Goal: Information Seeking & Learning: Learn about a topic

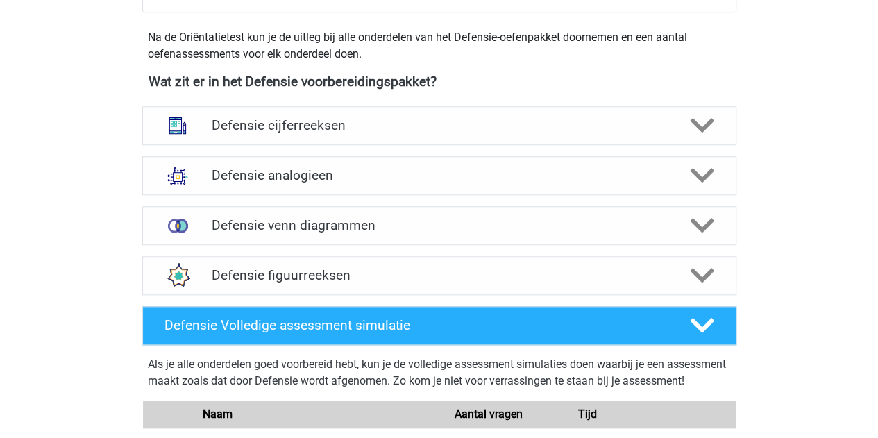
scroll to position [615, 0]
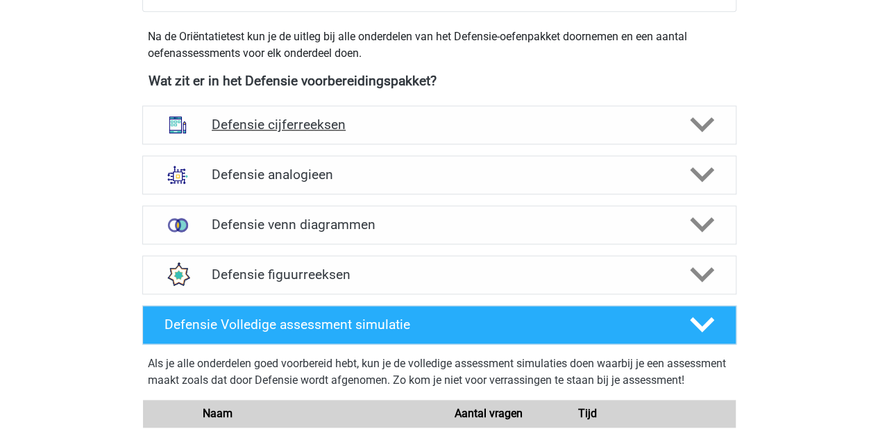
click at [279, 119] on h4 "Defensie cijferreeksen" at bounding box center [439, 125] width 454 height 16
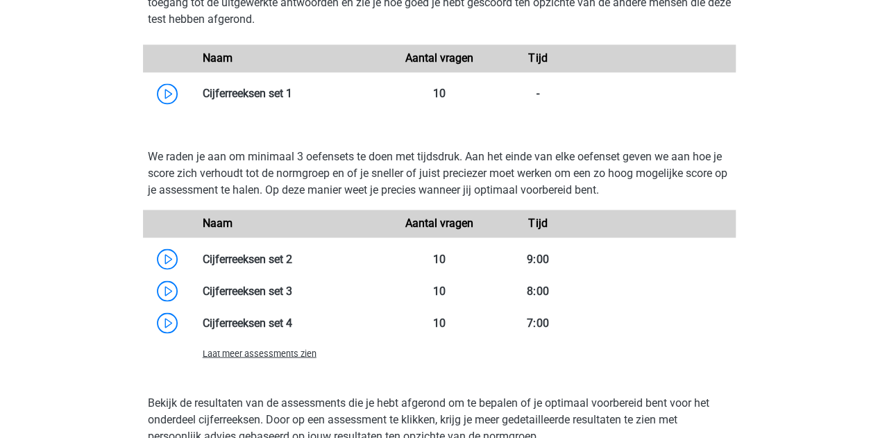
scroll to position [1080, 0]
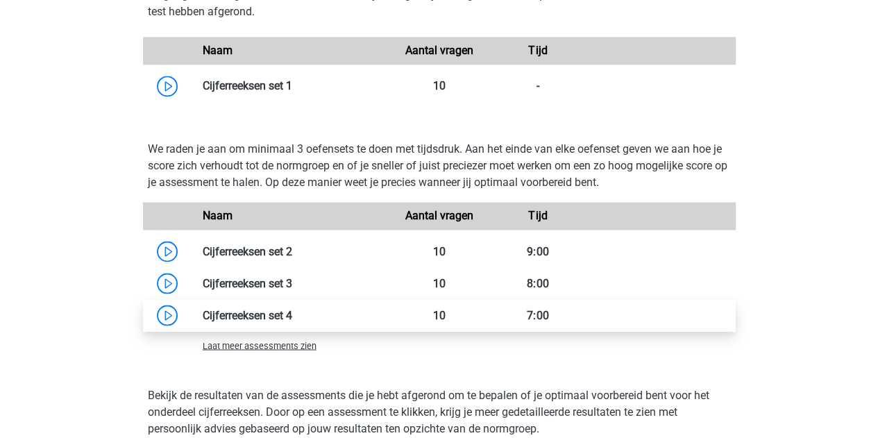
click at [292, 310] on link at bounding box center [292, 314] width 0 height 13
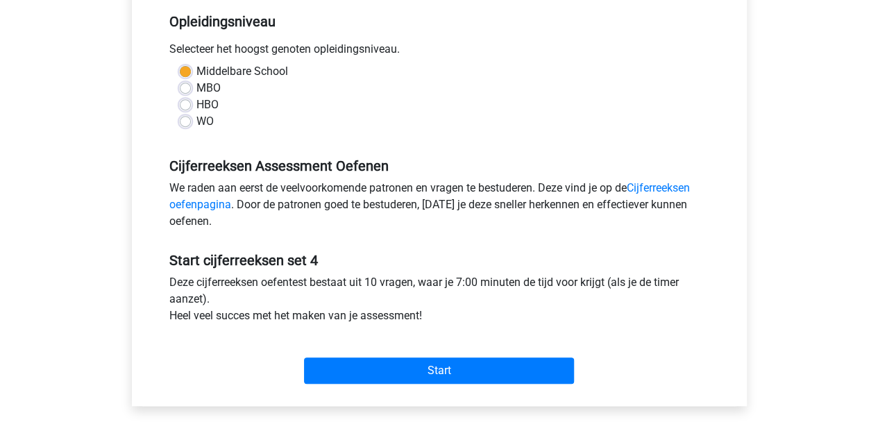
scroll to position [286, 0]
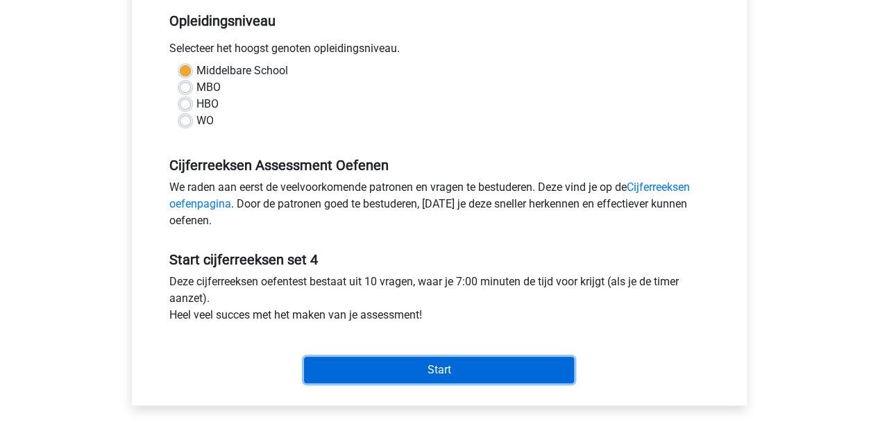
click at [443, 371] on input "Start" at bounding box center [439, 370] width 270 height 26
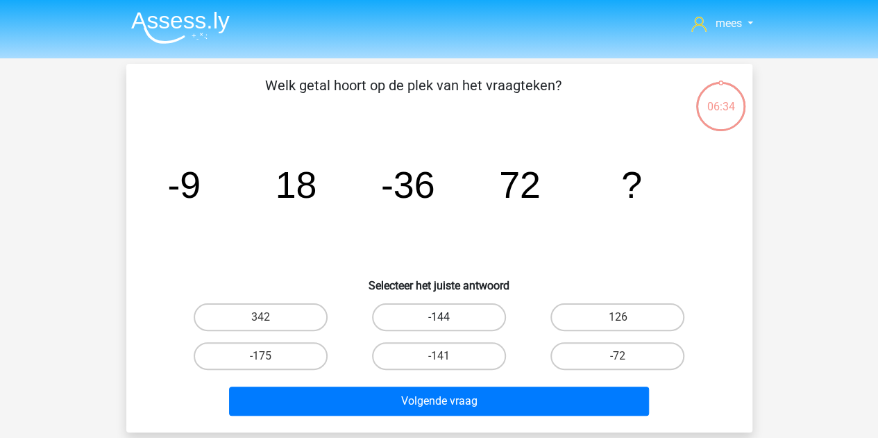
click at [438, 321] on label "-144" at bounding box center [439, 317] width 134 height 28
click at [438, 321] on input "-144" at bounding box center [442, 321] width 9 height 9
radio input "true"
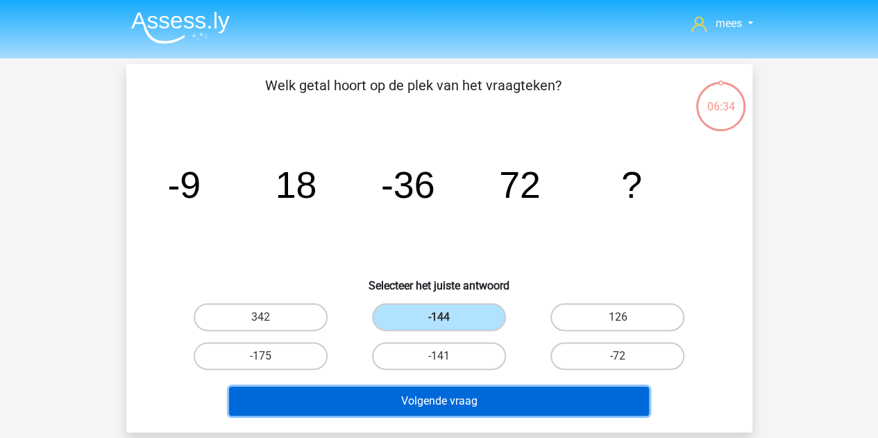
click at [455, 396] on button "Volgende vraag" at bounding box center [439, 400] width 420 height 29
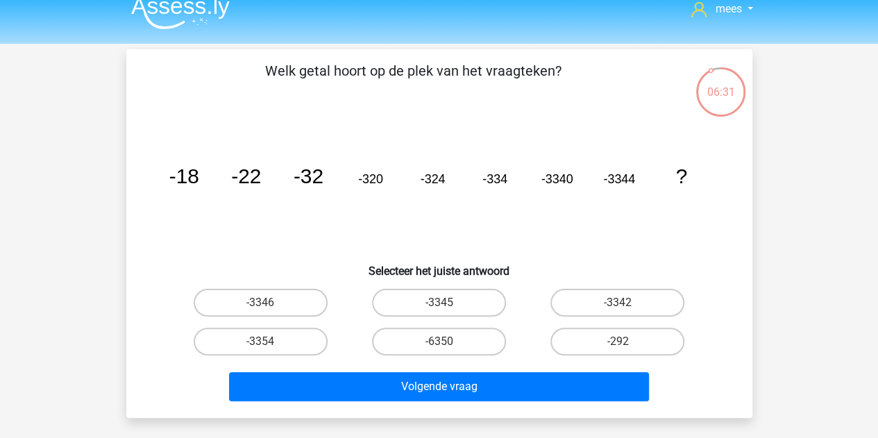
scroll to position [10, 0]
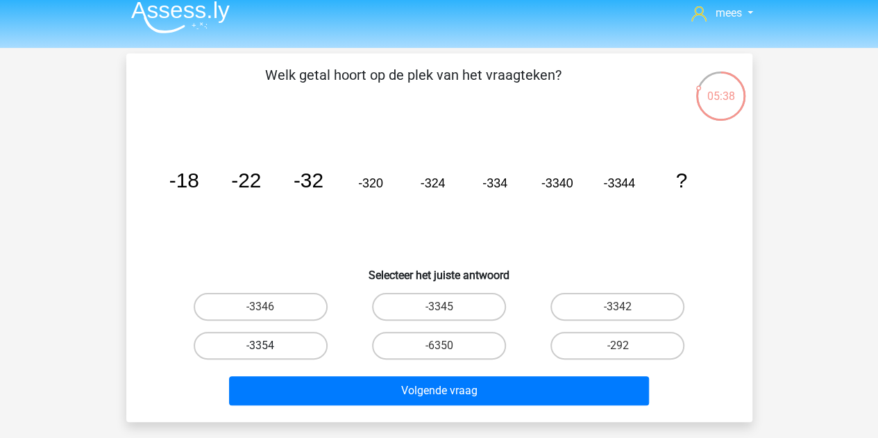
click at [293, 346] on label "-3354" at bounding box center [261, 346] width 134 height 28
click at [269, 346] on input "-3354" at bounding box center [264, 349] width 9 height 9
radio input "true"
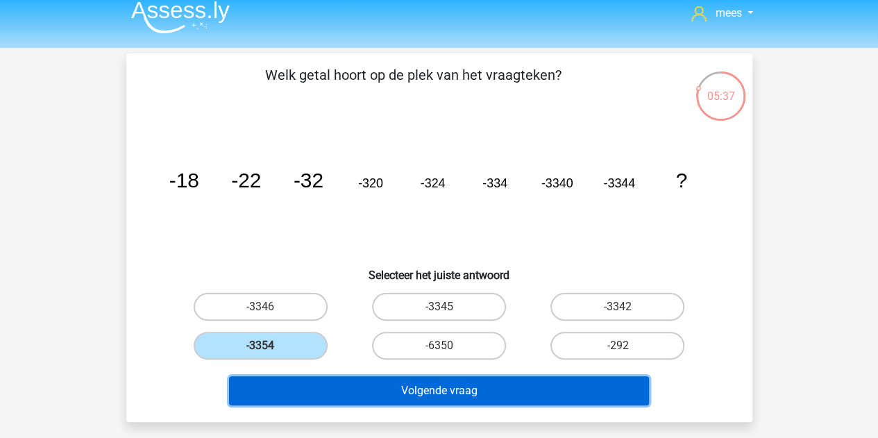
click at [339, 386] on button "Volgende vraag" at bounding box center [439, 390] width 420 height 29
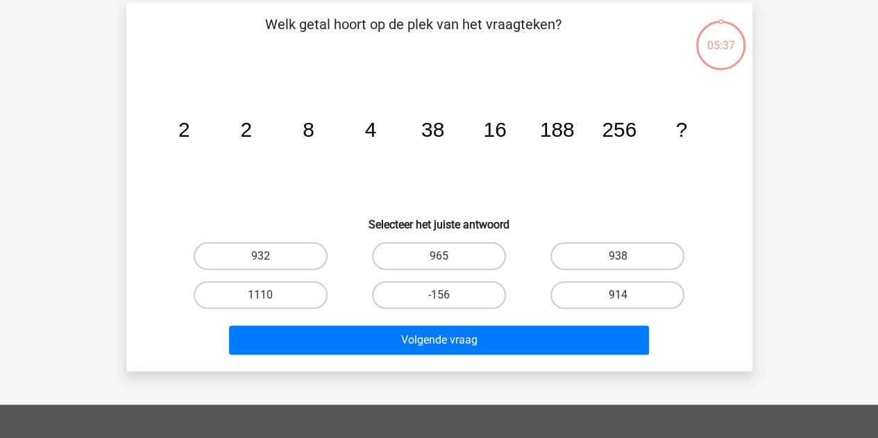
scroll to position [64, 0]
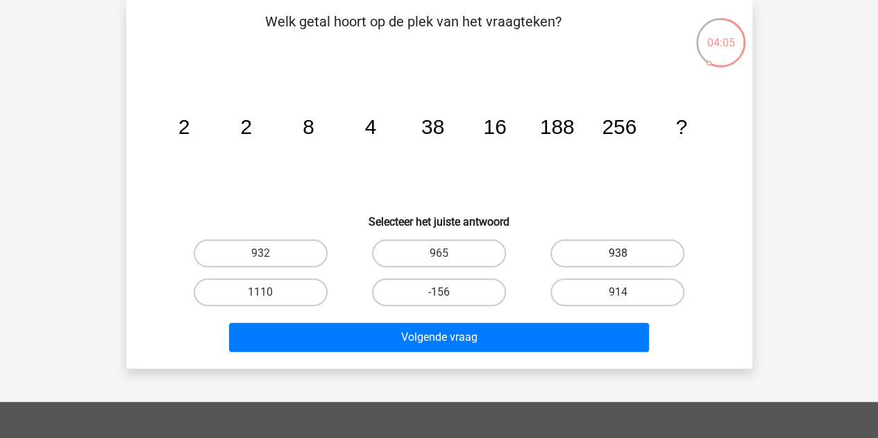
click at [597, 252] on label "938" at bounding box center [617, 253] width 134 height 28
click at [617, 253] on input "938" at bounding box center [621, 257] width 9 height 9
radio input "true"
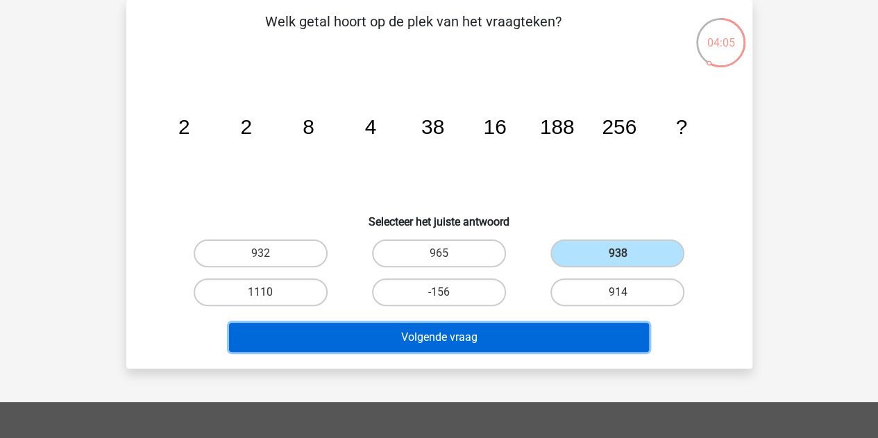
click at [513, 338] on button "Volgende vraag" at bounding box center [439, 337] width 420 height 29
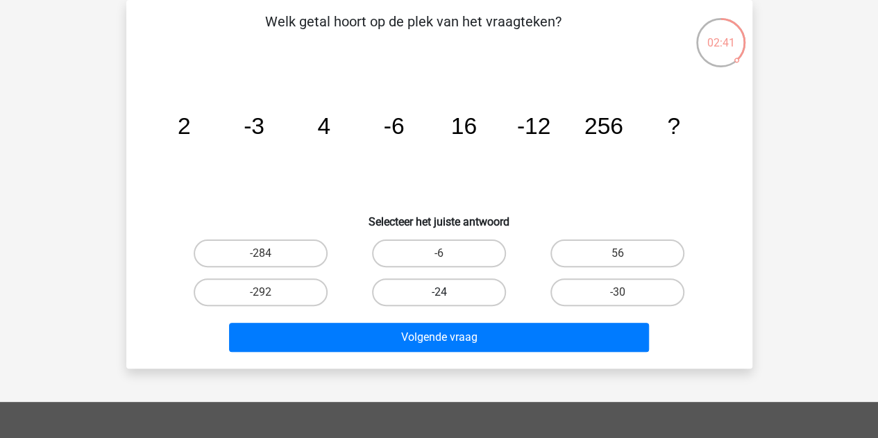
click at [456, 298] on label "-24" at bounding box center [439, 292] width 134 height 28
click at [447, 298] on input "-24" at bounding box center [442, 296] width 9 height 9
radio input "true"
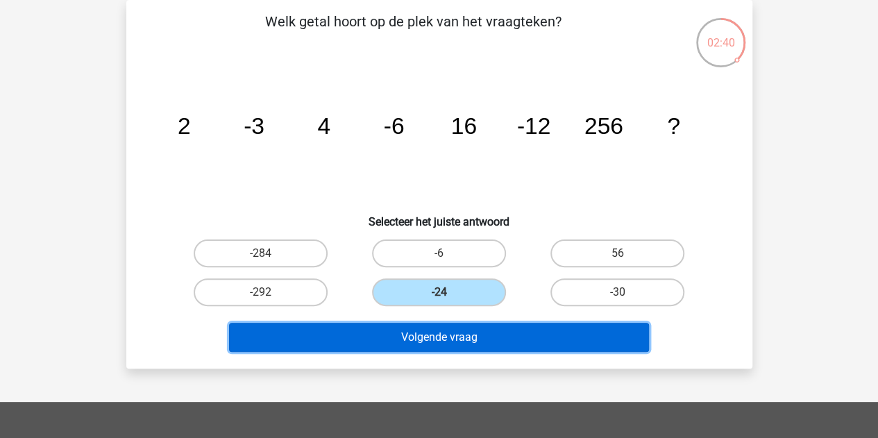
click at [436, 342] on button "Volgende vraag" at bounding box center [439, 337] width 420 height 29
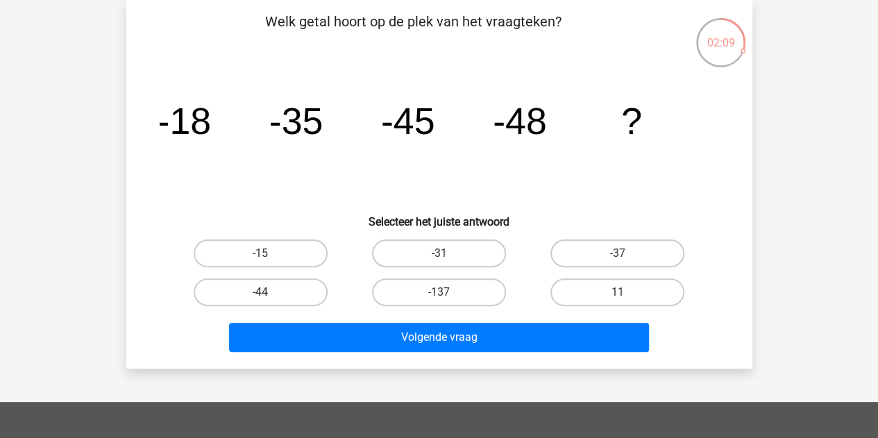
click at [295, 300] on label "-44" at bounding box center [261, 292] width 134 height 28
click at [269, 300] on input "-44" at bounding box center [264, 296] width 9 height 9
radio input "true"
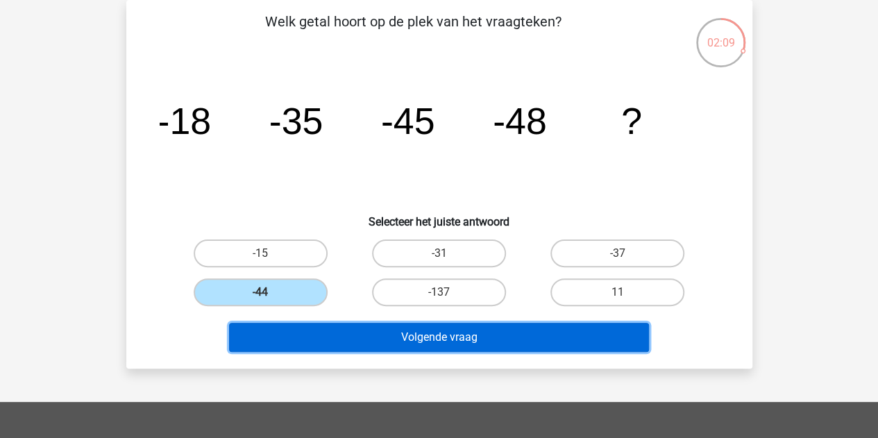
click at [343, 339] on button "Volgende vraag" at bounding box center [439, 337] width 420 height 29
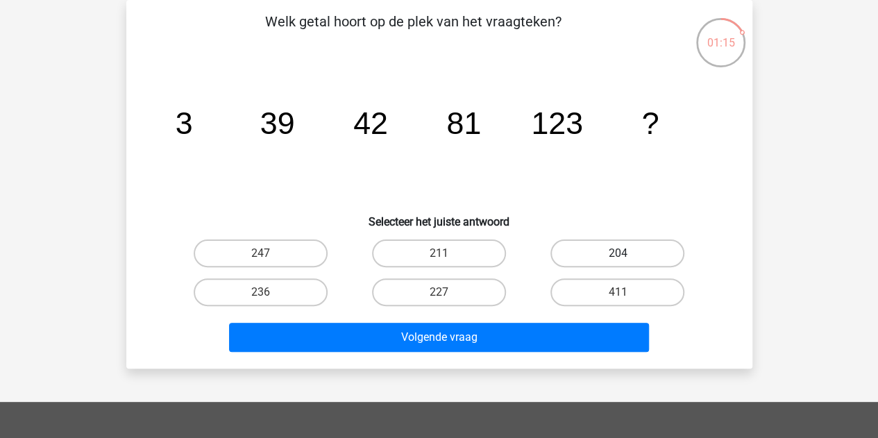
click at [581, 256] on label "204" at bounding box center [617, 253] width 134 height 28
click at [617, 256] on input "204" at bounding box center [621, 257] width 9 height 9
radio input "true"
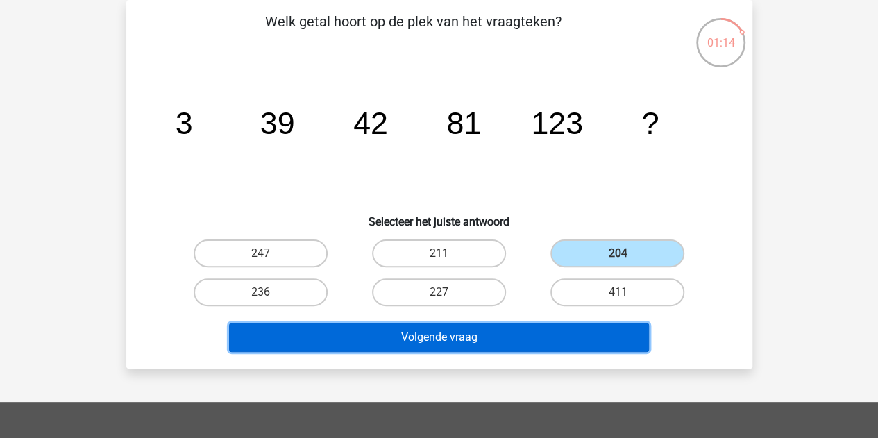
click at [509, 323] on button "Volgende vraag" at bounding box center [439, 337] width 420 height 29
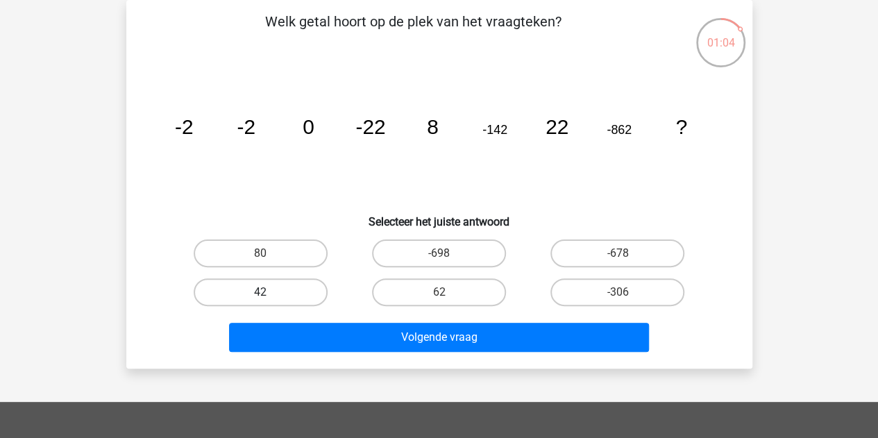
click at [305, 293] on label "42" at bounding box center [261, 292] width 134 height 28
click at [269, 293] on input "42" at bounding box center [264, 296] width 9 height 9
radio input "true"
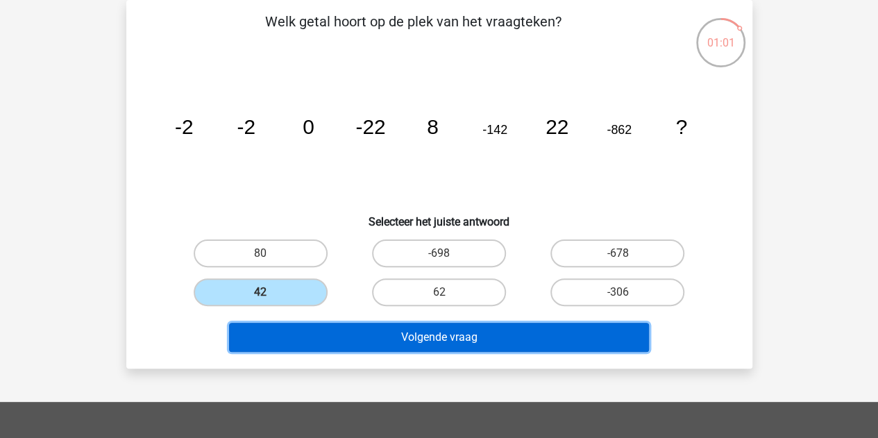
click at [357, 336] on button "Volgende vraag" at bounding box center [439, 337] width 420 height 29
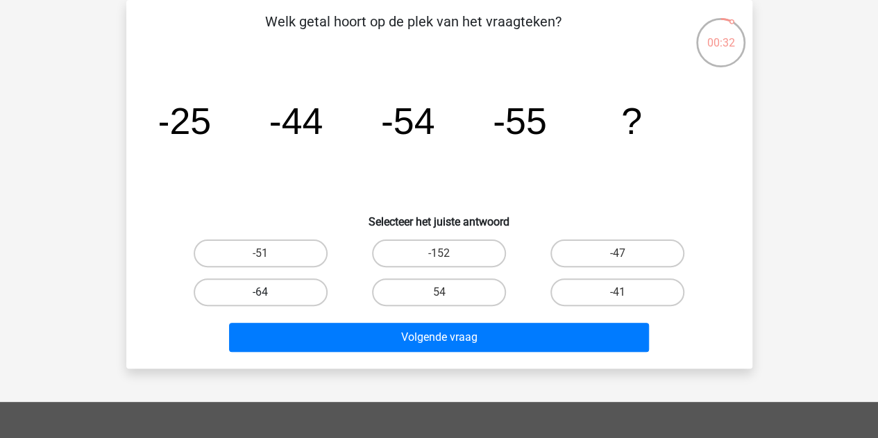
click at [290, 293] on label "-64" at bounding box center [261, 292] width 134 height 28
click at [269, 293] on input "-64" at bounding box center [264, 296] width 9 height 9
radio input "true"
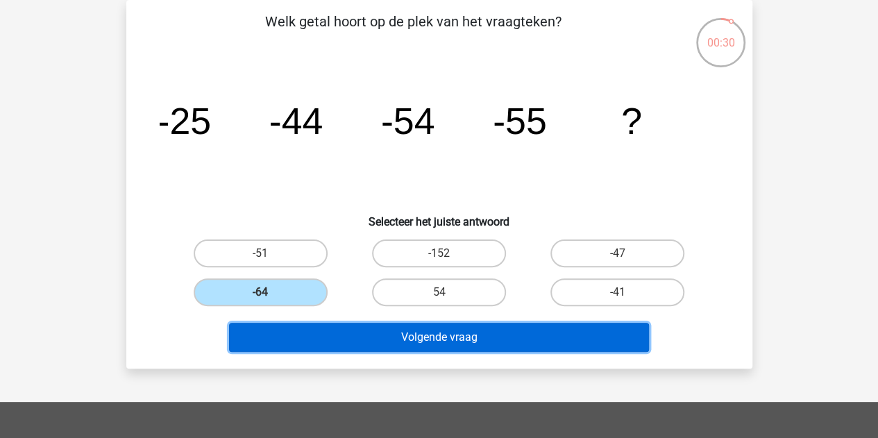
click at [321, 336] on button "Volgende vraag" at bounding box center [439, 337] width 420 height 29
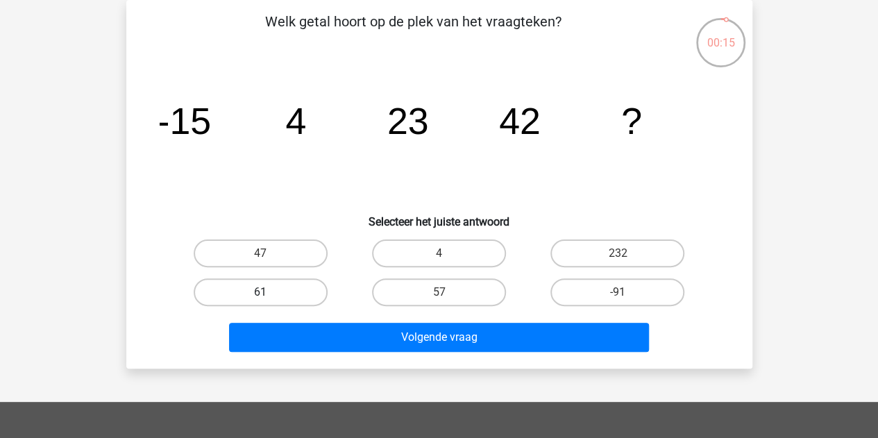
click at [296, 284] on label "61" at bounding box center [261, 292] width 134 height 28
click at [269, 292] on input "61" at bounding box center [264, 296] width 9 height 9
radio input "true"
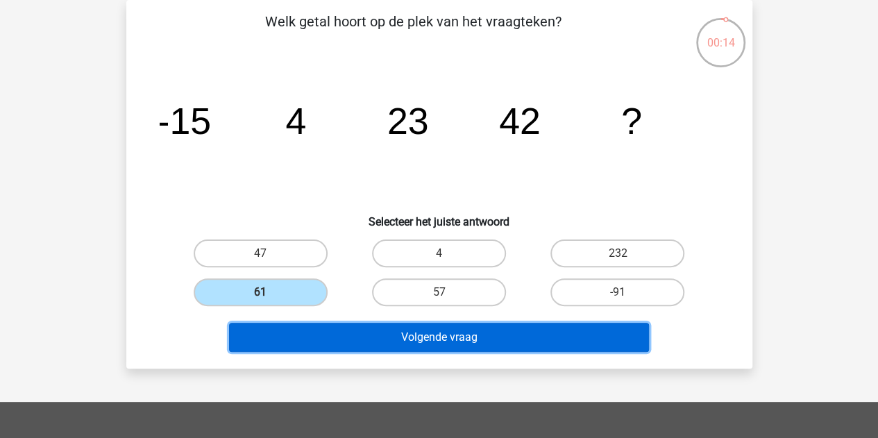
click at [348, 341] on button "Volgende vraag" at bounding box center [439, 337] width 420 height 29
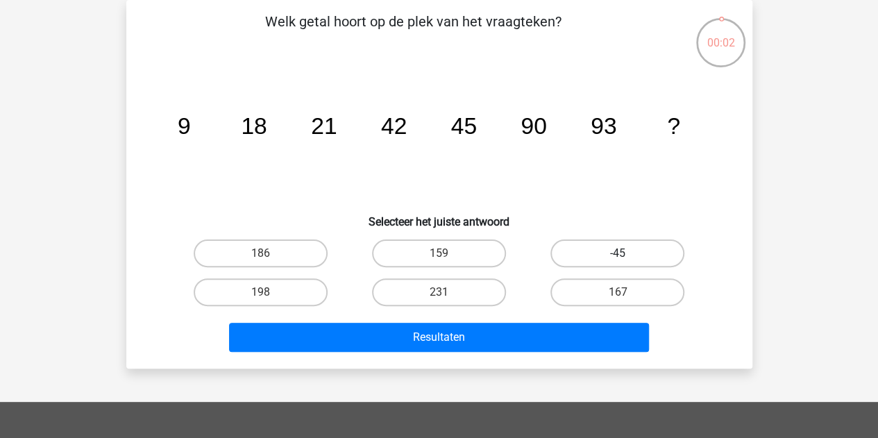
click at [570, 257] on label "-45" at bounding box center [617, 253] width 134 height 28
click at [617, 257] on input "-45" at bounding box center [621, 257] width 9 height 9
radio input "true"
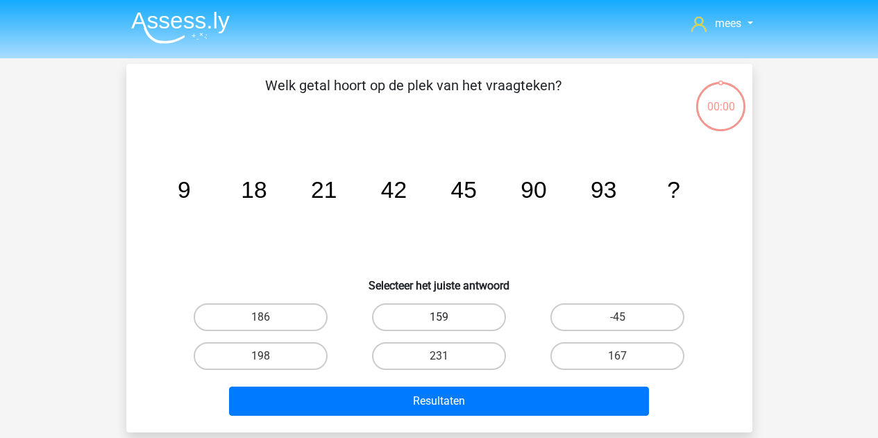
scroll to position [64, 0]
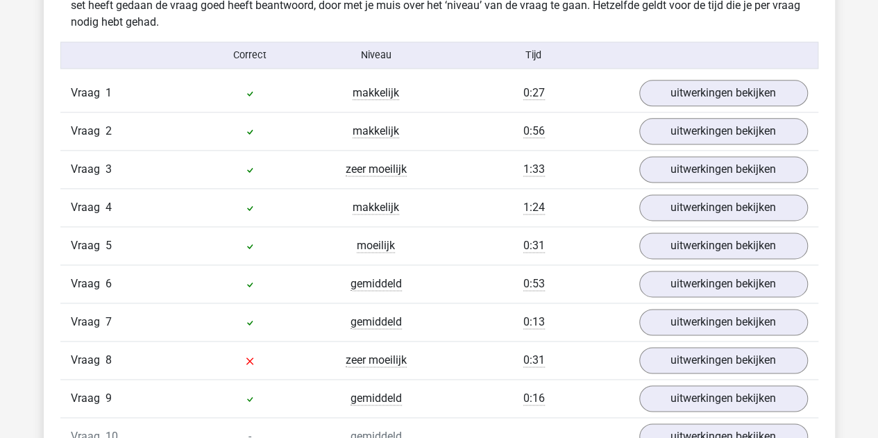
scroll to position [987, 0]
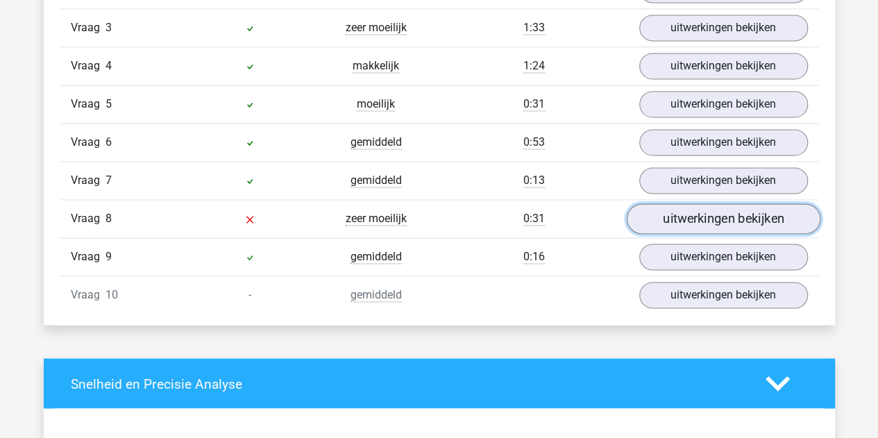
click at [731, 219] on link "uitwerkingen bekijken" at bounding box center [723, 218] width 194 height 31
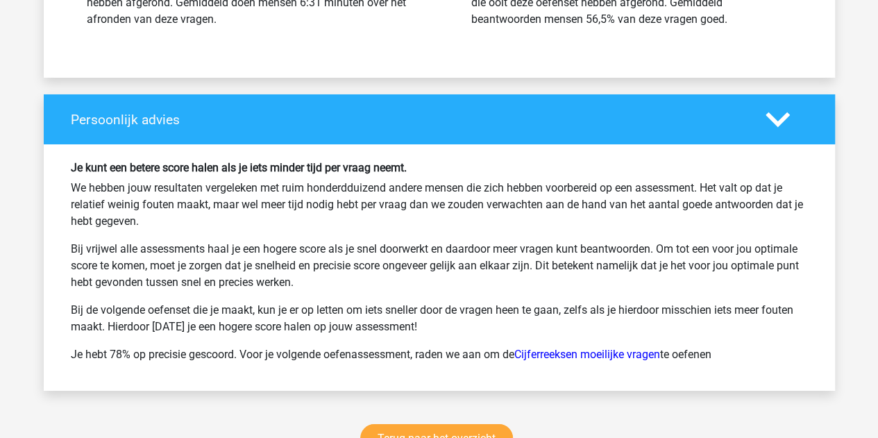
scroll to position [2529, 0]
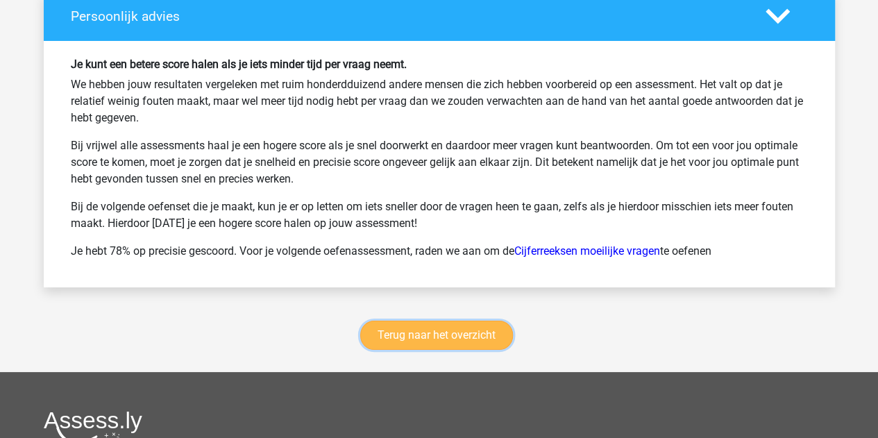
click at [427, 331] on link "Terug naar het overzicht" at bounding box center [436, 335] width 153 height 29
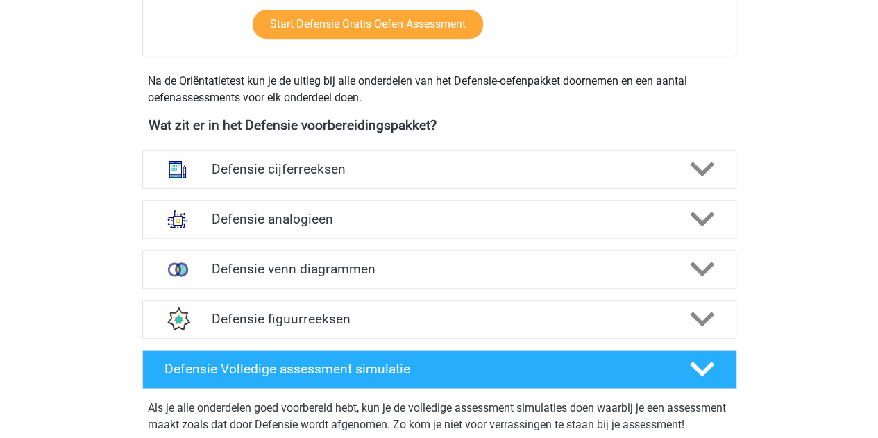
scroll to position [558, 0]
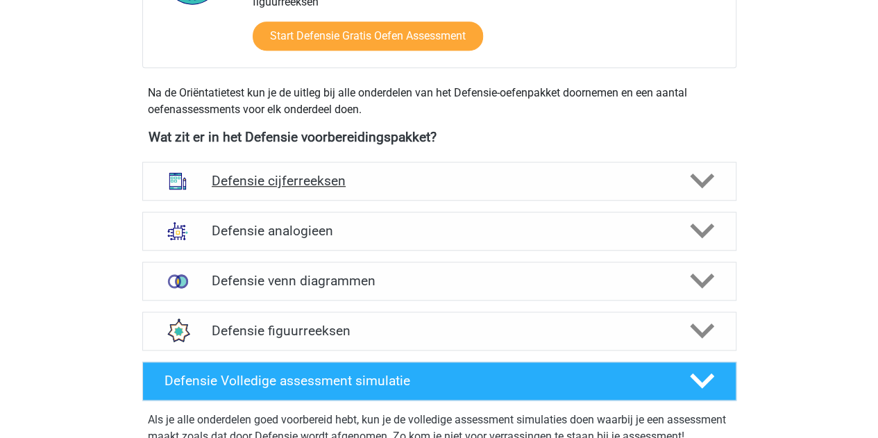
click at [321, 193] on div "Defensie cijferreeksen" at bounding box center [439, 181] width 594 height 39
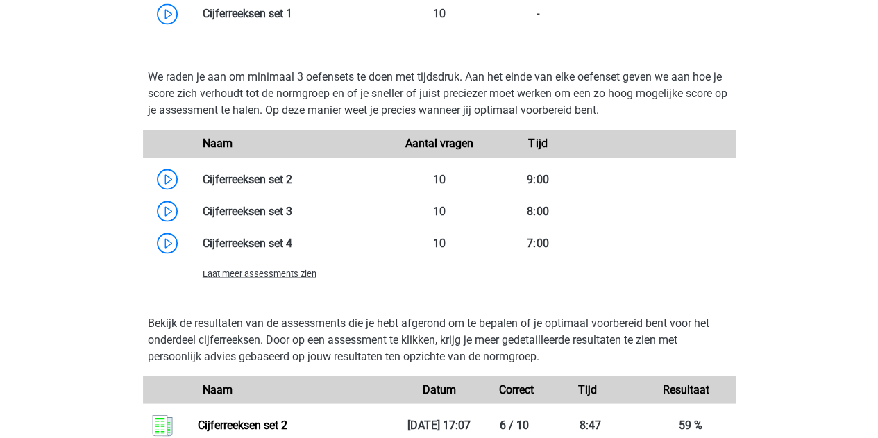
scroll to position [1160, 0]
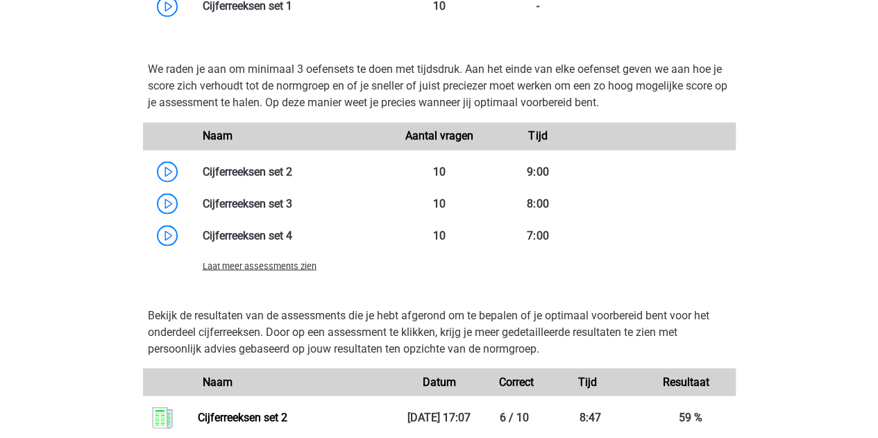
click at [299, 268] on span "Laat meer assessments zien" at bounding box center [260, 265] width 114 height 10
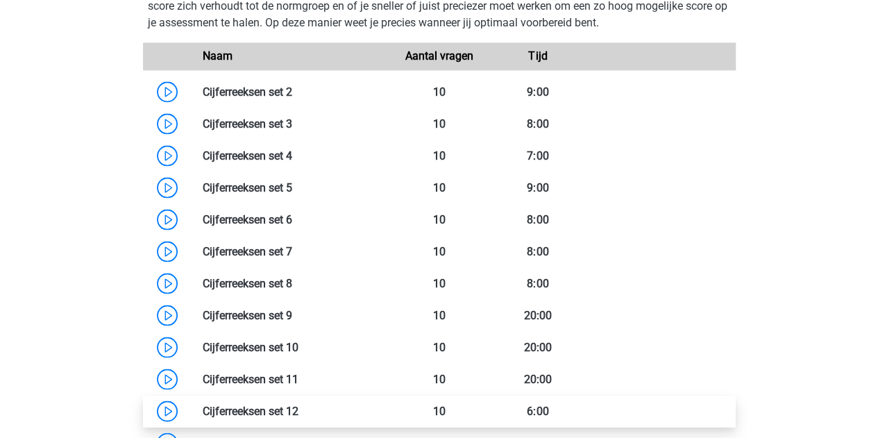
scroll to position [1239, 0]
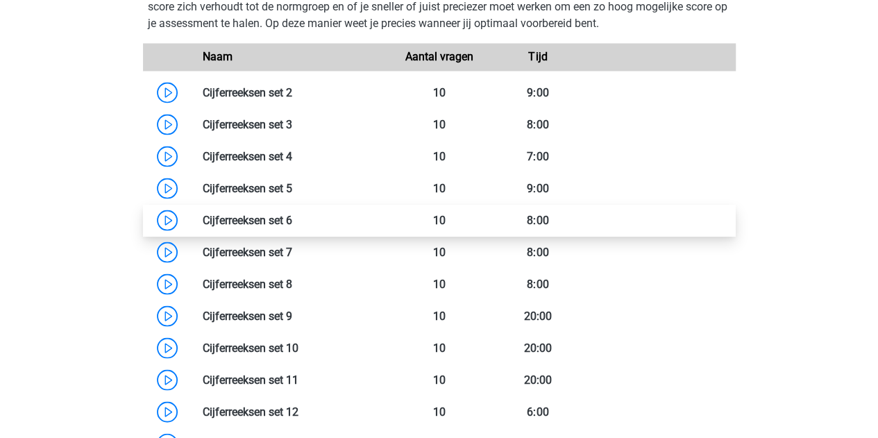
click at [292, 224] on link at bounding box center [292, 219] width 0 height 13
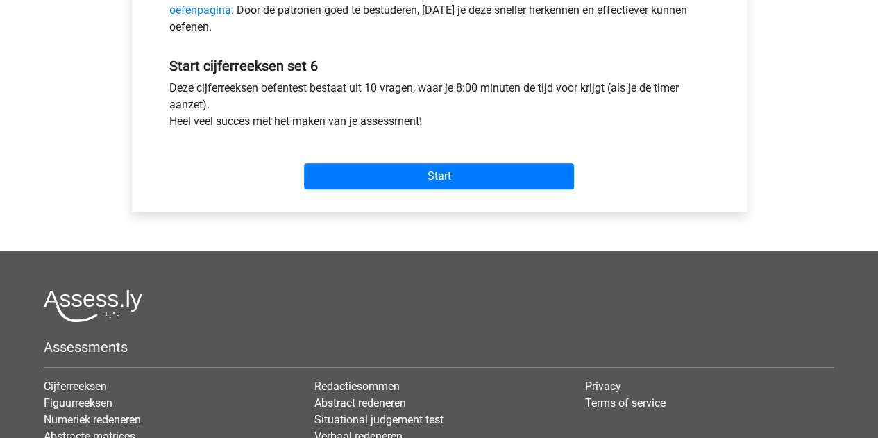
scroll to position [477, 0]
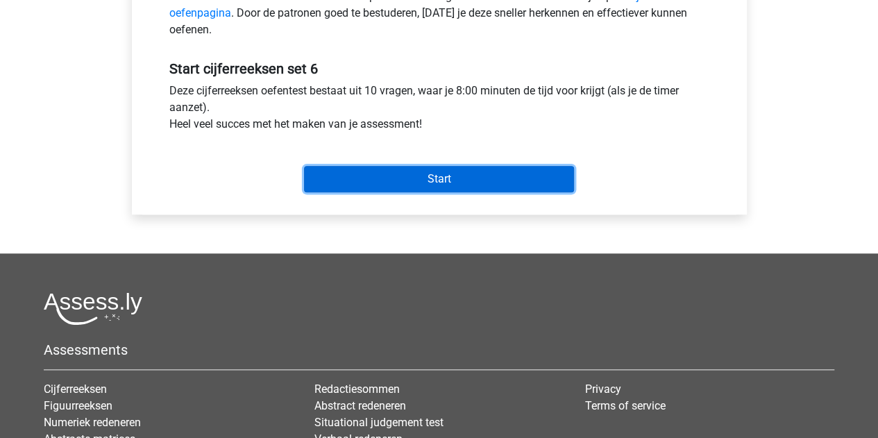
click at [393, 176] on input "Start" at bounding box center [439, 179] width 270 height 26
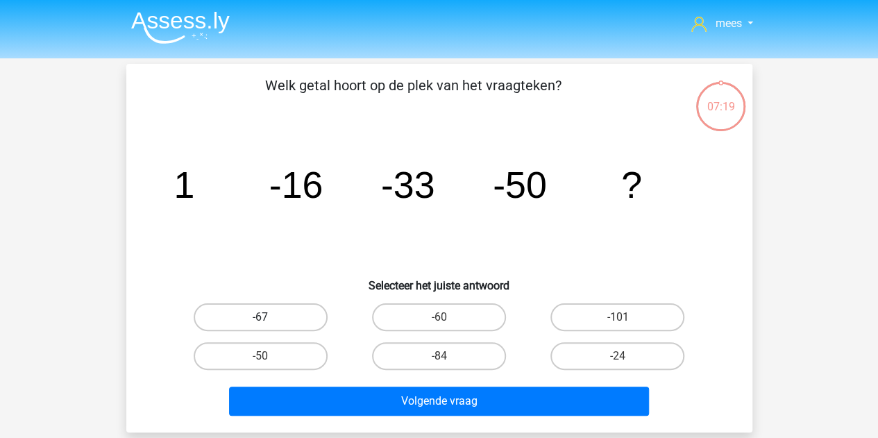
click at [284, 320] on label "-67" at bounding box center [261, 317] width 134 height 28
click at [269, 320] on input "-67" at bounding box center [264, 321] width 9 height 9
radio input "true"
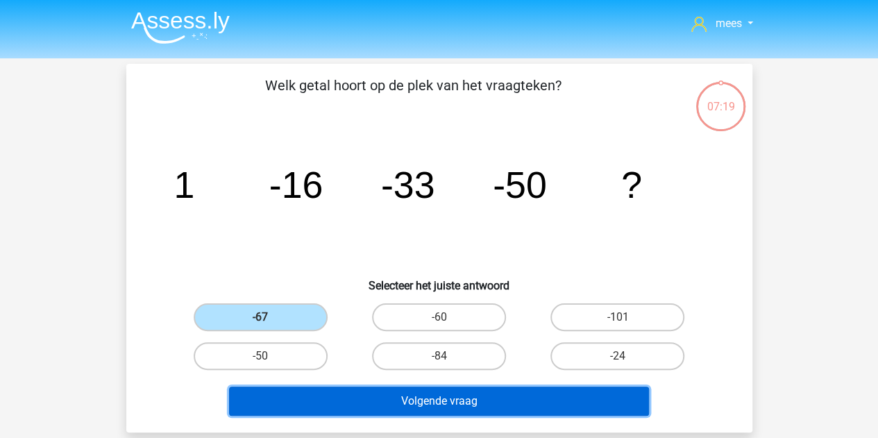
click at [350, 398] on button "Volgende vraag" at bounding box center [439, 400] width 420 height 29
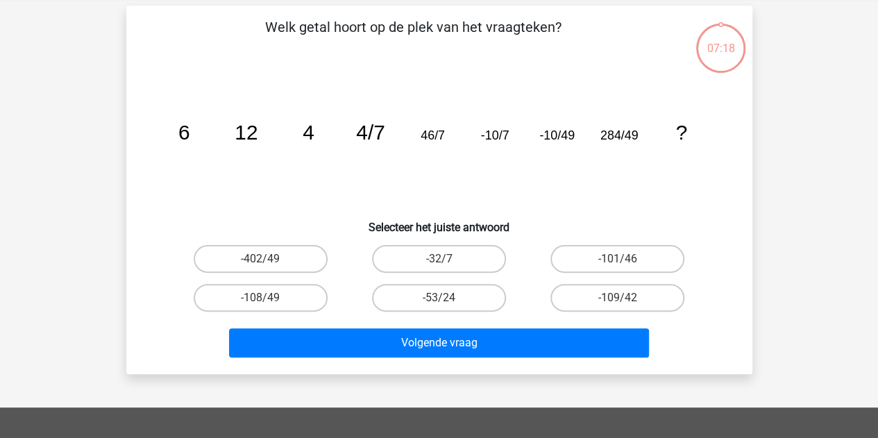
scroll to position [64, 0]
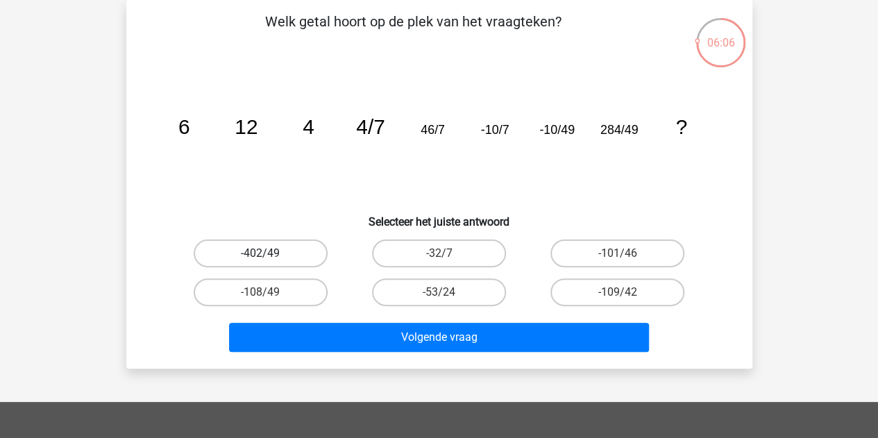
click at [283, 249] on label "-402/49" at bounding box center [261, 253] width 134 height 28
click at [269, 253] on input "-402/49" at bounding box center [264, 257] width 9 height 9
radio input "true"
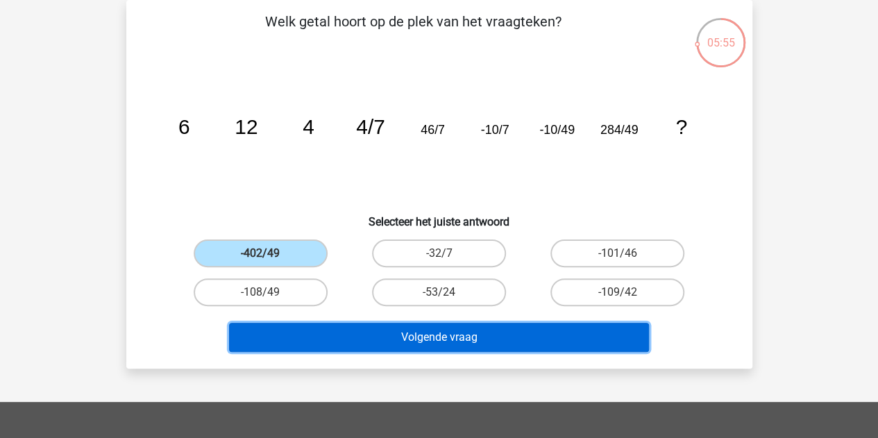
click at [376, 334] on button "Volgende vraag" at bounding box center [439, 337] width 420 height 29
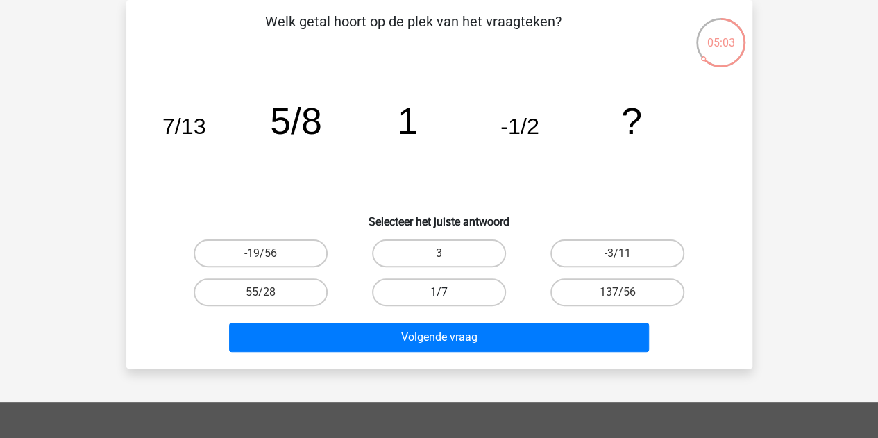
click at [450, 285] on label "1/7" at bounding box center [439, 292] width 134 height 28
click at [447, 292] on input "1/7" at bounding box center [442, 296] width 9 height 9
radio input "true"
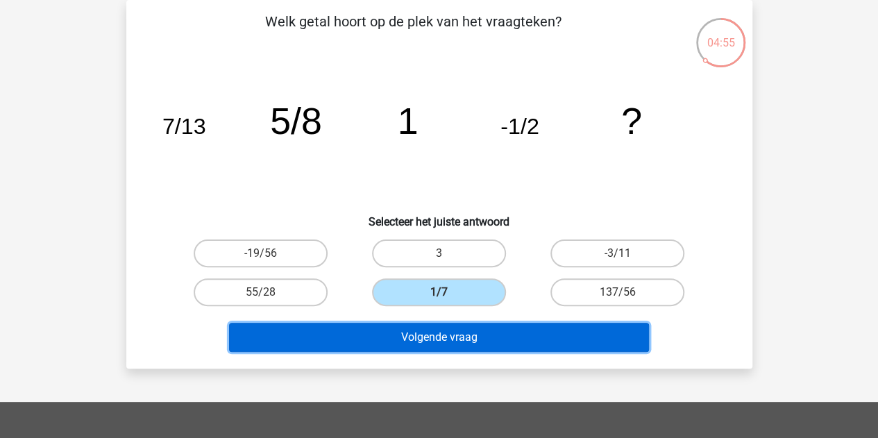
click at [462, 336] on button "Volgende vraag" at bounding box center [439, 337] width 420 height 29
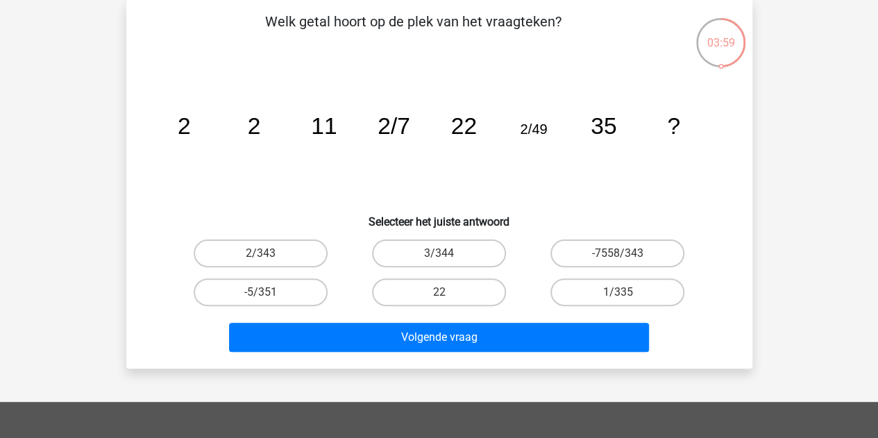
click at [266, 258] on input "2/343" at bounding box center [264, 257] width 9 height 9
radio input "true"
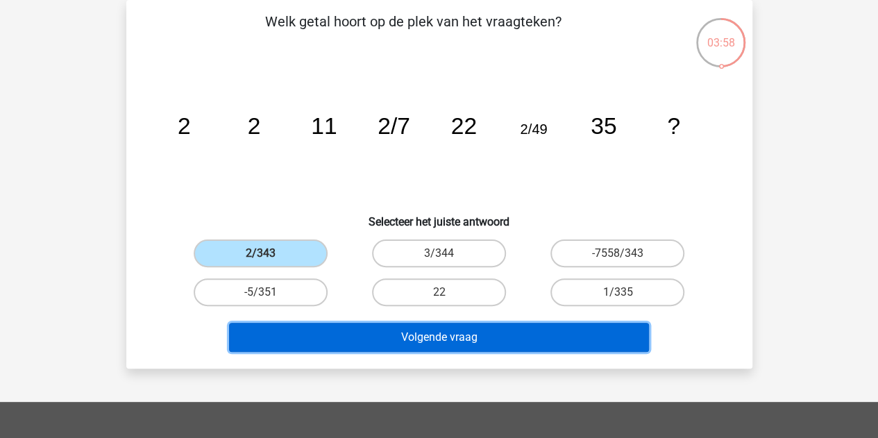
click at [350, 340] on button "Volgende vraag" at bounding box center [439, 337] width 420 height 29
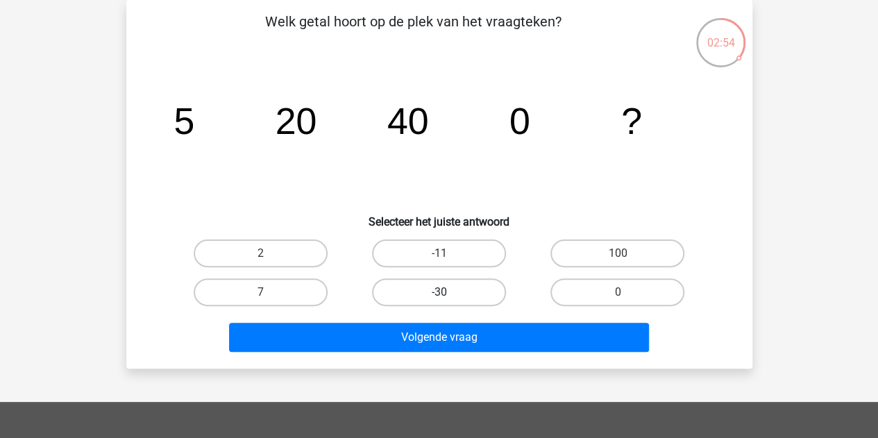
click at [472, 291] on label "-30" at bounding box center [439, 292] width 134 height 28
click at [447, 292] on input "-30" at bounding box center [442, 296] width 9 height 9
radio input "true"
click at [629, 248] on label "100" at bounding box center [617, 253] width 134 height 28
click at [626, 253] on input "100" at bounding box center [621, 257] width 9 height 9
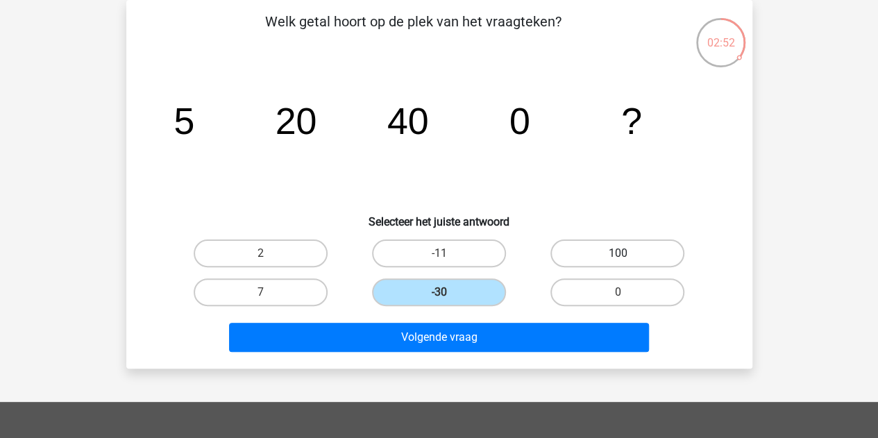
radio input "true"
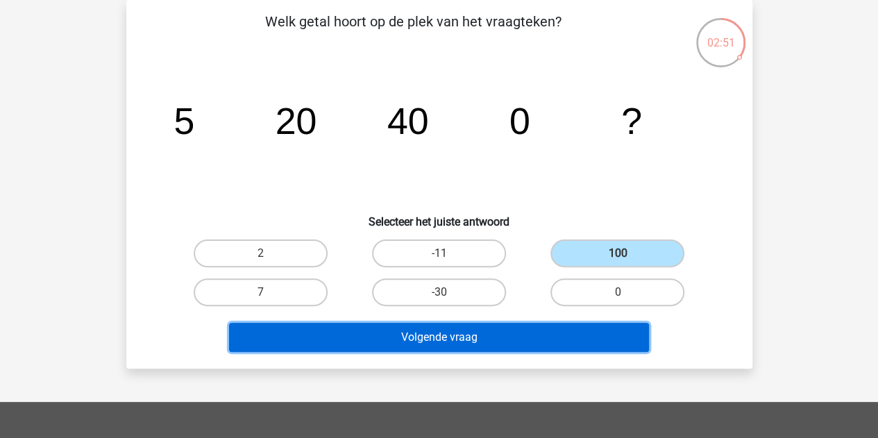
click at [513, 343] on button "Volgende vraag" at bounding box center [439, 337] width 420 height 29
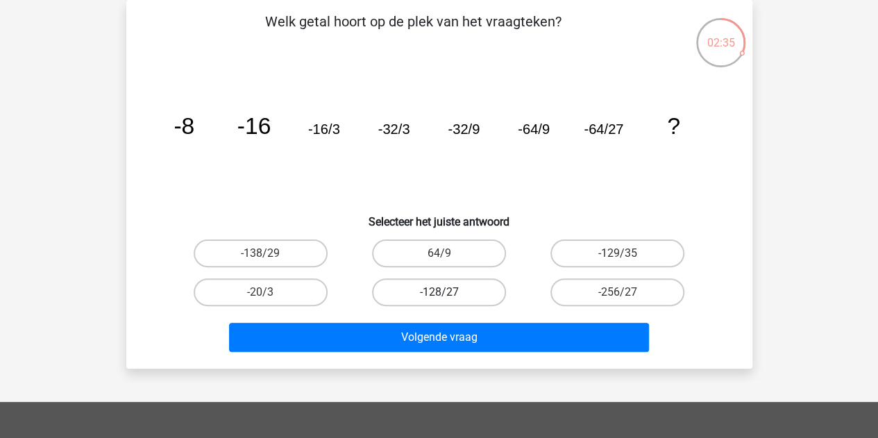
click at [468, 284] on label "-128/27" at bounding box center [439, 292] width 134 height 28
click at [447, 292] on input "-128/27" at bounding box center [442, 296] width 9 height 9
radio input "true"
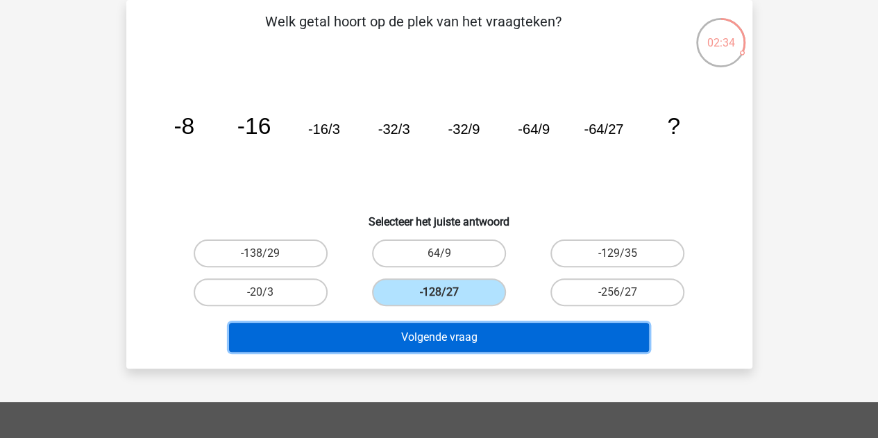
click at [475, 342] on button "Volgende vraag" at bounding box center [439, 337] width 420 height 29
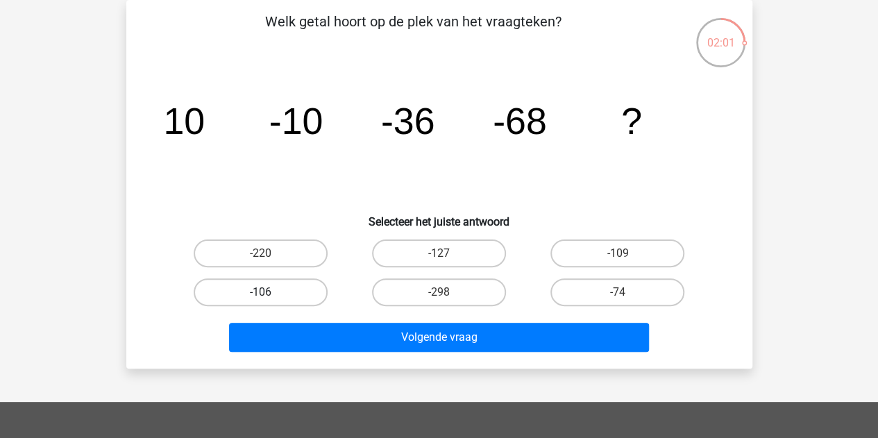
click at [282, 284] on label "-106" at bounding box center [261, 292] width 134 height 28
click at [269, 292] on input "-106" at bounding box center [264, 296] width 9 height 9
radio input "true"
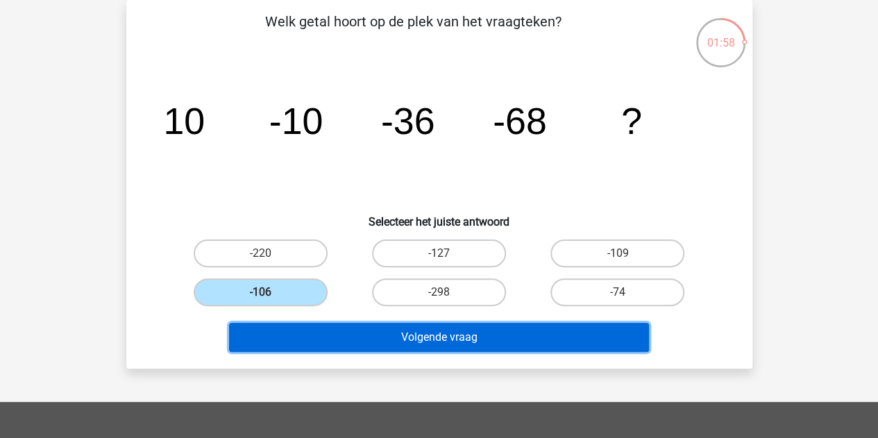
click at [379, 331] on button "Volgende vraag" at bounding box center [439, 337] width 420 height 29
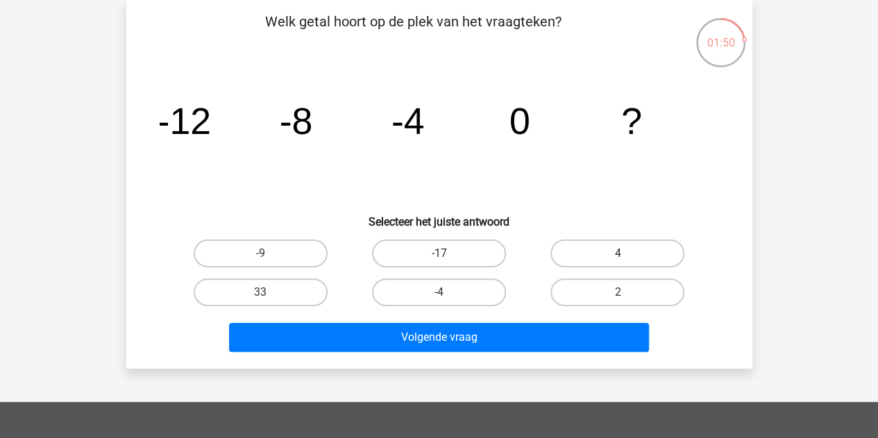
click at [606, 247] on label "4" at bounding box center [617, 253] width 134 height 28
click at [617, 253] on input "4" at bounding box center [621, 257] width 9 height 9
radio input "true"
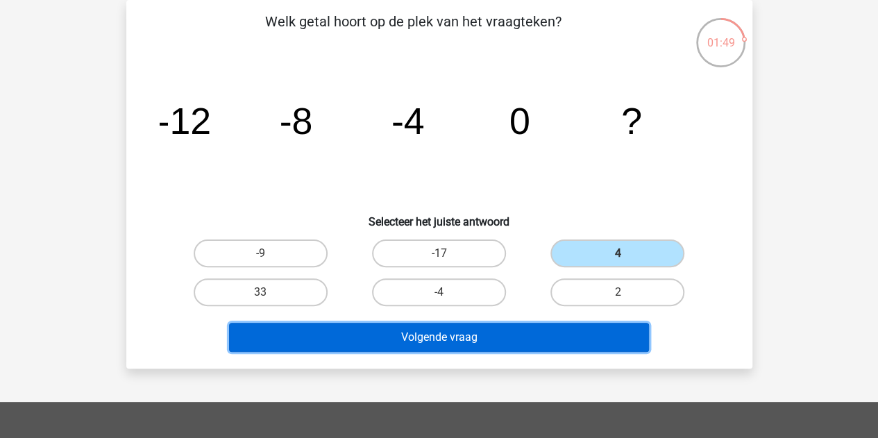
click at [509, 338] on button "Volgende vraag" at bounding box center [439, 337] width 420 height 29
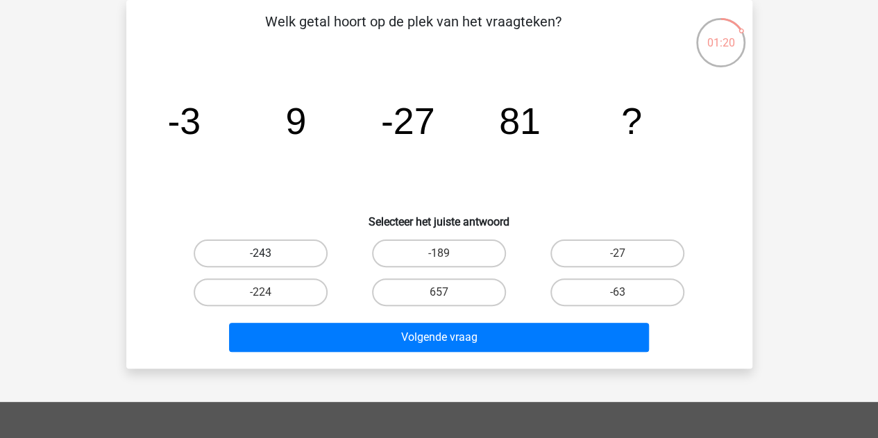
click at [284, 253] on label "-243" at bounding box center [261, 253] width 134 height 28
click at [269, 253] on input "-243" at bounding box center [264, 257] width 9 height 9
radio input "true"
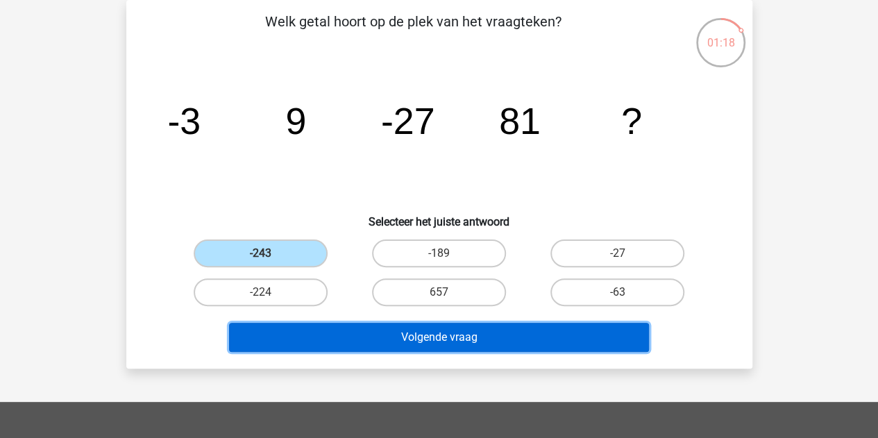
click at [404, 327] on button "Volgende vraag" at bounding box center [439, 337] width 420 height 29
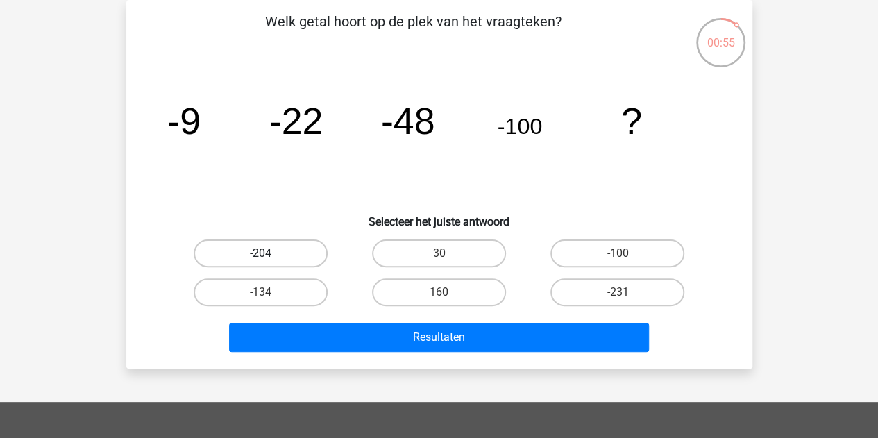
click at [291, 263] on label "-204" at bounding box center [261, 253] width 134 height 28
click at [269, 262] on input "-204" at bounding box center [264, 257] width 9 height 9
radio input "true"
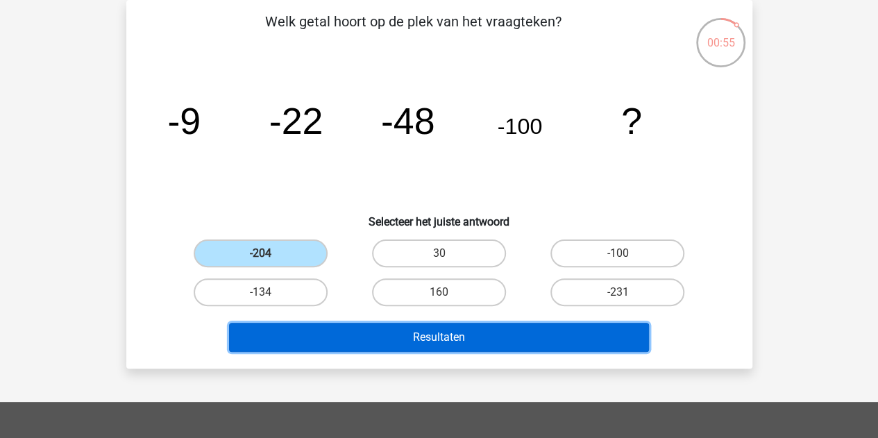
click at [361, 330] on button "Resultaten" at bounding box center [439, 337] width 420 height 29
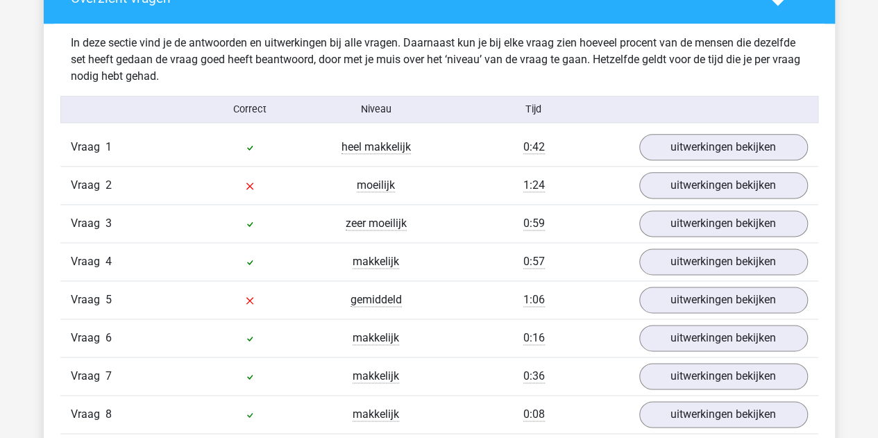
scroll to position [790, 0]
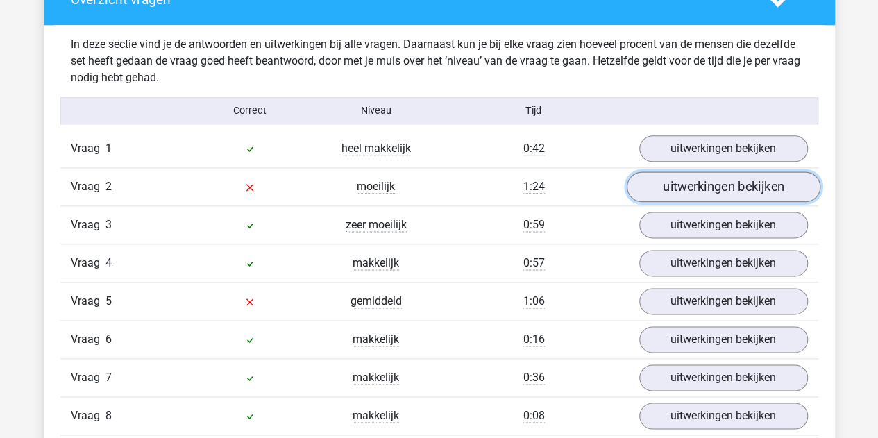
click at [683, 181] on link "uitwerkingen bekijken" at bounding box center [723, 186] width 194 height 31
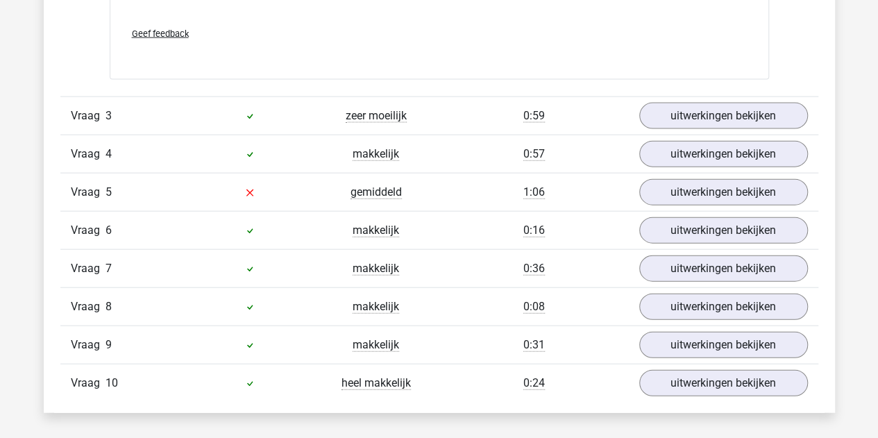
scroll to position [1507, 0]
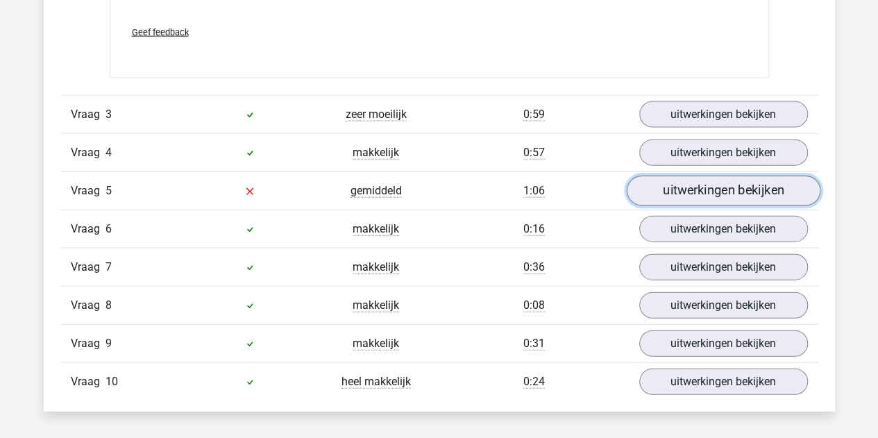
click at [669, 189] on link "uitwerkingen bekijken" at bounding box center [723, 191] width 194 height 31
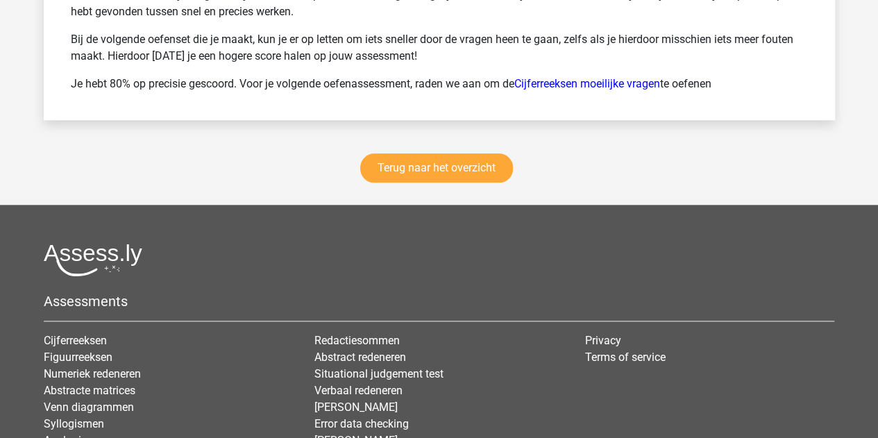
scroll to position [3302, 0]
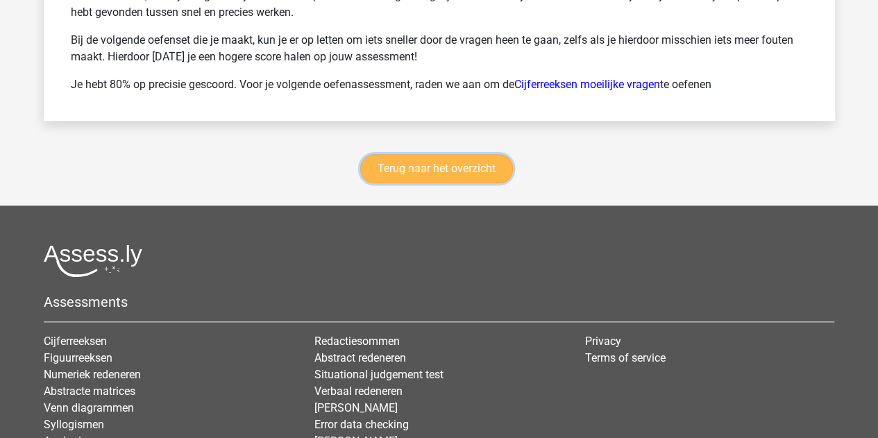
click at [419, 162] on link "Terug naar het overzicht" at bounding box center [436, 168] width 153 height 29
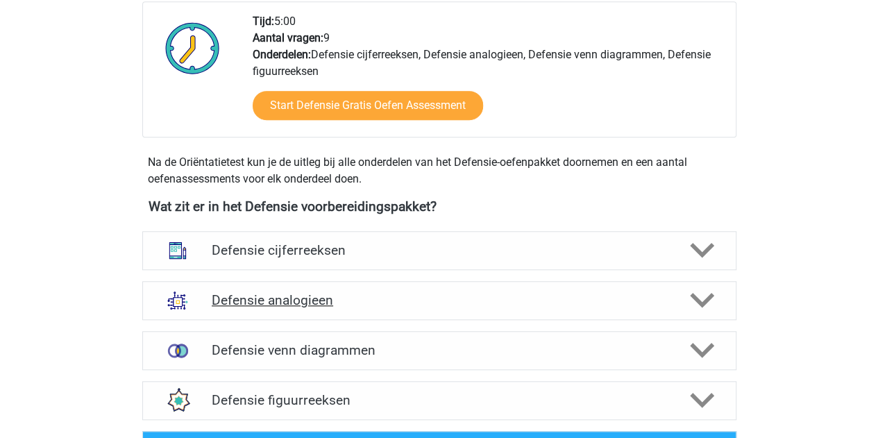
scroll to position [511, 0]
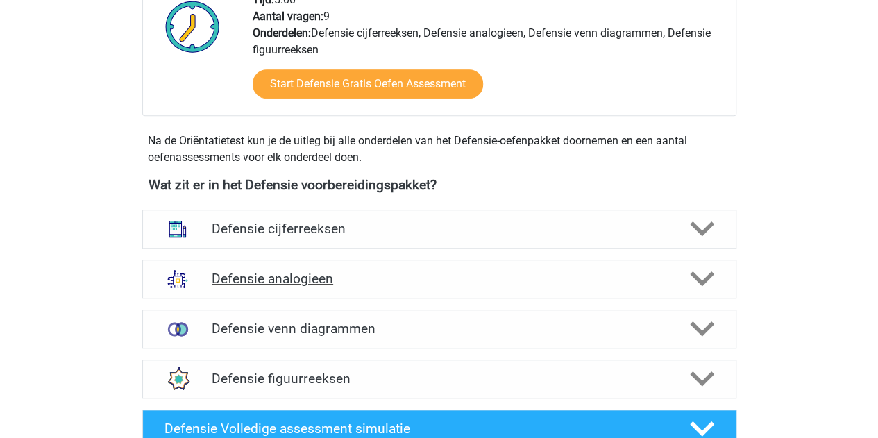
click at [359, 277] on h4 "Defensie analogieen" at bounding box center [439, 279] width 454 height 16
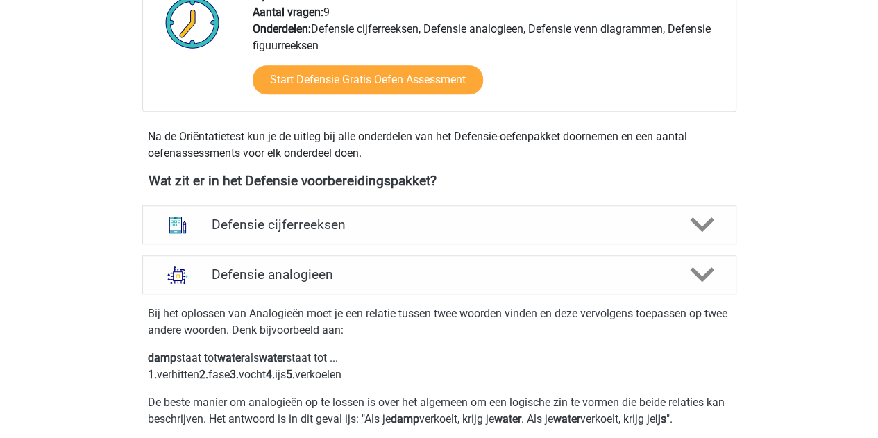
scroll to position [515, 0]
click at [298, 230] on h4 "Defensie cijferreeksen" at bounding box center [439, 224] width 454 height 16
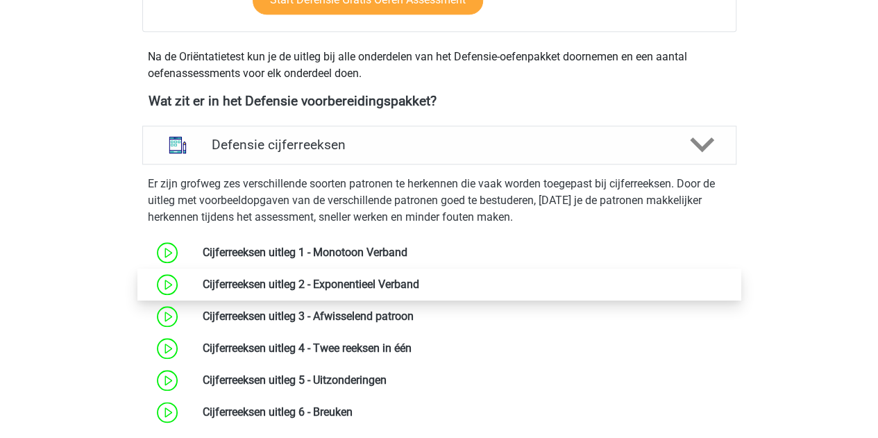
scroll to position [592, 0]
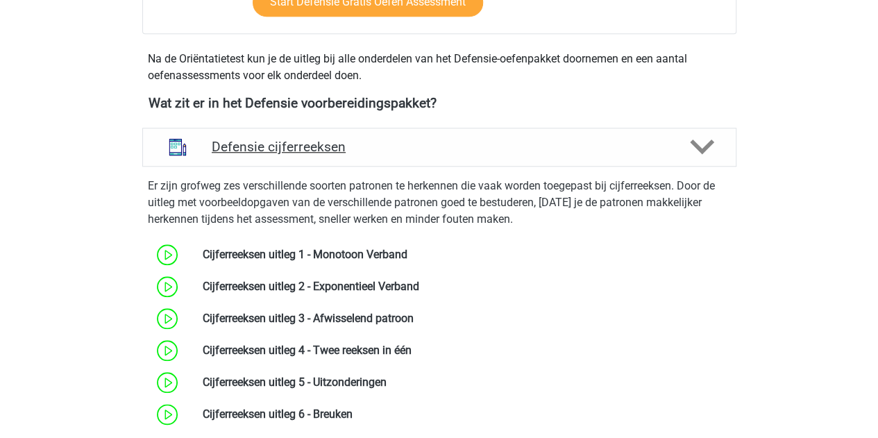
click at [293, 153] on h4 "Defensie cijferreeksen" at bounding box center [439, 147] width 454 height 16
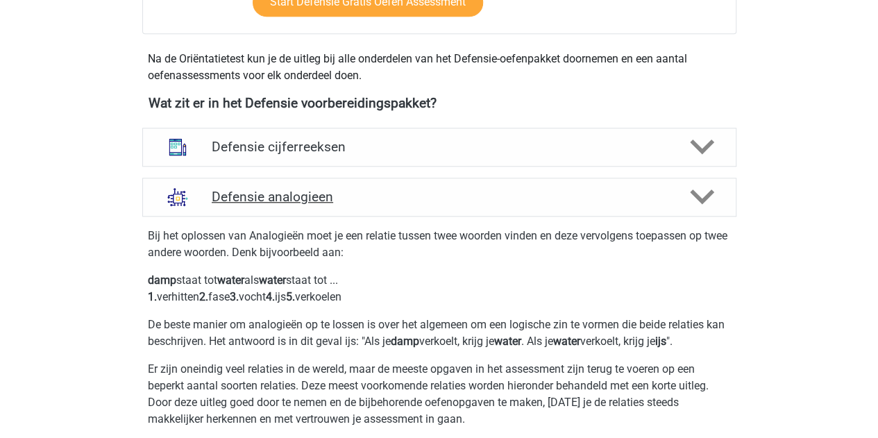
click at [297, 190] on h4 "Defensie analogieen" at bounding box center [439, 197] width 454 height 16
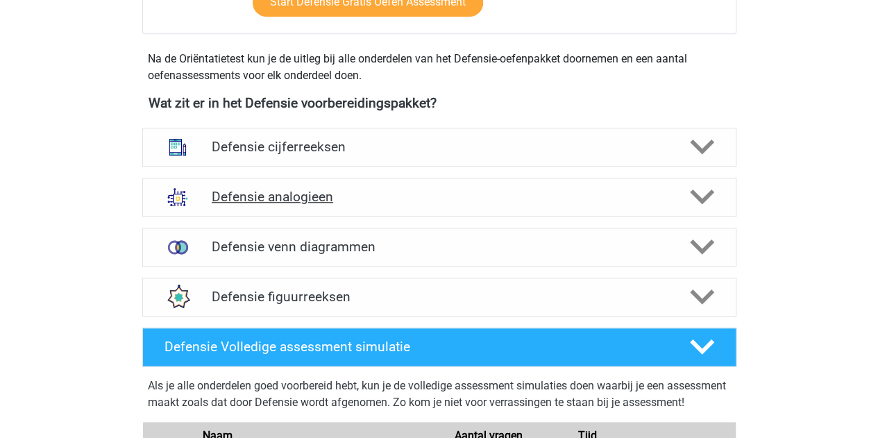
click at [291, 196] on h4 "Defensie analogieen" at bounding box center [439, 197] width 454 height 16
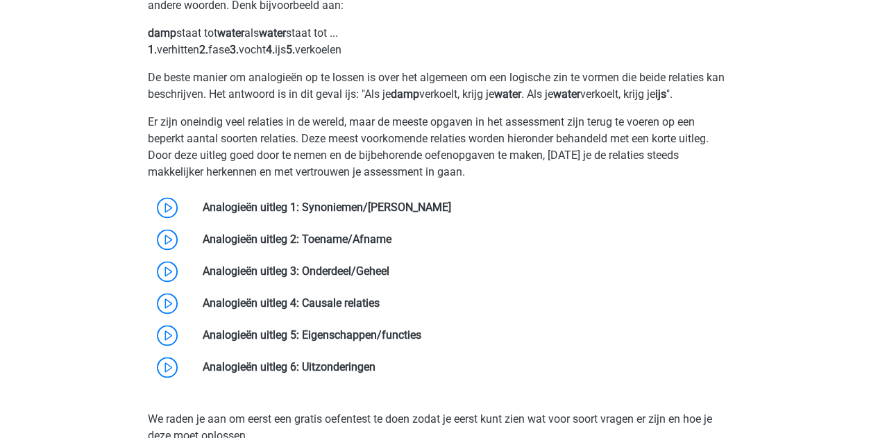
scroll to position [842, 0]
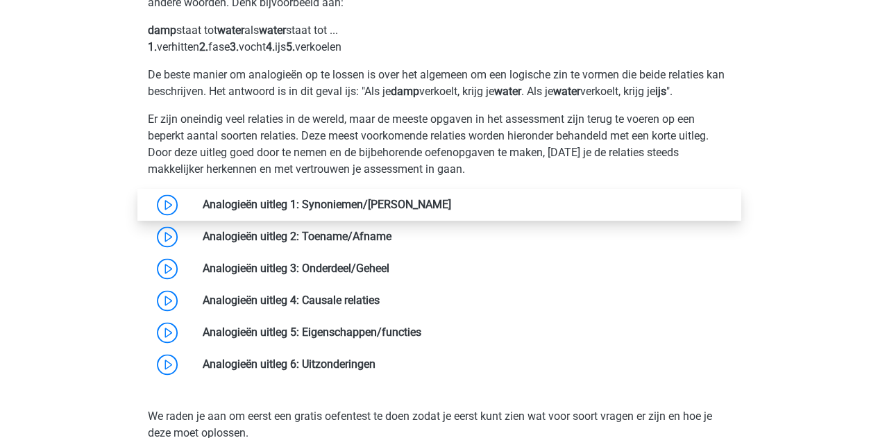
click at [451, 199] on link at bounding box center [451, 204] width 0 height 13
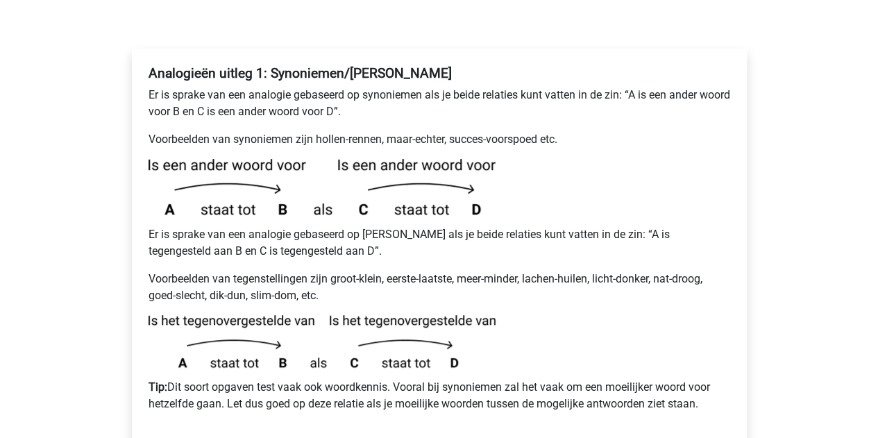
scroll to position [241, 0]
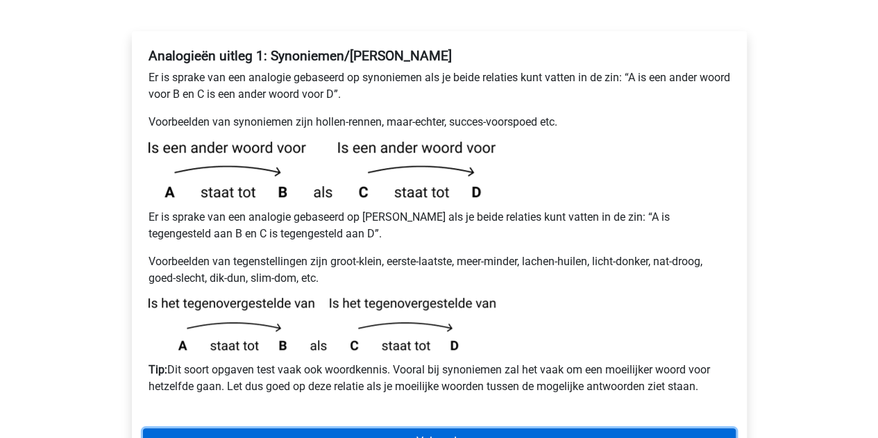
click at [343, 428] on link "Volgende" at bounding box center [439, 441] width 592 height 26
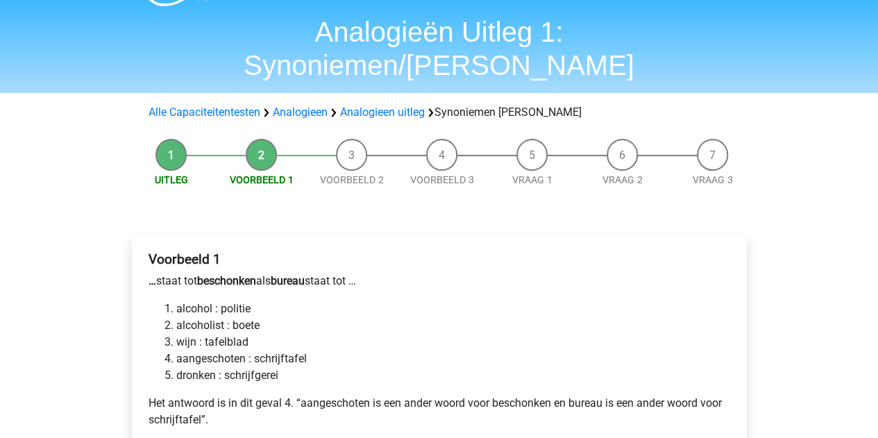
scroll to position [125, 0]
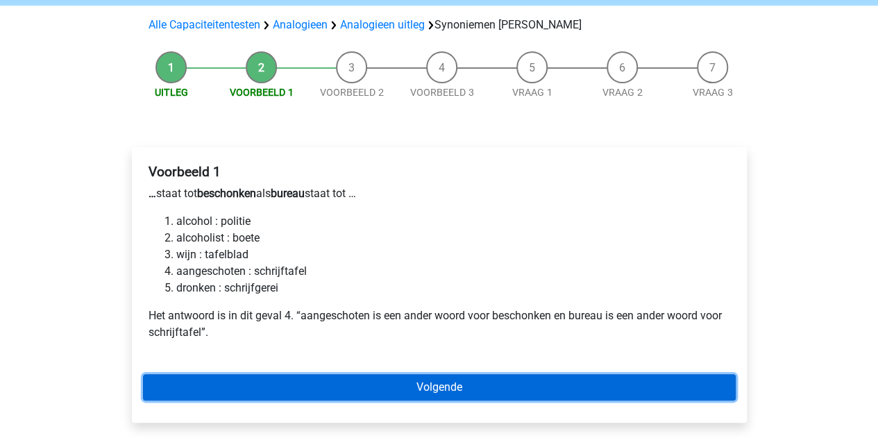
click at [323, 374] on link "Volgende" at bounding box center [439, 387] width 592 height 26
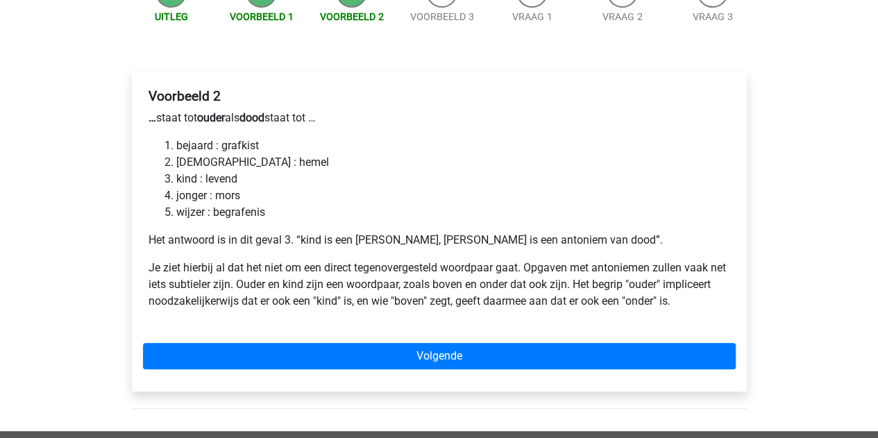
scroll to position [201, 0]
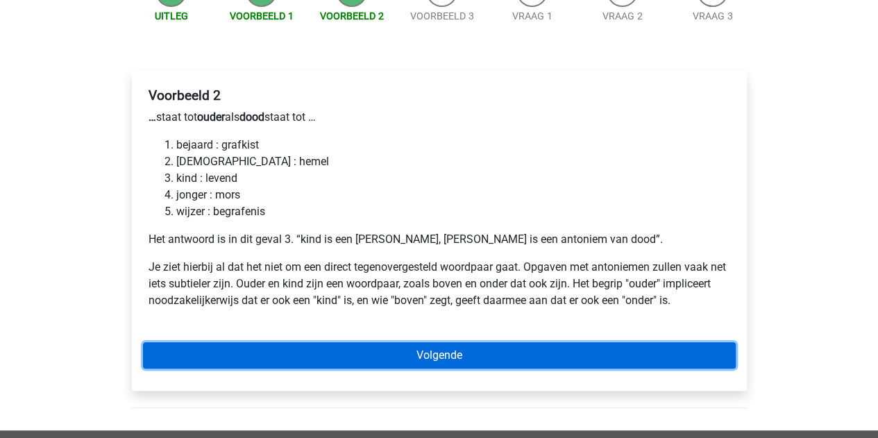
click at [272, 342] on link "Volgende" at bounding box center [439, 355] width 592 height 26
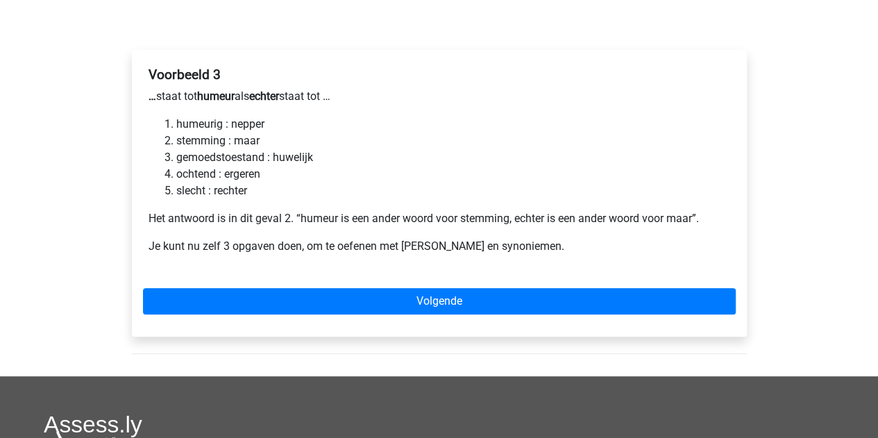
scroll to position [223, 0]
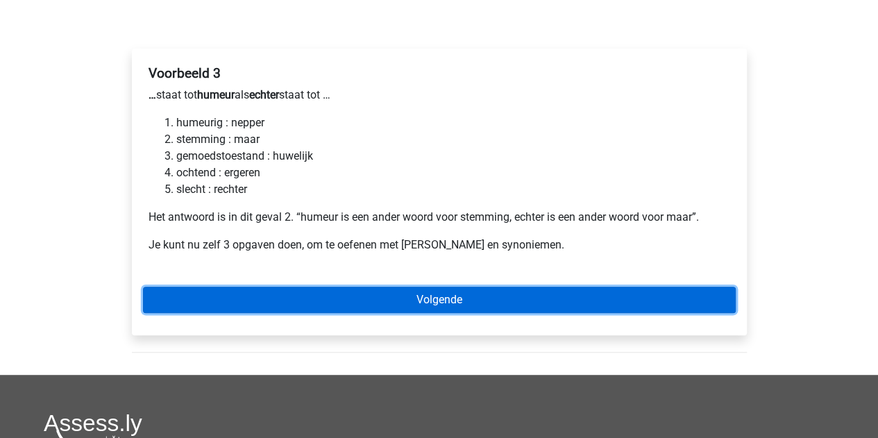
click at [277, 287] on link "Volgende" at bounding box center [439, 300] width 592 height 26
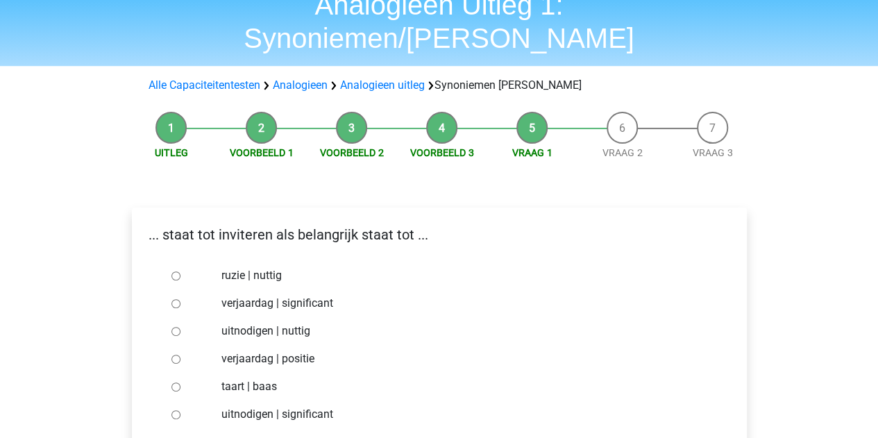
scroll to position [65, 0]
click at [169, 316] on div at bounding box center [189, 330] width 46 height 28
click at [175, 326] on input "uitnodigen | nuttig" at bounding box center [175, 330] width 9 height 9
radio input "true"
click at [176, 409] on input "uitnodigen | significant" at bounding box center [175, 413] width 9 height 9
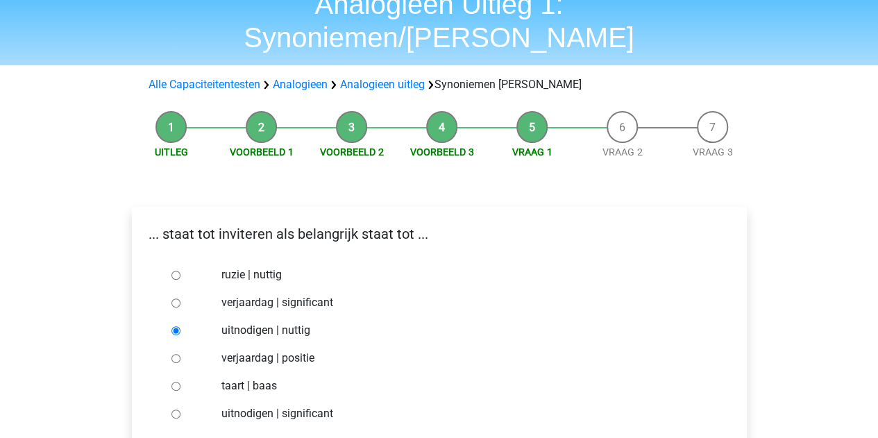
radio input "true"
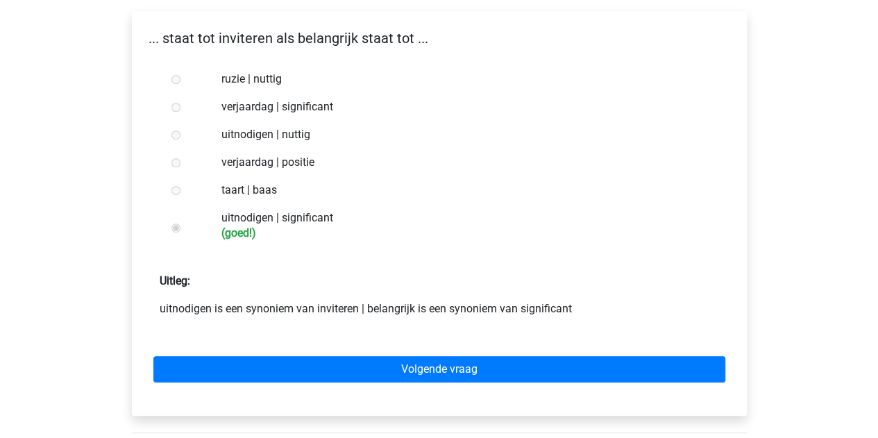
scroll to position [262, 0]
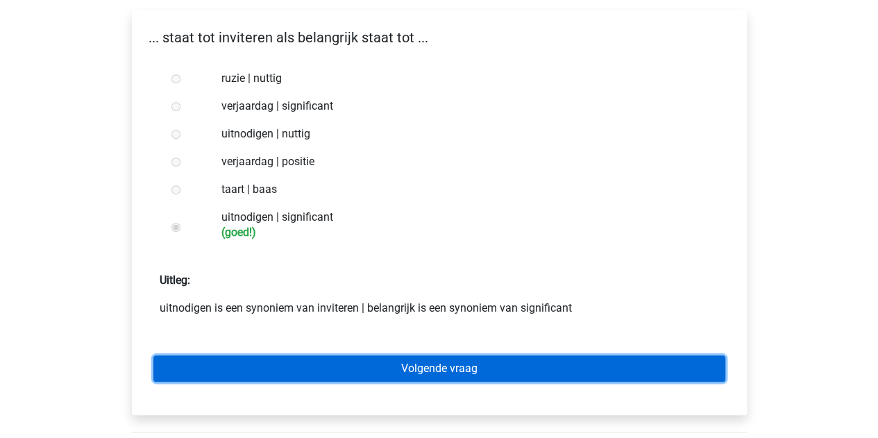
click at [250, 355] on link "Volgende vraag" at bounding box center [439, 368] width 572 height 26
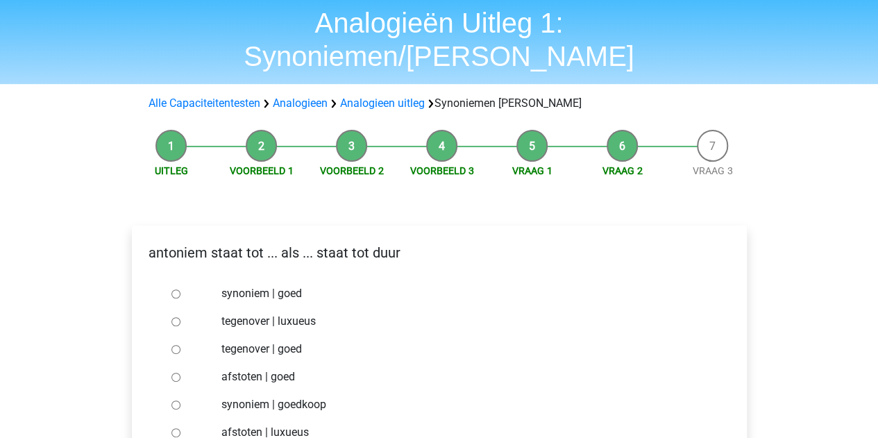
scroll to position [47, 0]
click at [175, 400] on input "synoniem | goedkoop" at bounding box center [175, 404] width 9 height 9
radio input "true"
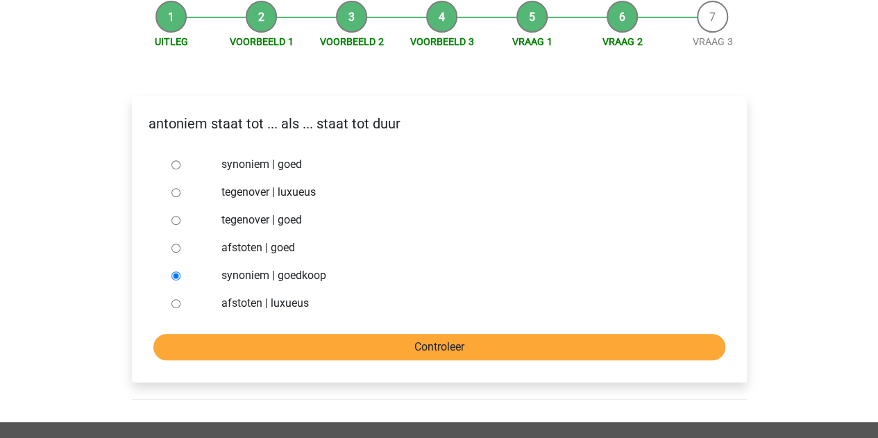
scroll to position [176, 0]
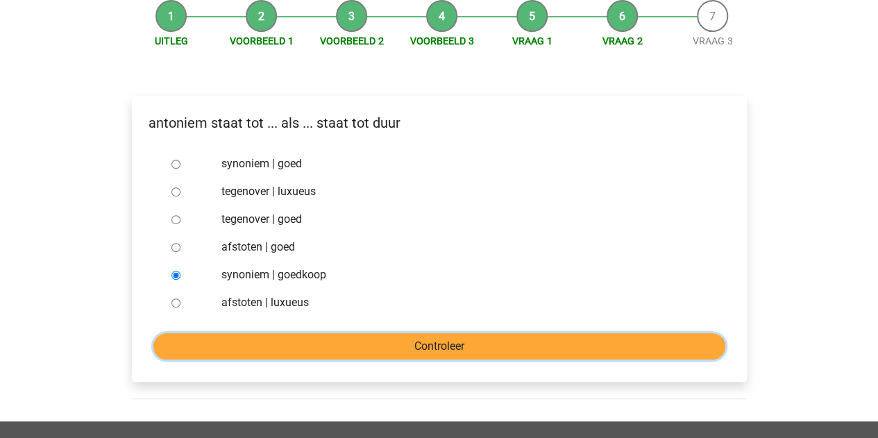
click at [251, 333] on input "Controleer" at bounding box center [439, 346] width 572 height 26
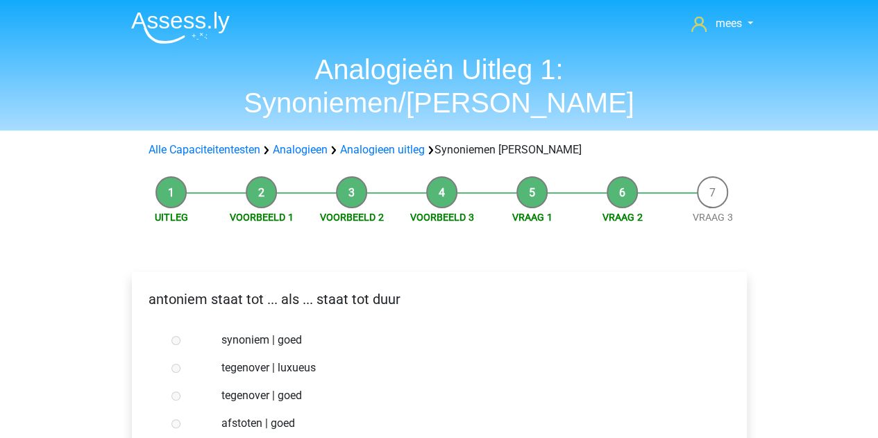
scroll to position [207, 0]
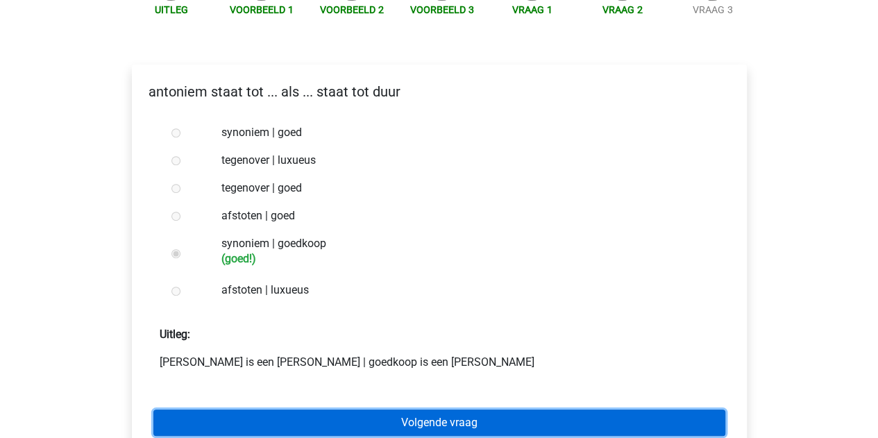
click at [232, 409] on link "Volgende vraag" at bounding box center [439, 422] width 572 height 26
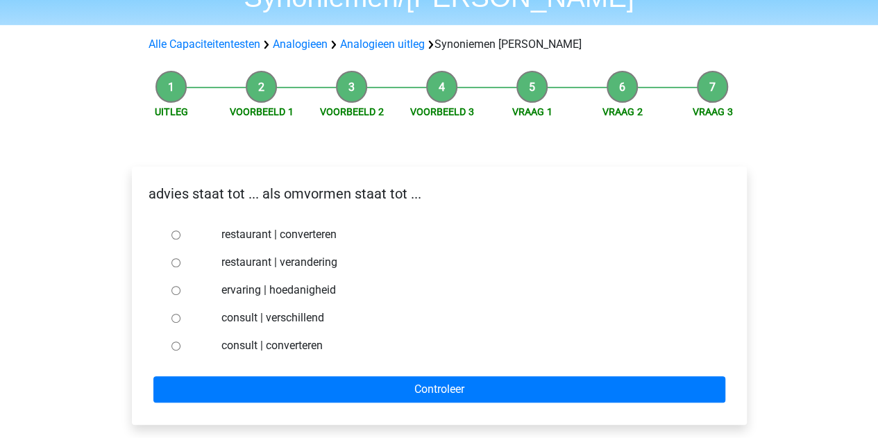
scroll to position [117, 0]
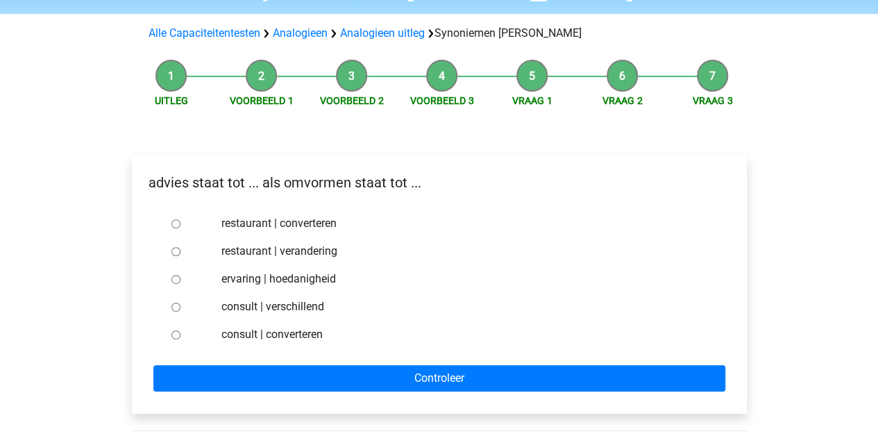
click at [171, 275] on input "ervaring | hoedanigheid" at bounding box center [175, 279] width 9 height 9
radio input "true"
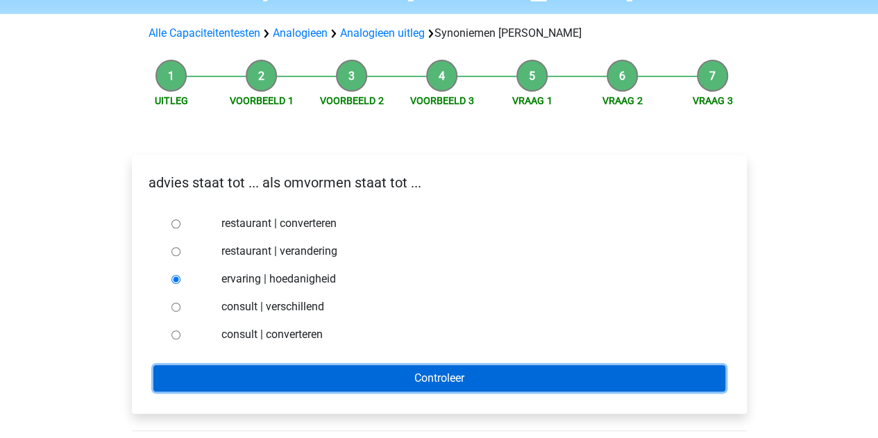
click at [252, 365] on input "Controleer" at bounding box center [439, 378] width 572 height 26
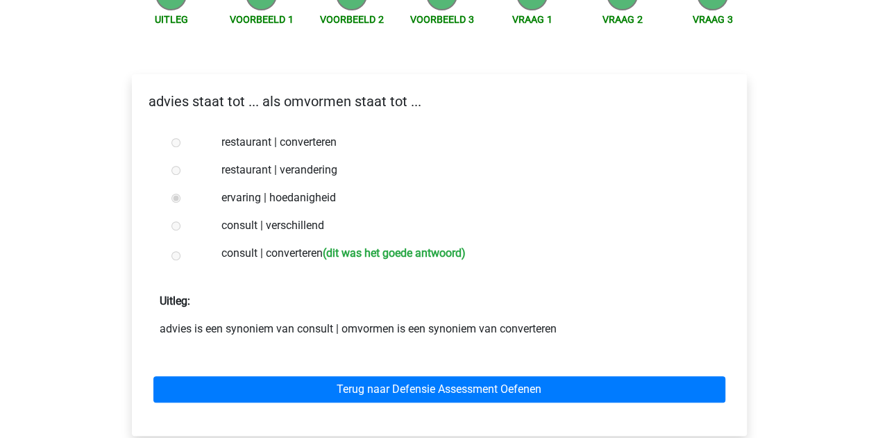
scroll to position [197, 0]
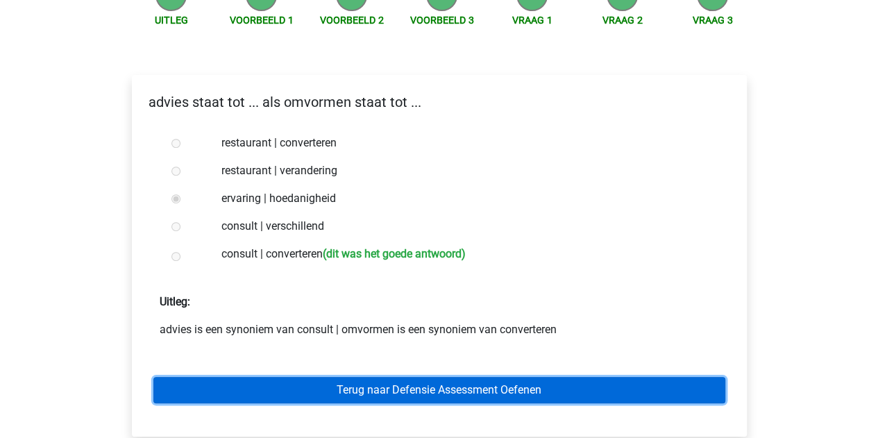
click at [304, 377] on link "Terug naar Defensie Assessment Oefenen" at bounding box center [439, 390] width 572 height 26
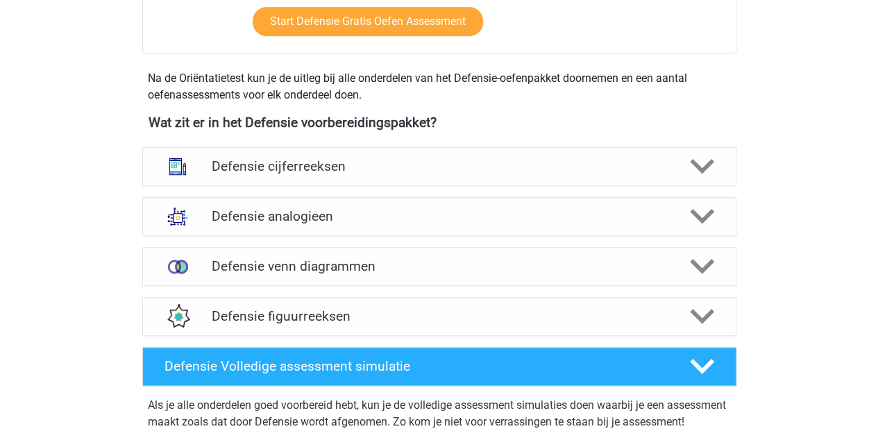
scroll to position [570, 0]
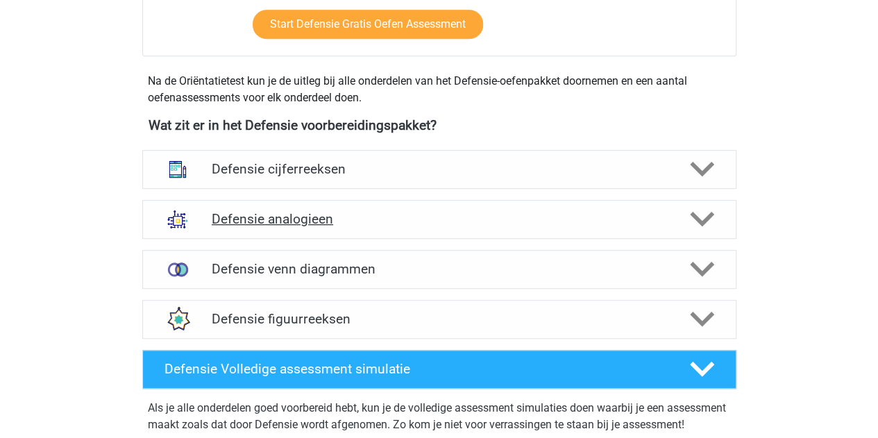
click at [314, 219] on h4 "Defensie analogieen" at bounding box center [439, 219] width 454 height 16
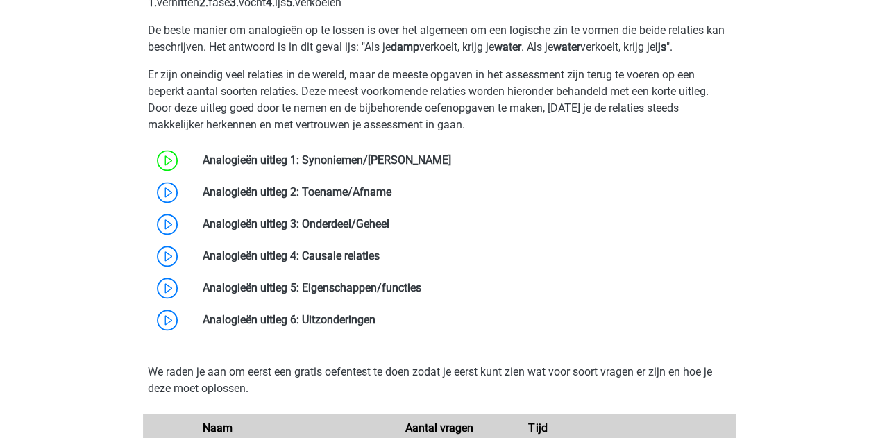
scroll to position [909, 0]
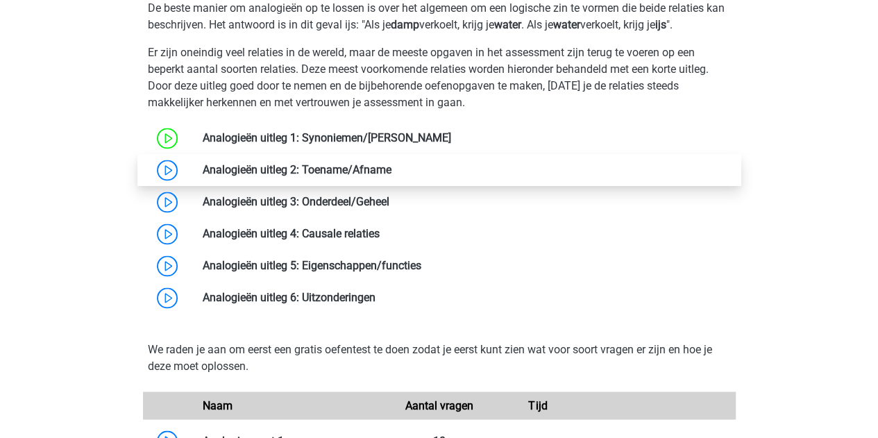
click at [391, 165] on link at bounding box center [391, 169] width 0 height 13
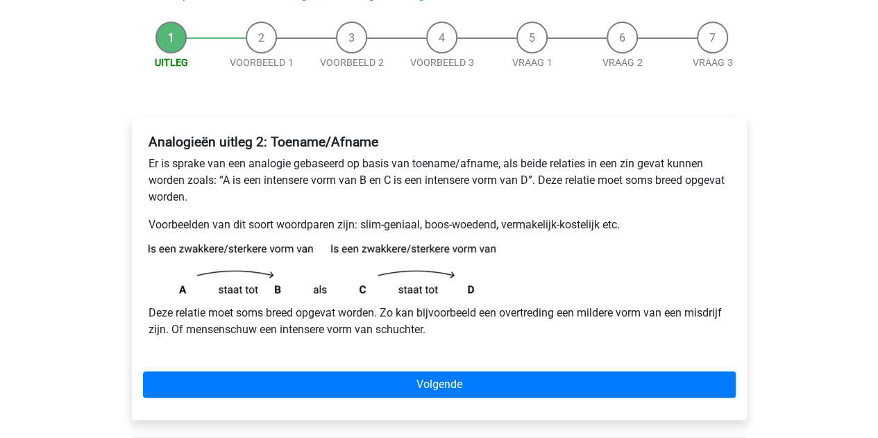
scroll to position [122, 0]
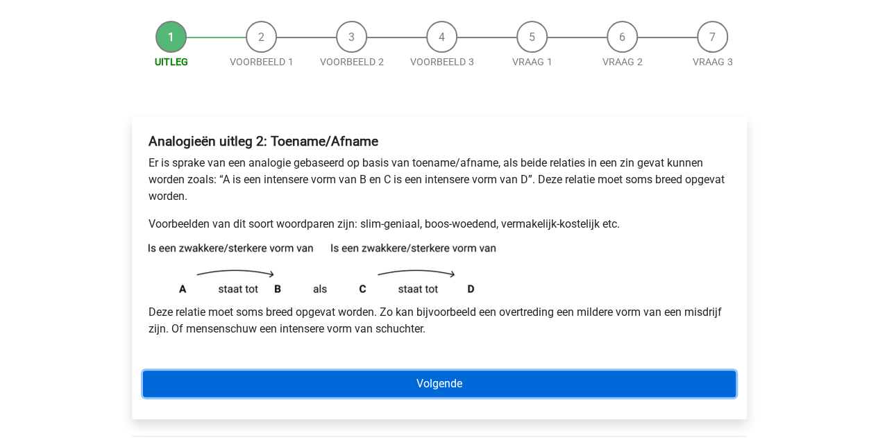
click at [289, 382] on link "Volgende" at bounding box center [439, 383] width 592 height 26
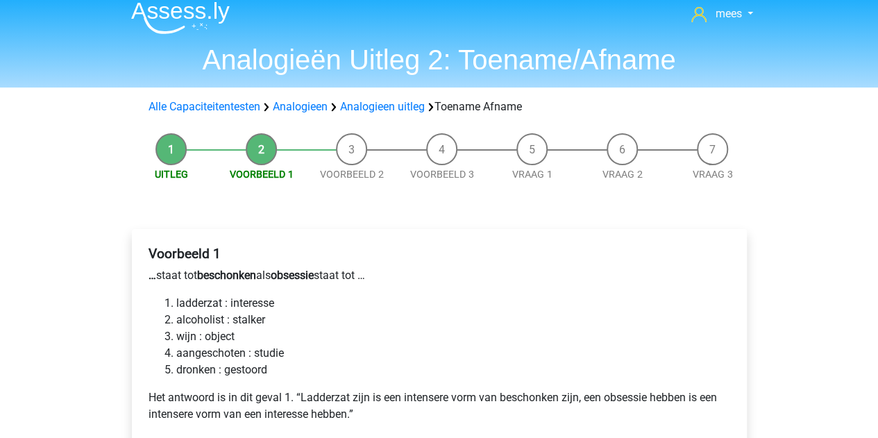
scroll to position [97, 0]
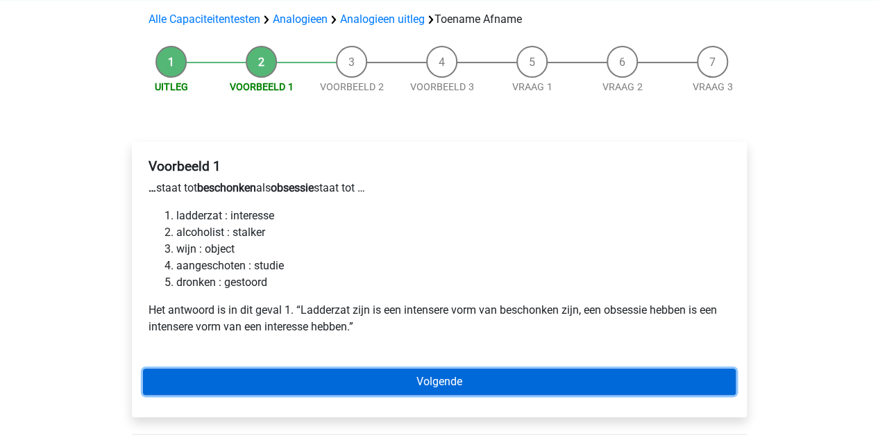
click at [278, 379] on link "Volgende" at bounding box center [439, 381] width 592 height 26
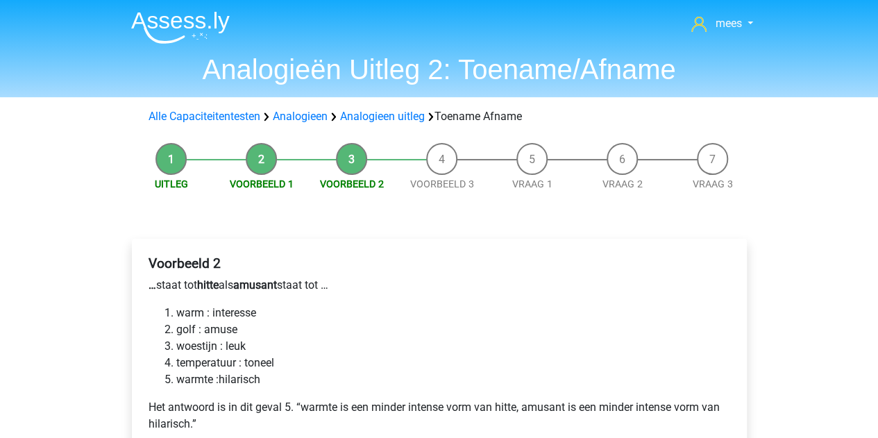
scroll to position [184, 0]
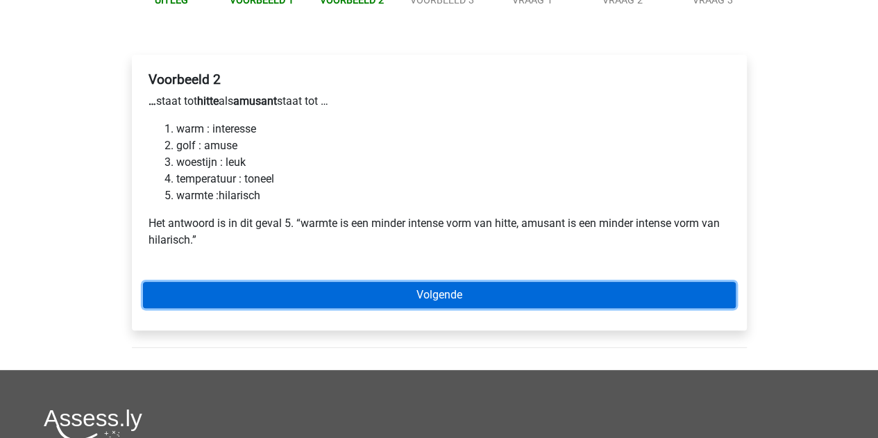
click at [314, 284] on link "Volgende" at bounding box center [439, 295] width 592 height 26
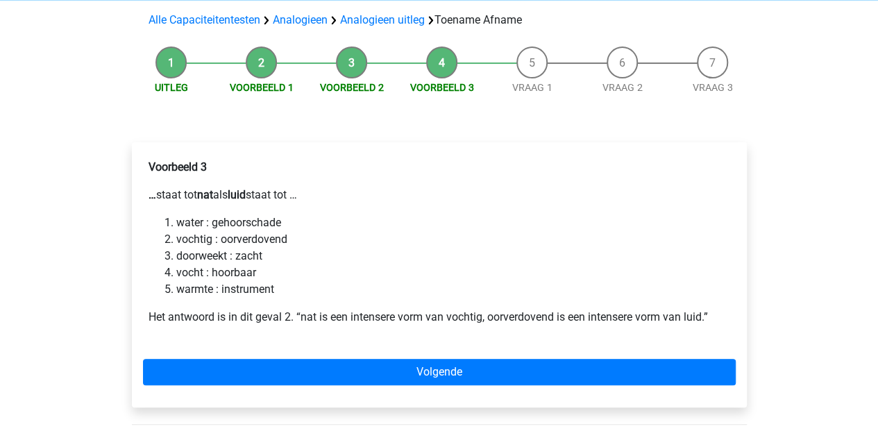
scroll to position [97, 0]
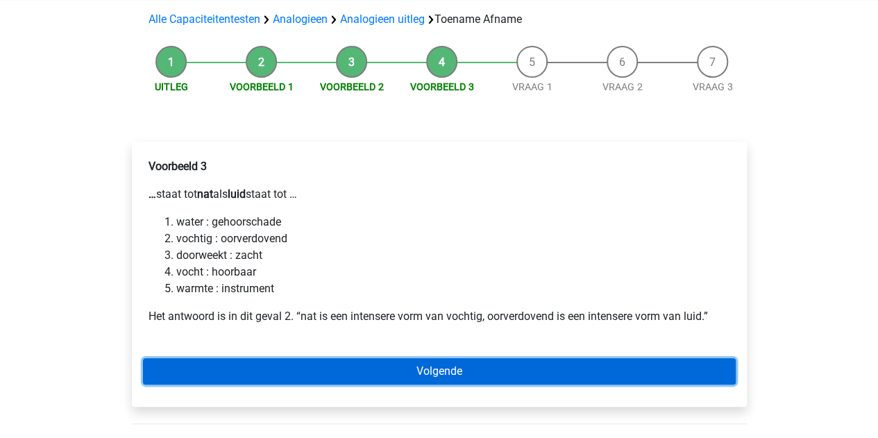
click at [271, 368] on link "Volgende" at bounding box center [439, 371] width 592 height 26
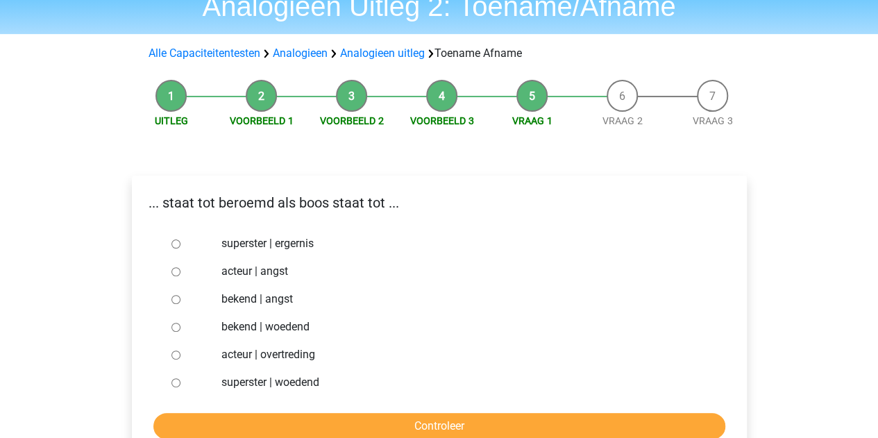
scroll to position [64, 0]
click at [170, 379] on div at bounding box center [189, 382] width 46 height 28
click at [176, 381] on input "superster | woedend" at bounding box center [175, 381] width 9 height 9
radio input "true"
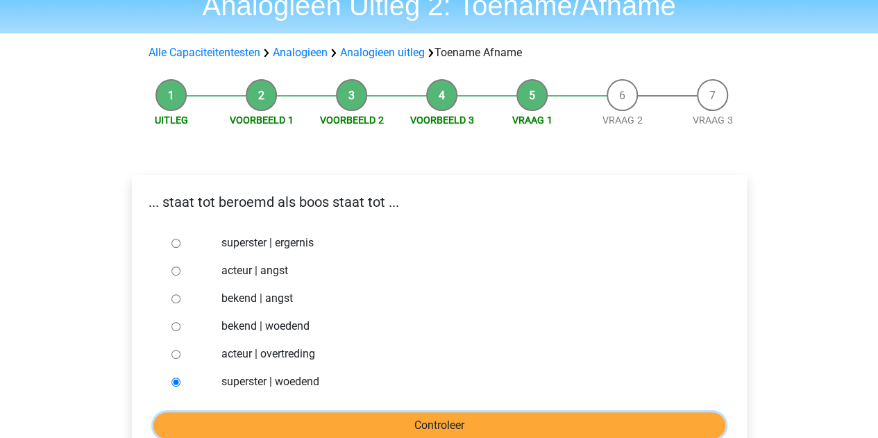
click at [222, 420] on input "Controleer" at bounding box center [439, 425] width 572 height 26
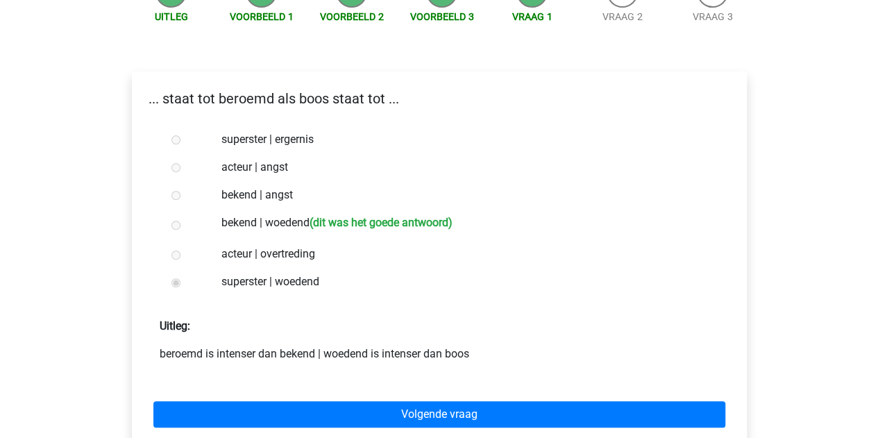
scroll to position [168, 0]
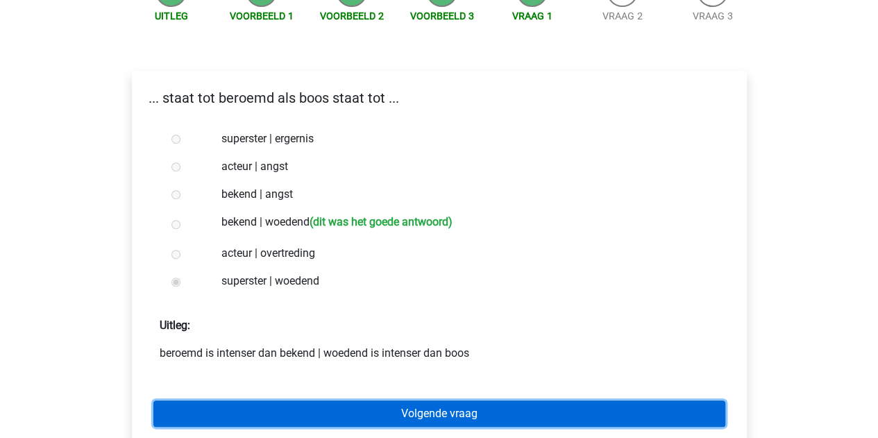
click at [251, 411] on link "Volgende vraag" at bounding box center [439, 413] width 572 height 26
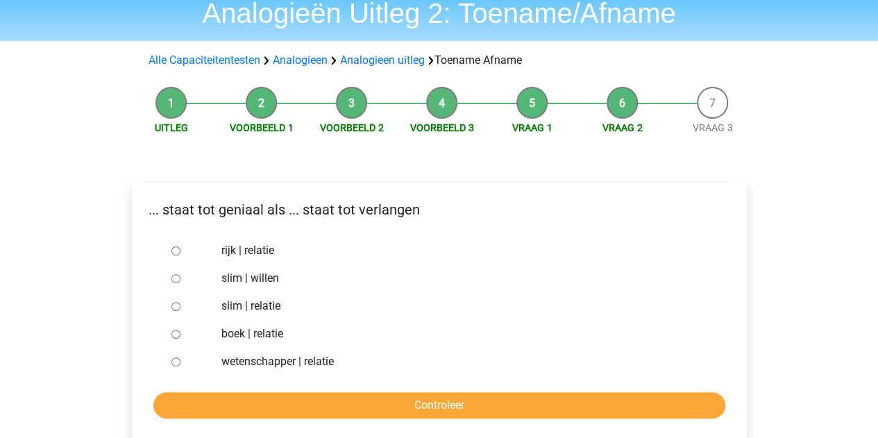
scroll to position [64, 0]
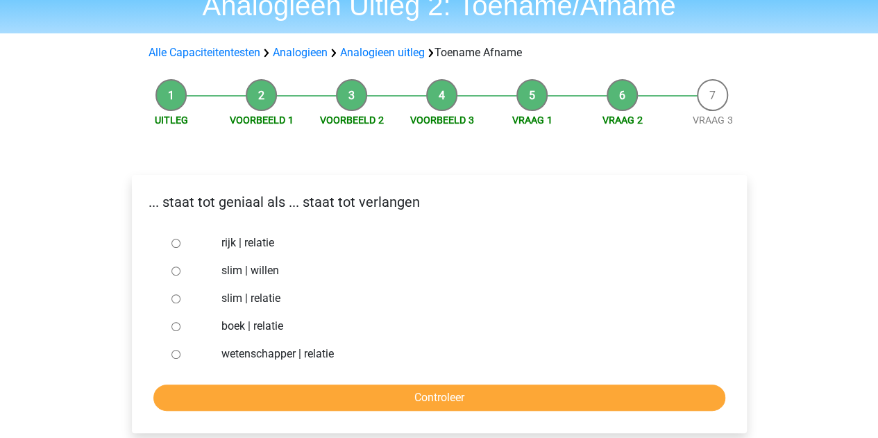
click at [176, 268] on input "slim | willen" at bounding box center [175, 270] width 9 height 9
radio input "true"
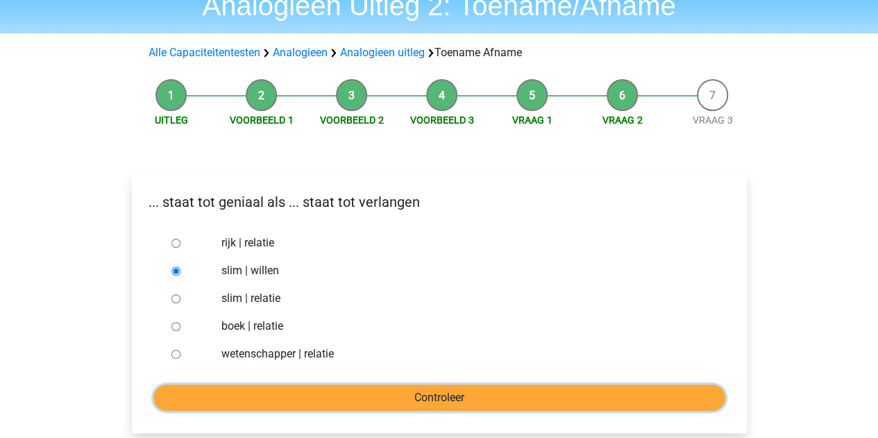
click at [280, 393] on input "Controleer" at bounding box center [439, 397] width 572 height 26
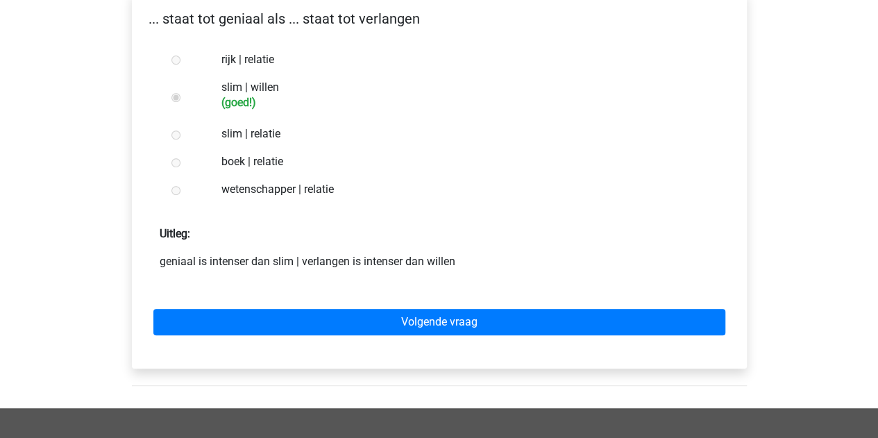
scroll to position [248, 0]
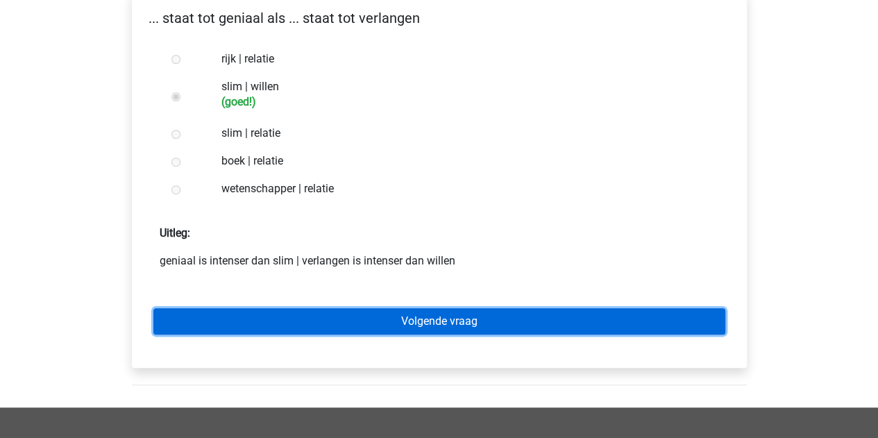
click at [332, 319] on link "Volgende vraag" at bounding box center [439, 321] width 572 height 26
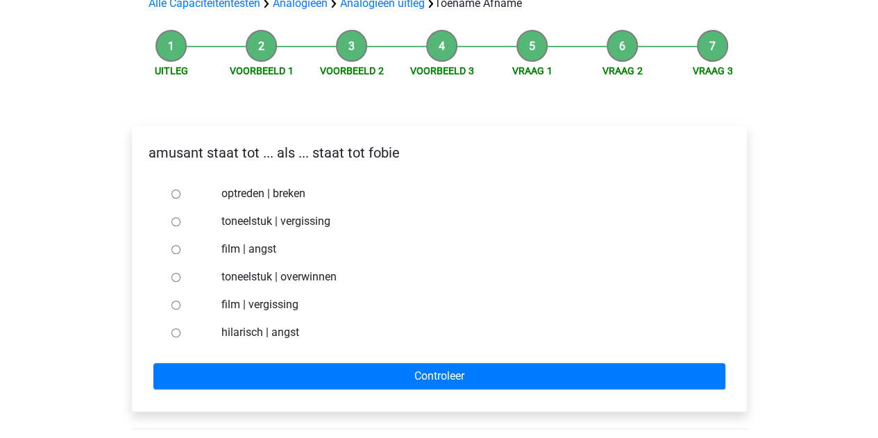
scroll to position [114, 0]
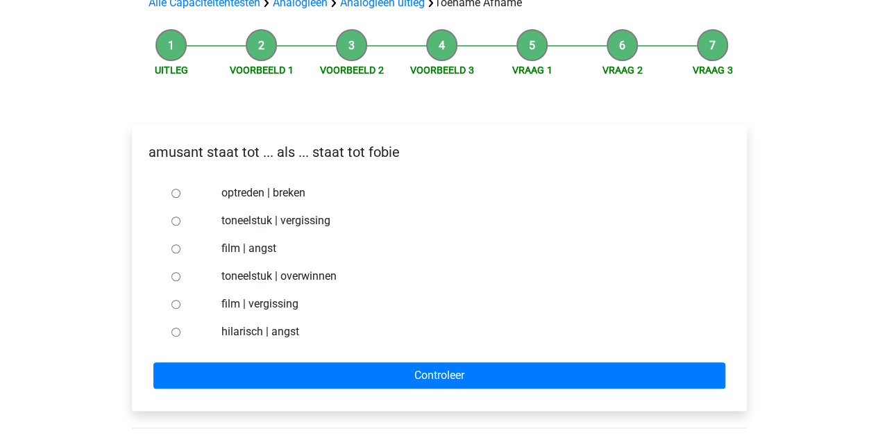
click at [173, 330] on input "hilarisch | angst" at bounding box center [175, 331] width 9 height 9
radio input "true"
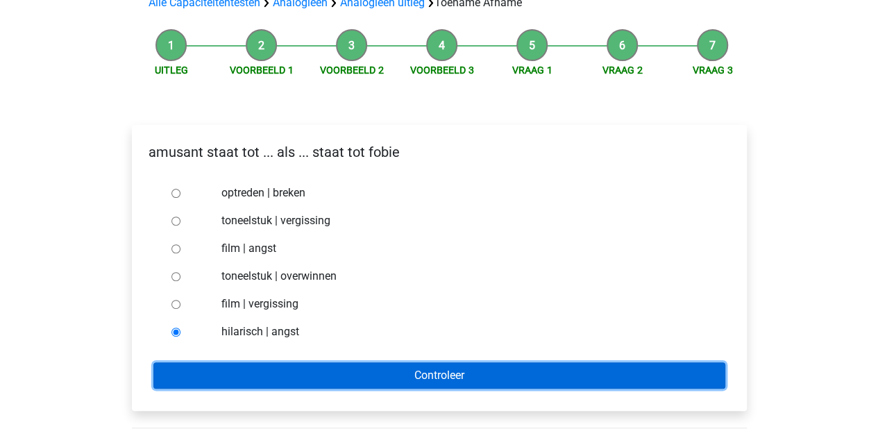
click at [239, 368] on input "Controleer" at bounding box center [439, 375] width 572 height 26
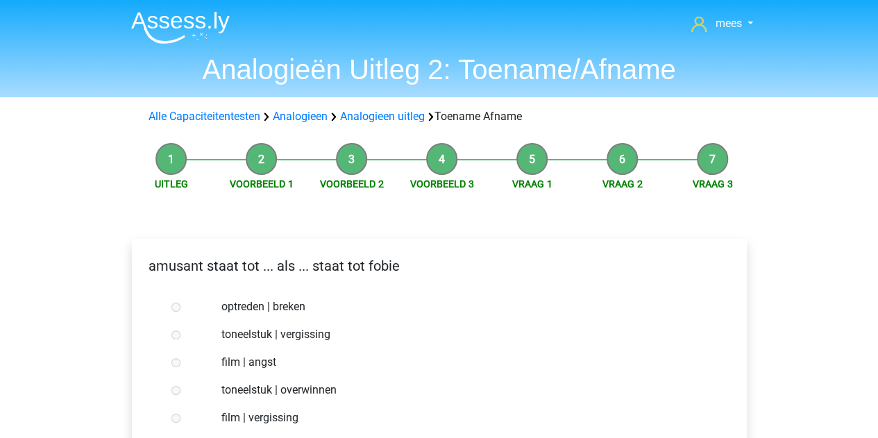
scroll to position [286, 0]
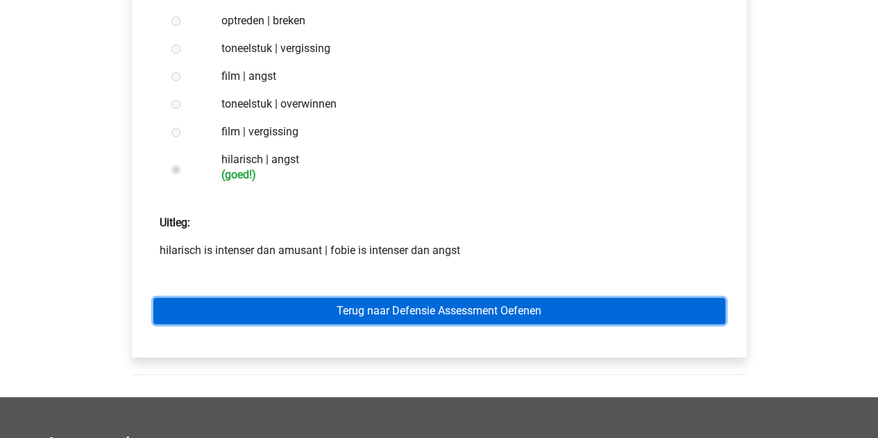
click at [312, 308] on link "Terug naar Defensie Assessment Oefenen" at bounding box center [439, 311] width 572 height 26
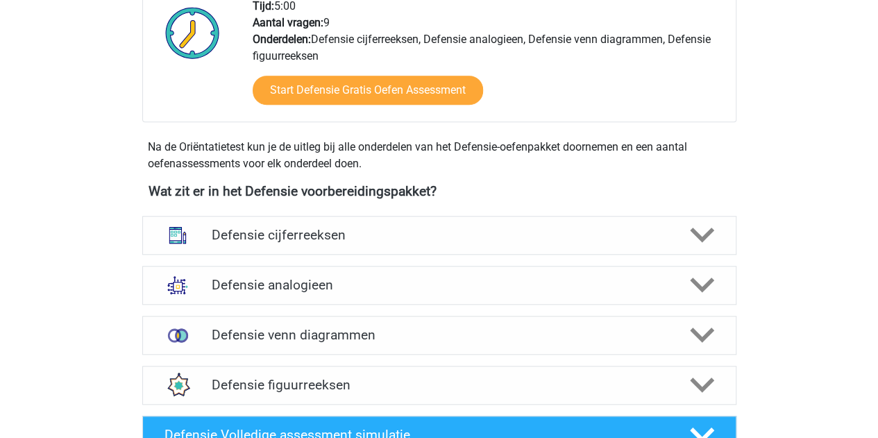
scroll to position [673, 0]
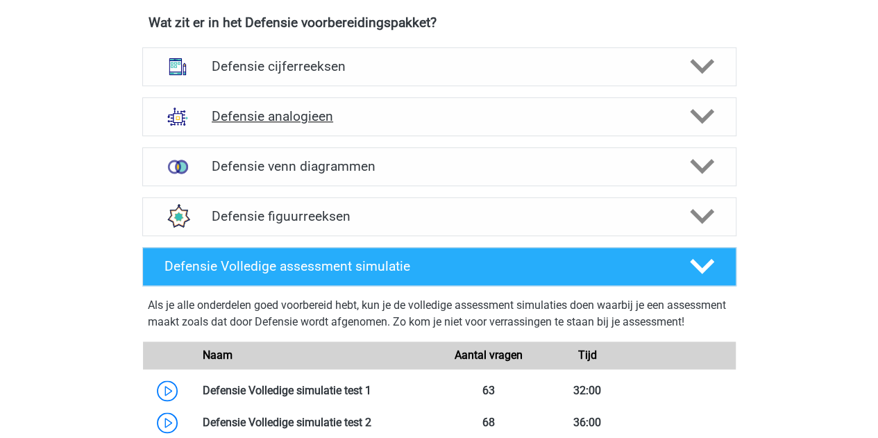
click at [509, 112] on h4 "Defensie analogieen" at bounding box center [439, 116] width 454 height 16
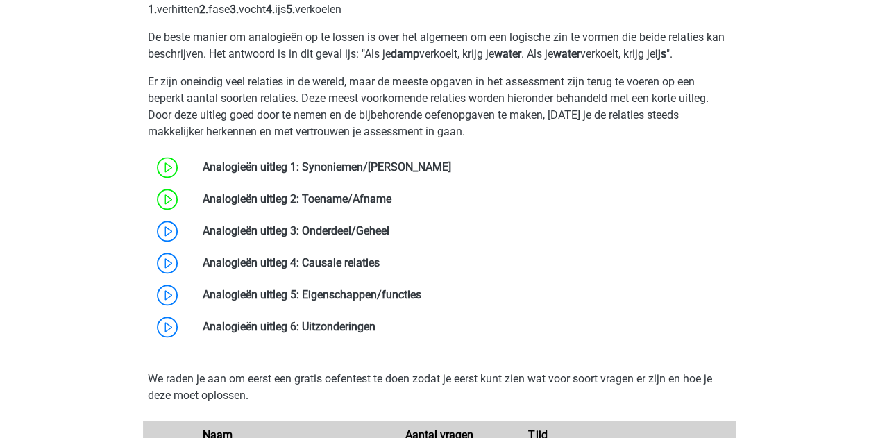
scroll to position [912, 0]
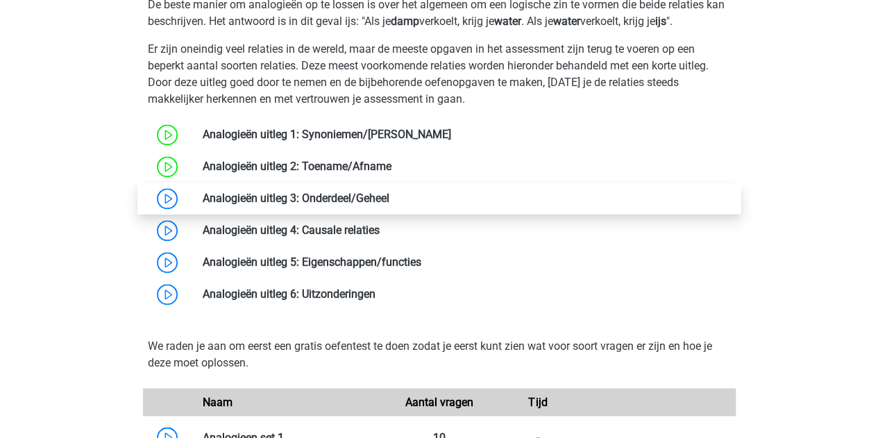
click at [389, 197] on link at bounding box center [389, 197] width 0 height 13
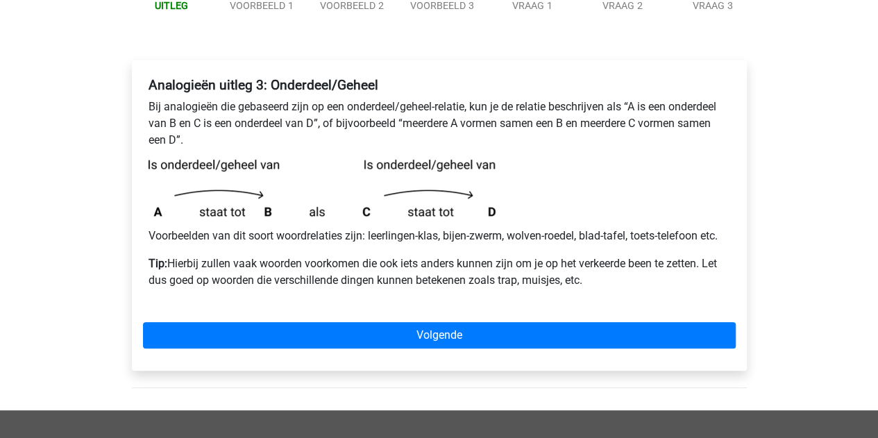
scroll to position [179, 0]
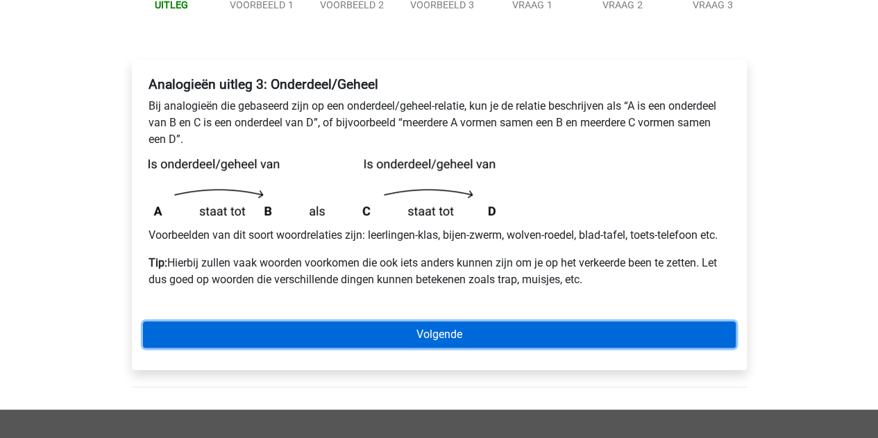
click at [312, 332] on link "Volgende" at bounding box center [439, 334] width 592 height 26
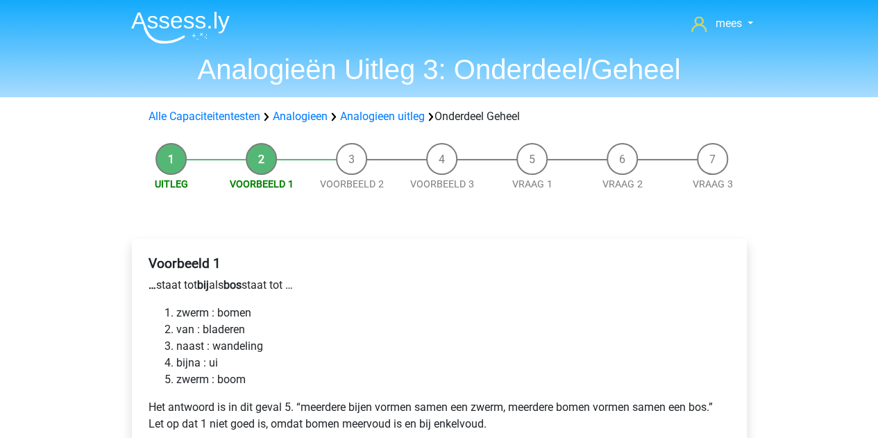
scroll to position [136, 0]
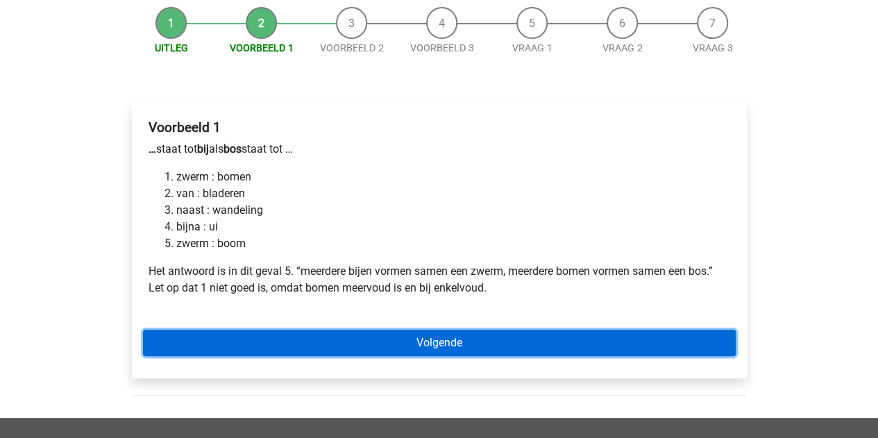
click at [329, 337] on link "Volgende" at bounding box center [439, 343] width 592 height 26
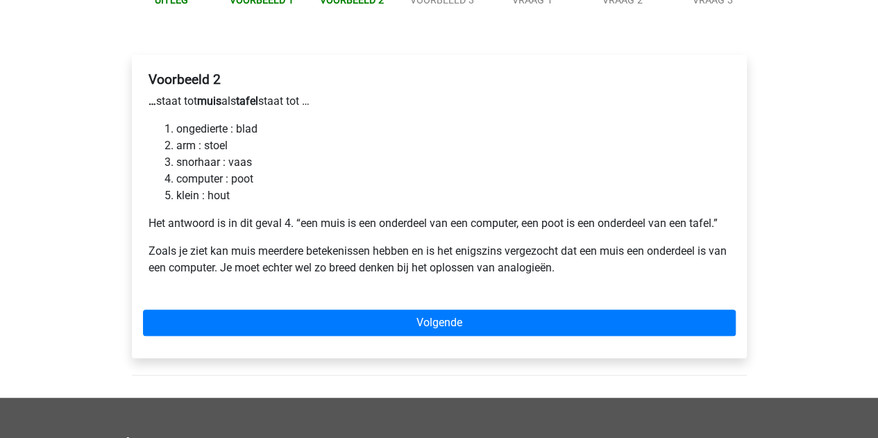
scroll to position [185, 0]
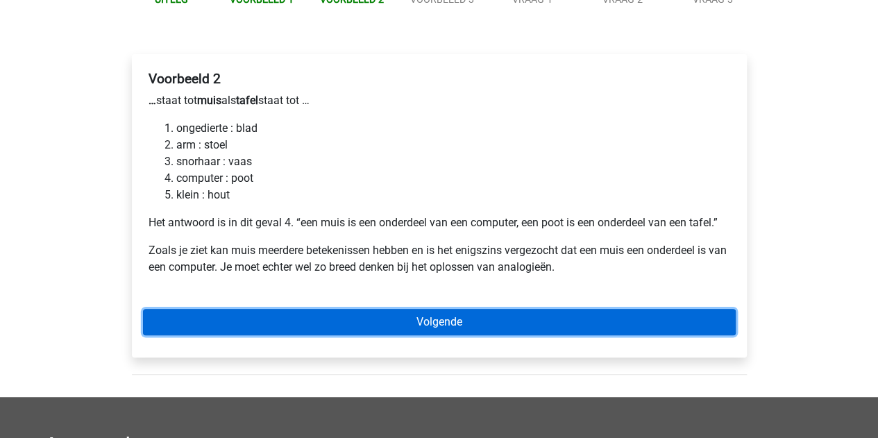
click at [240, 327] on link "Volgende" at bounding box center [439, 322] width 592 height 26
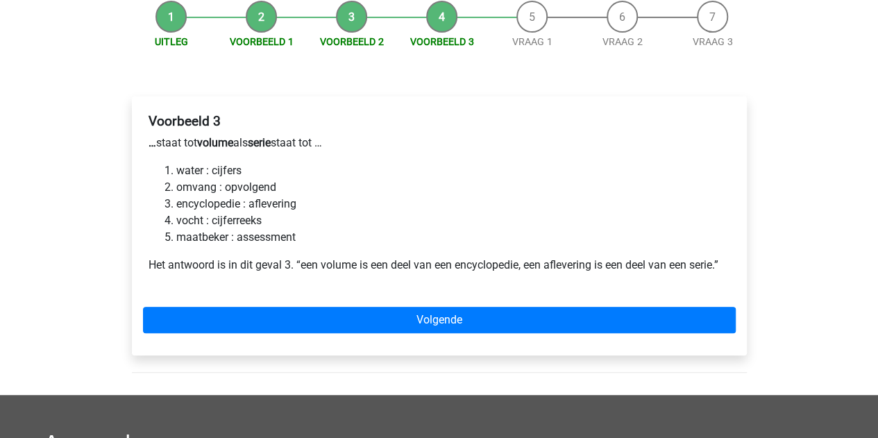
scroll to position [142, 0]
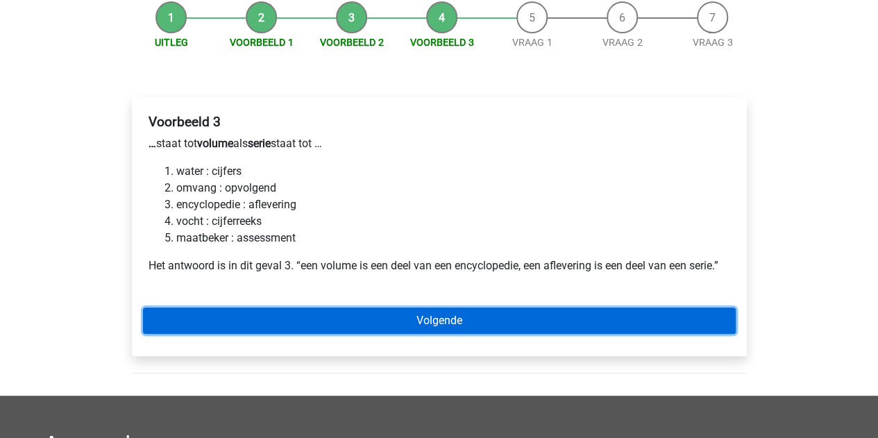
click at [214, 309] on link "Volgende" at bounding box center [439, 320] width 592 height 26
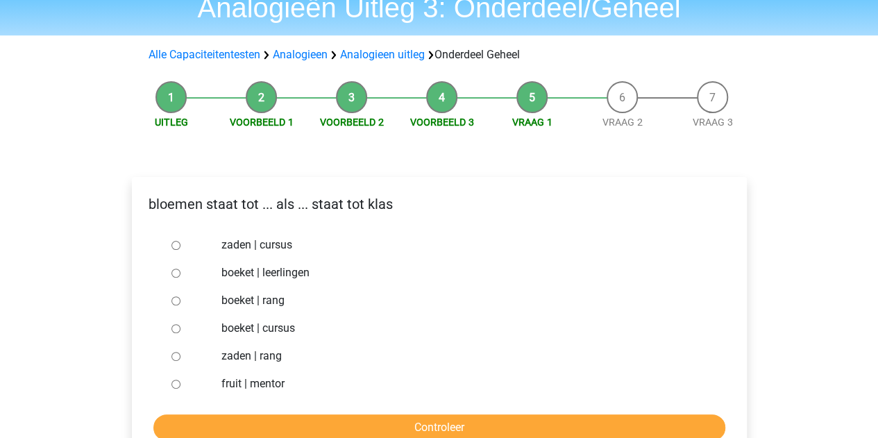
scroll to position [60, 0]
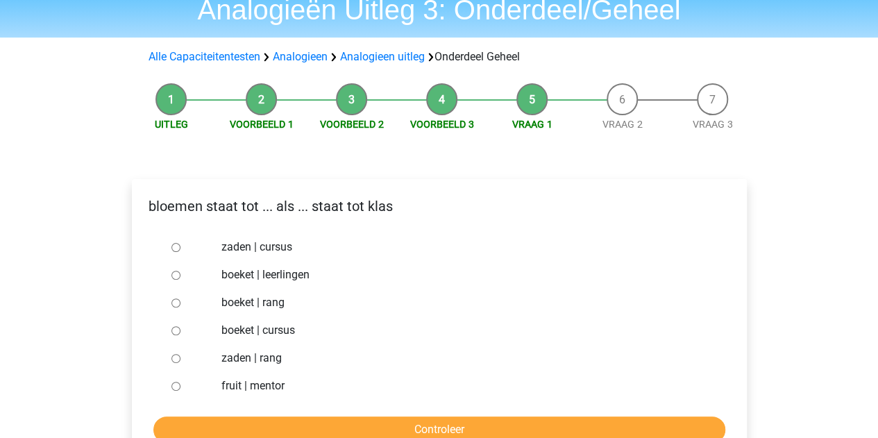
click at [174, 274] on input "boeket | leerlingen" at bounding box center [175, 275] width 9 height 9
radio input "true"
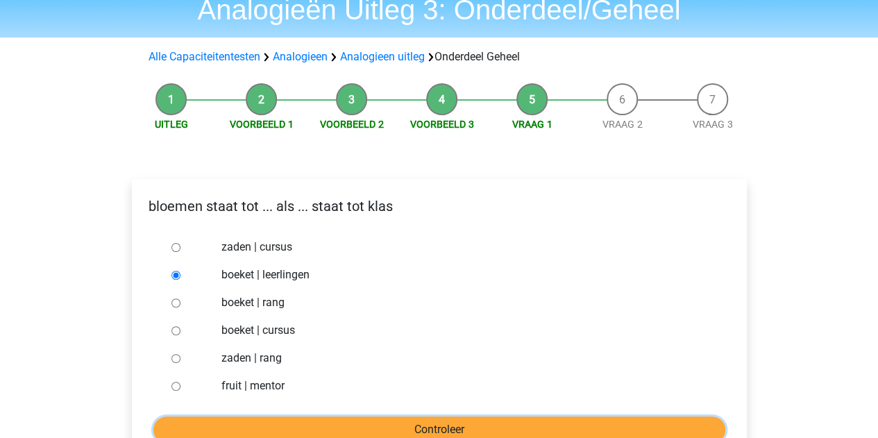
click at [271, 424] on input "Controleer" at bounding box center [439, 429] width 572 height 26
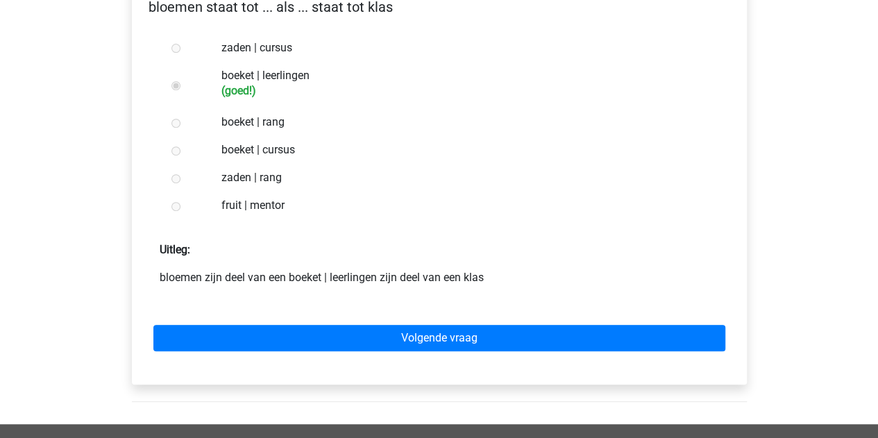
scroll to position [260, 0]
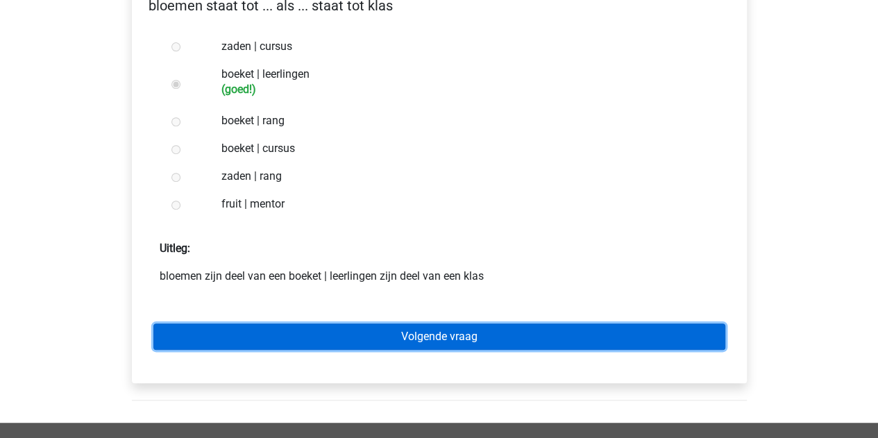
click at [266, 333] on link "Volgende vraag" at bounding box center [439, 336] width 572 height 26
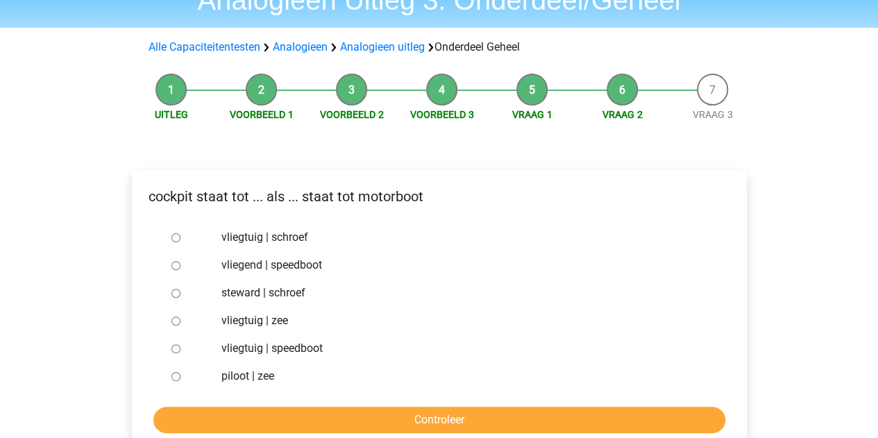
scroll to position [69, 0]
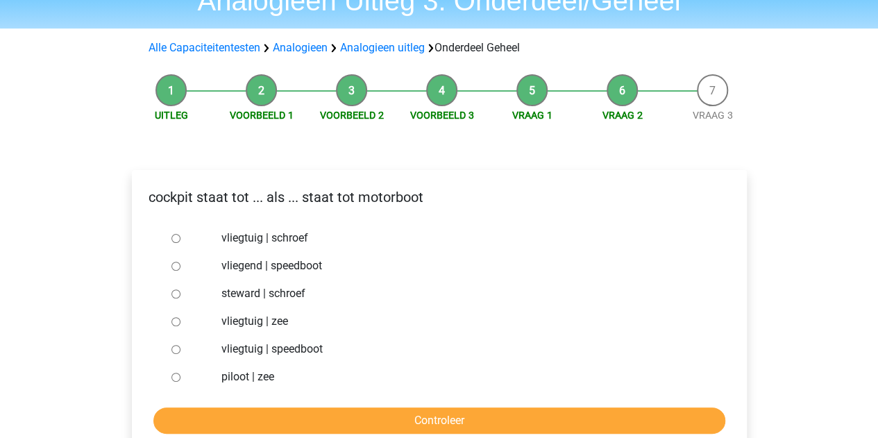
click at [175, 241] on input "vliegtuig | schroef" at bounding box center [175, 238] width 9 height 9
radio input "true"
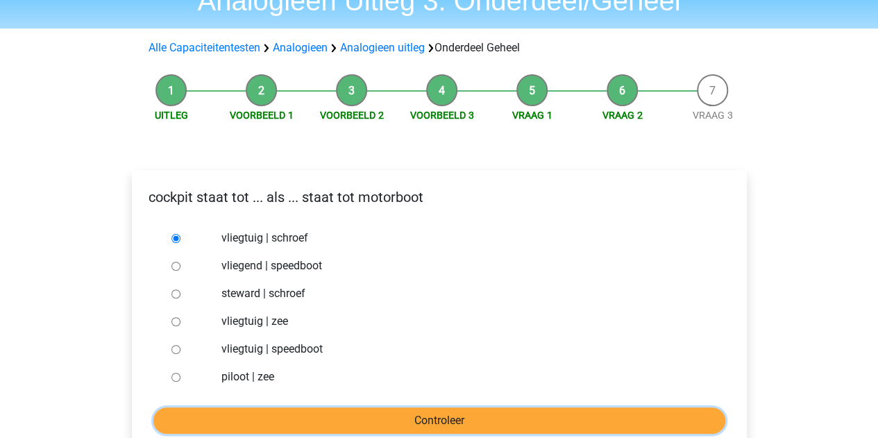
click at [223, 410] on input "Controleer" at bounding box center [439, 420] width 572 height 26
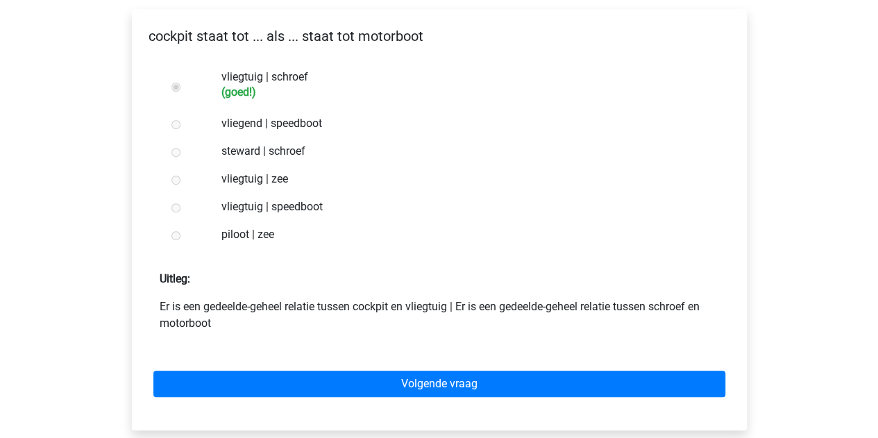
scroll to position [230, 0]
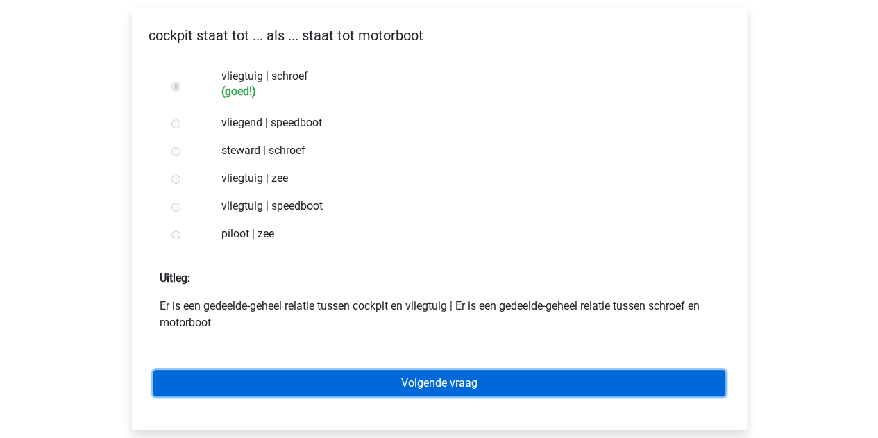
click at [236, 388] on link "Volgende vraag" at bounding box center [439, 383] width 572 height 26
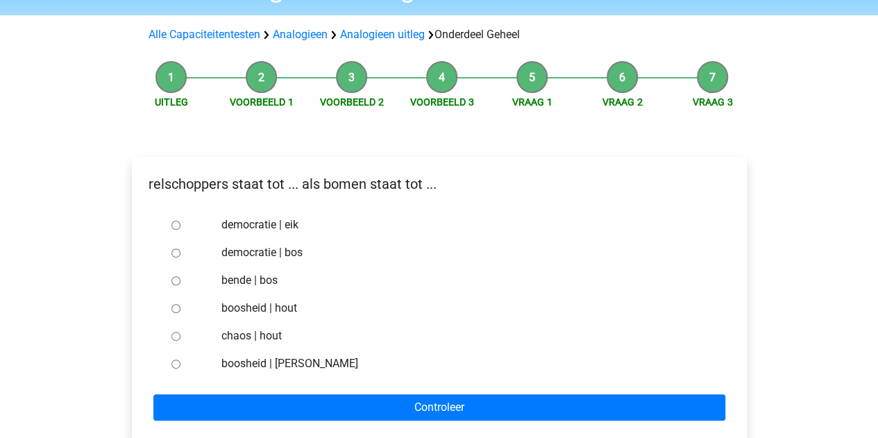
scroll to position [83, 0]
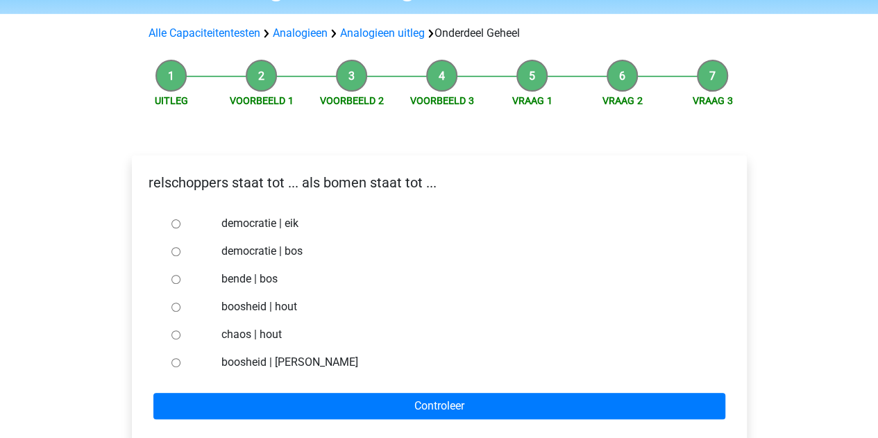
click at [167, 252] on div at bounding box center [189, 251] width 46 height 28
click at [179, 253] on input "democratie | bos" at bounding box center [175, 251] width 9 height 9
radio input "true"
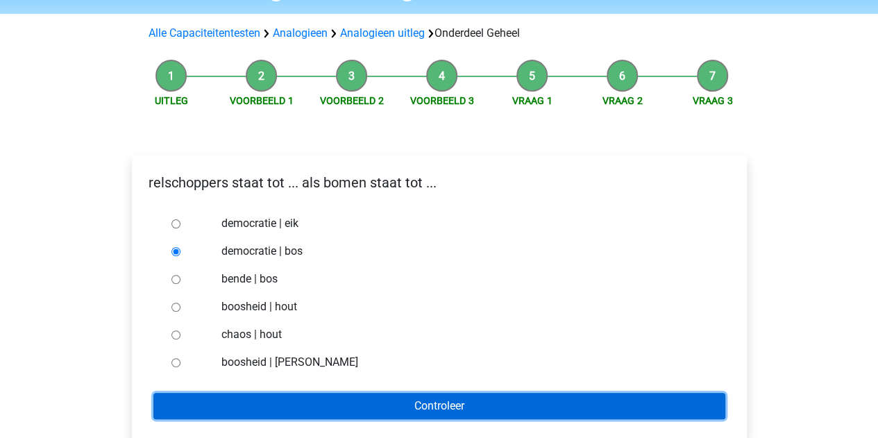
click at [234, 402] on input "Controleer" at bounding box center [439, 406] width 572 height 26
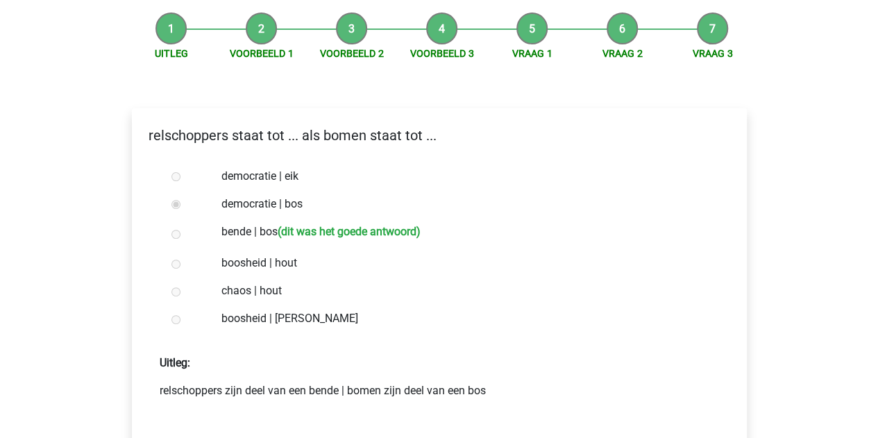
scroll to position [178, 0]
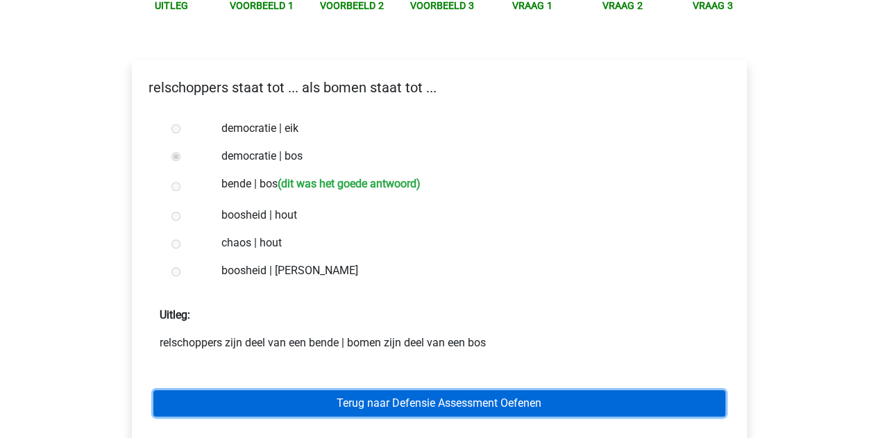
click at [243, 404] on link "Terug naar Defensie Assessment Oefenen" at bounding box center [439, 403] width 572 height 26
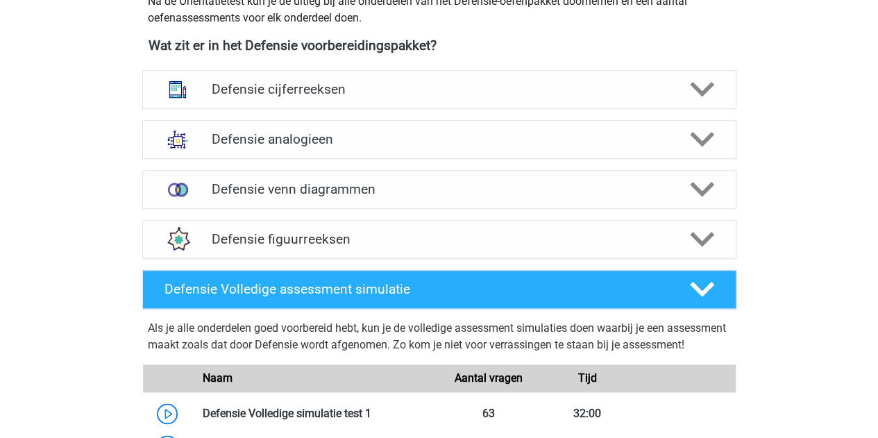
scroll to position [651, 0]
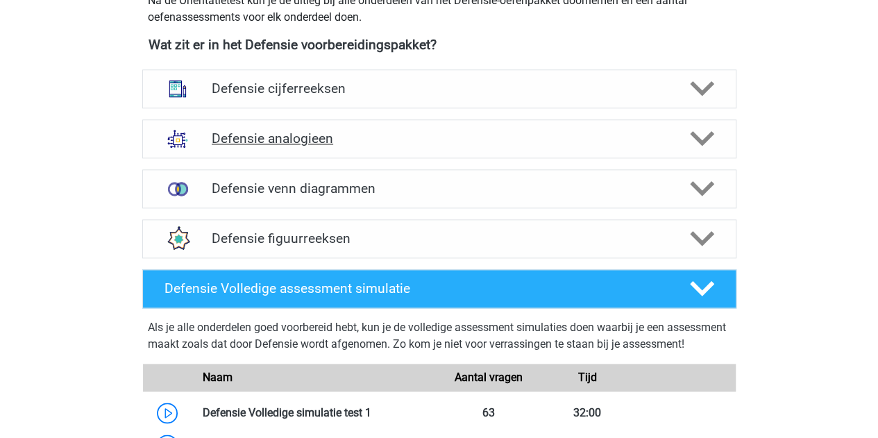
click at [294, 123] on div "Defensie analogieen" at bounding box center [439, 138] width 594 height 39
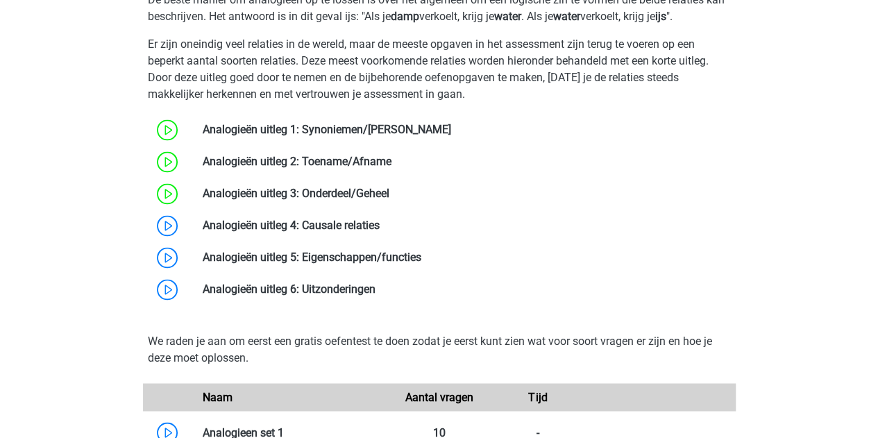
scroll to position [948, 0]
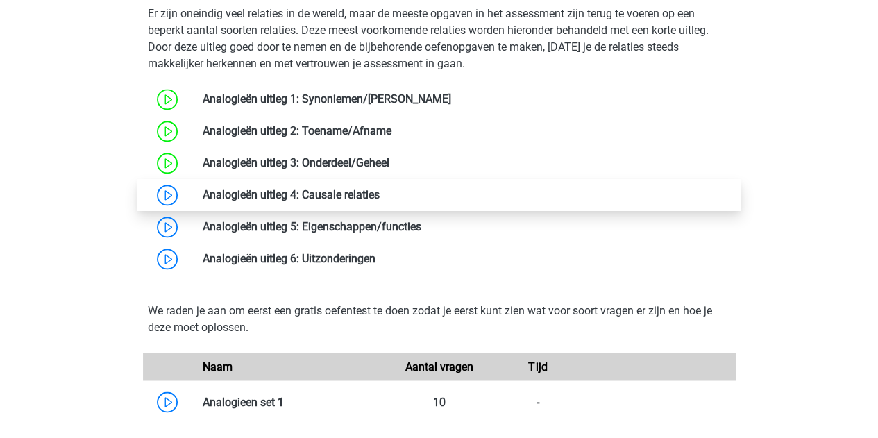
click at [379, 201] on link at bounding box center [379, 194] width 0 height 13
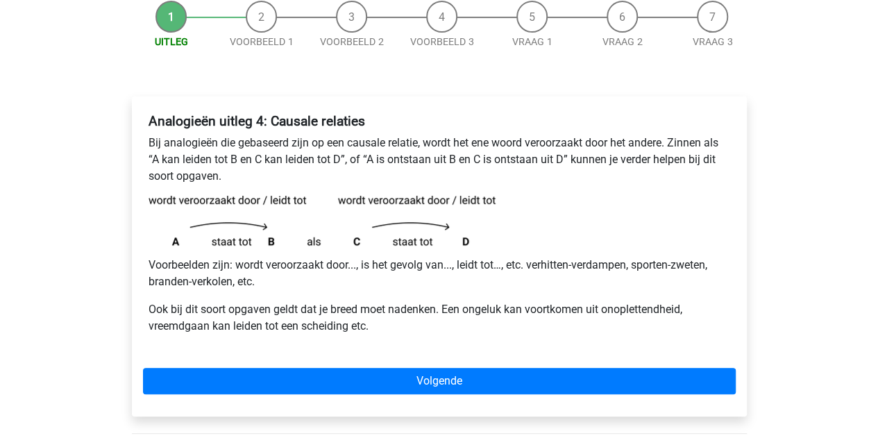
scroll to position [143, 0]
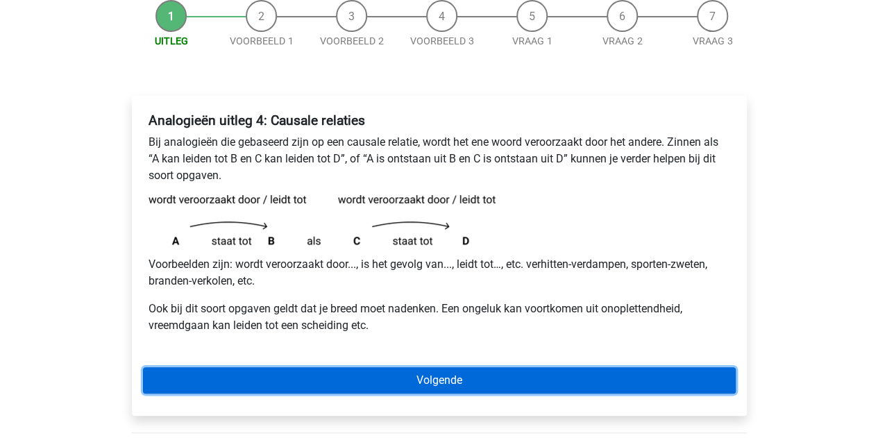
click at [329, 384] on link "Volgende" at bounding box center [439, 380] width 592 height 26
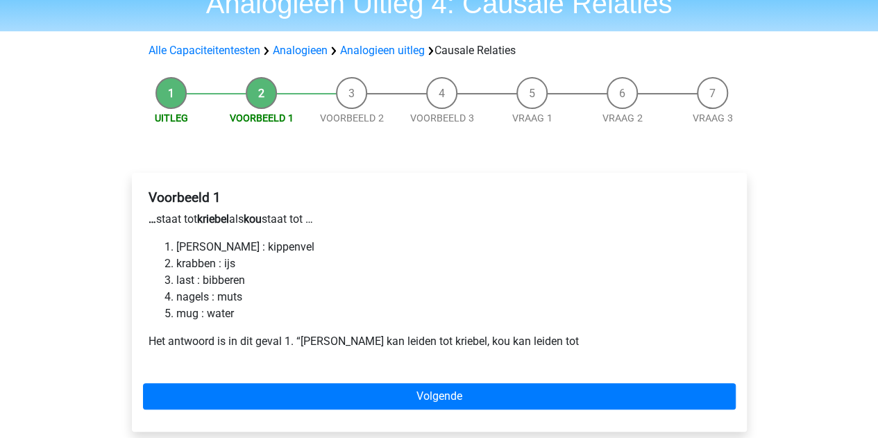
scroll to position [75, 0]
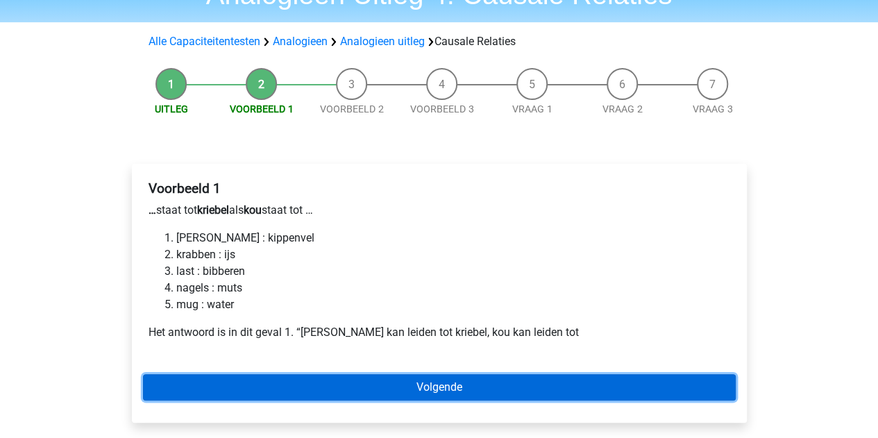
click at [267, 382] on link "Volgende" at bounding box center [439, 387] width 592 height 26
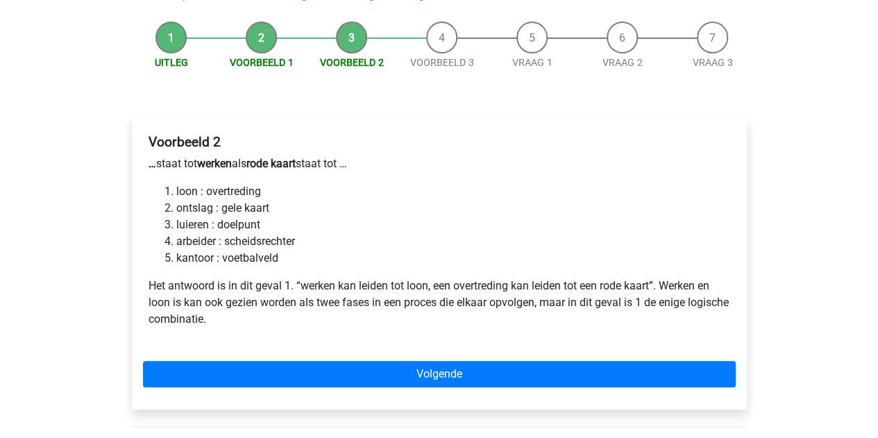
scroll to position [130, 0]
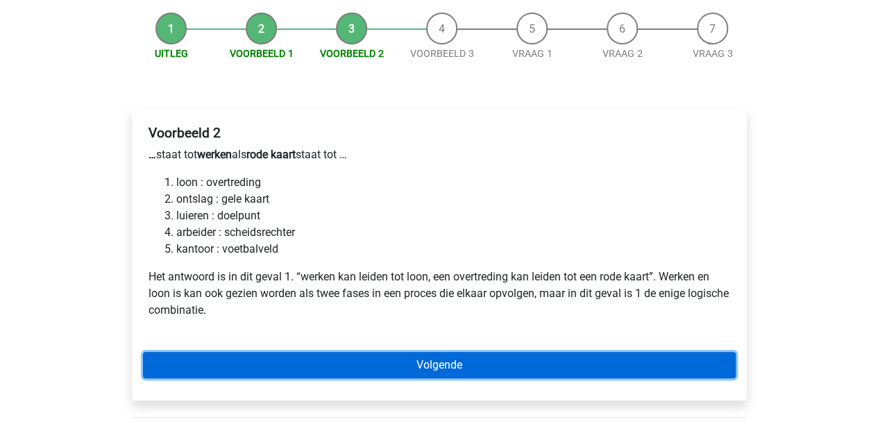
click at [247, 352] on link "Volgende" at bounding box center [439, 365] width 592 height 26
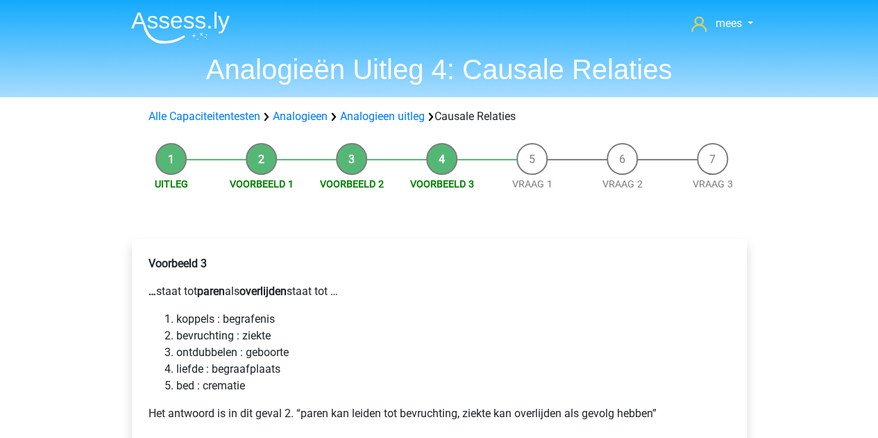
scroll to position [129, 0]
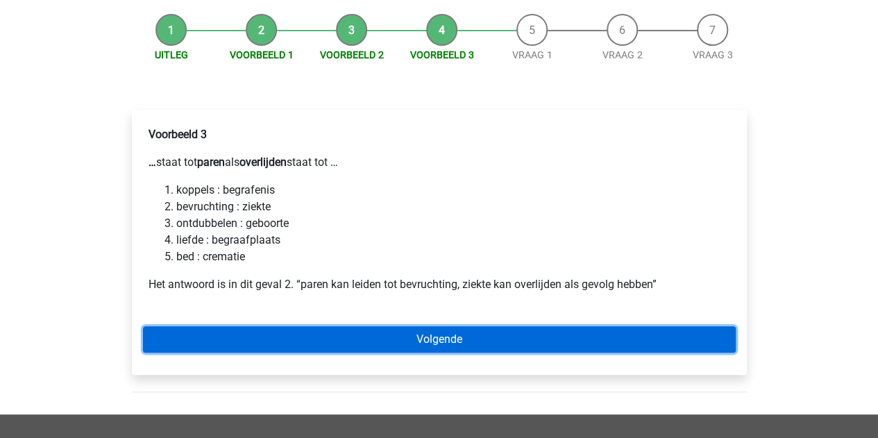
click at [267, 345] on link "Volgende" at bounding box center [439, 339] width 592 height 26
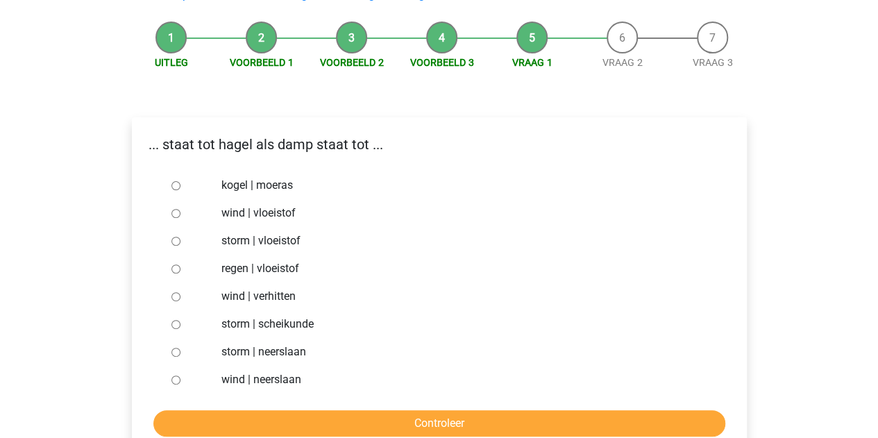
scroll to position [122, 0]
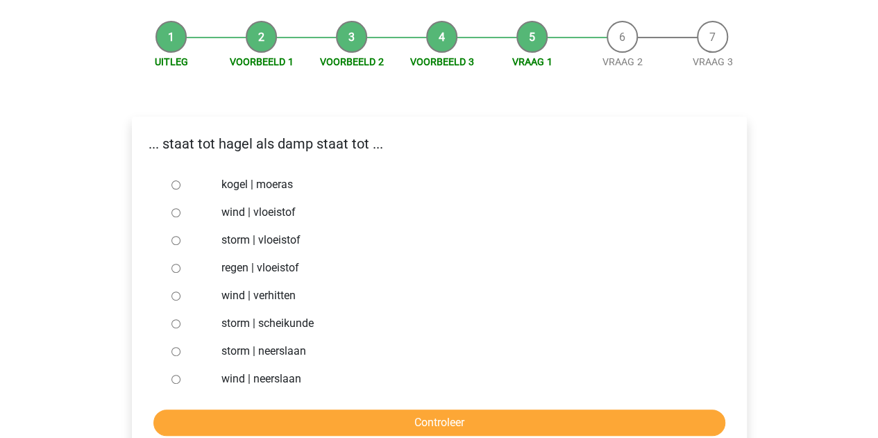
click at [168, 348] on div at bounding box center [189, 351] width 46 height 28
click at [173, 350] on input "storm | neerslaan" at bounding box center [175, 351] width 9 height 9
radio input "true"
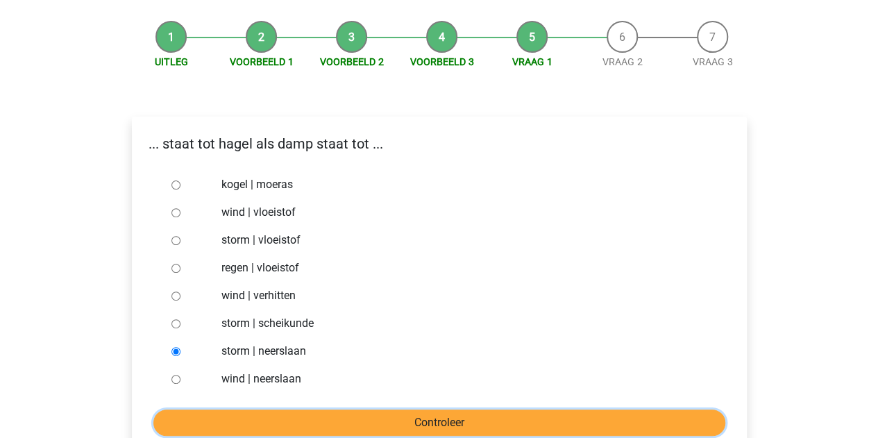
click at [222, 418] on input "Controleer" at bounding box center [439, 422] width 572 height 26
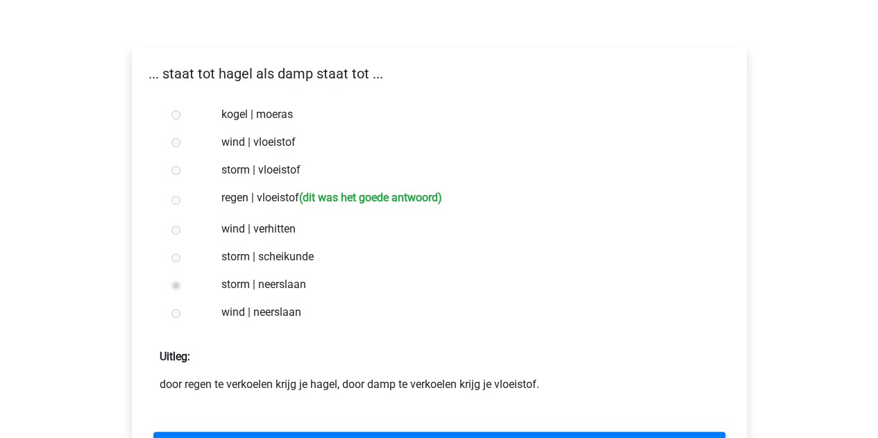
scroll to position [274, 0]
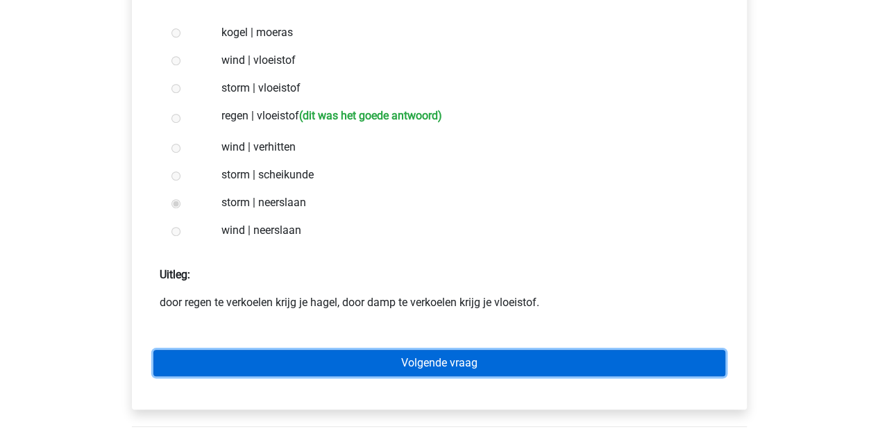
click at [266, 359] on link "Volgende vraag" at bounding box center [439, 363] width 572 height 26
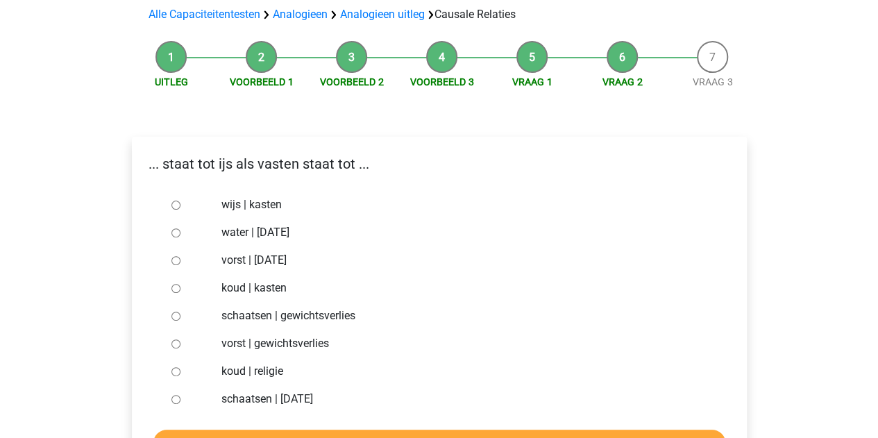
scroll to position [101, 0]
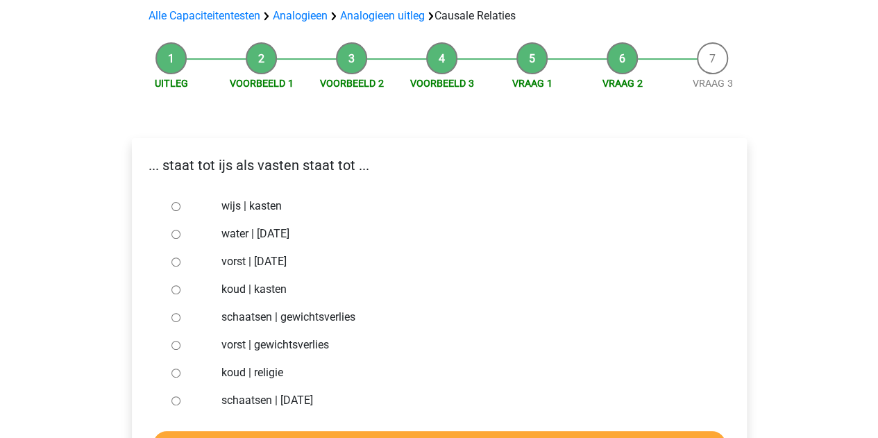
click at [172, 401] on input "schaatsen | [DATE]" at bounding box center [175, 400] width 9 height 9
radio input "true"
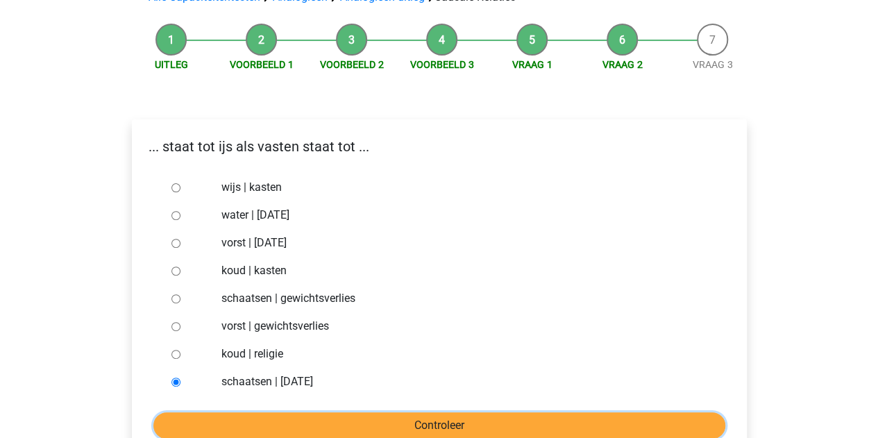
click at [210, 431] on input "Controleer" at bounding box center [439, 425] width 572 height 26
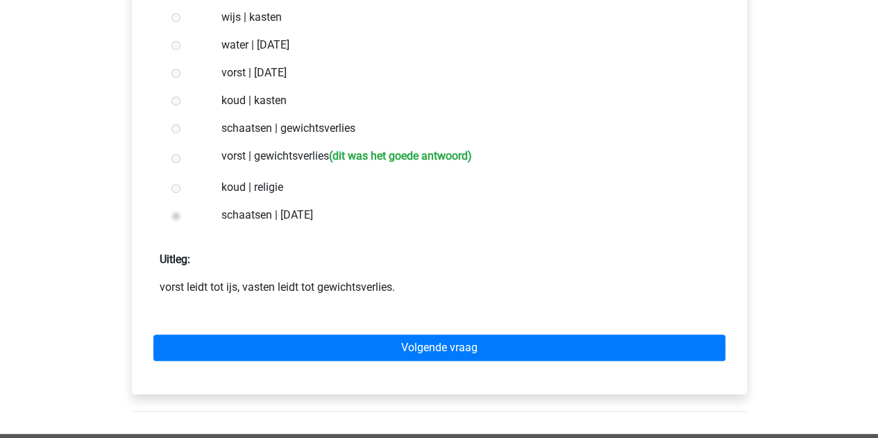
scroll to position [290, 0]
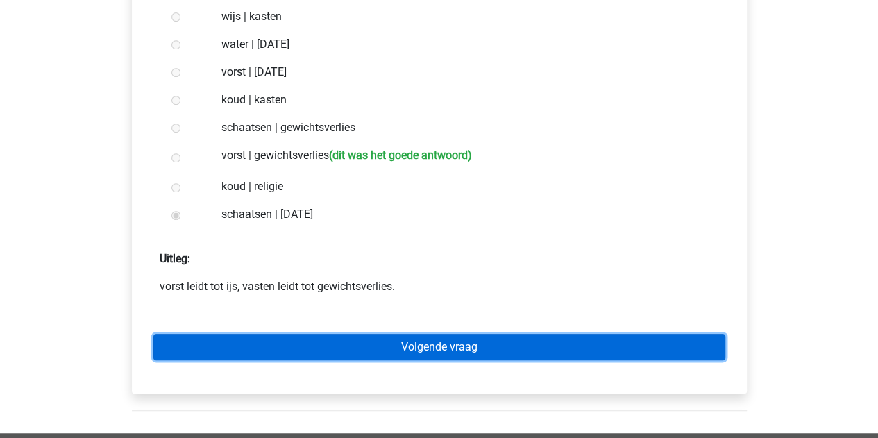
click at [303, 358] on link "Volgende vraag" at bounding box center [439, 347] width 572 height 26
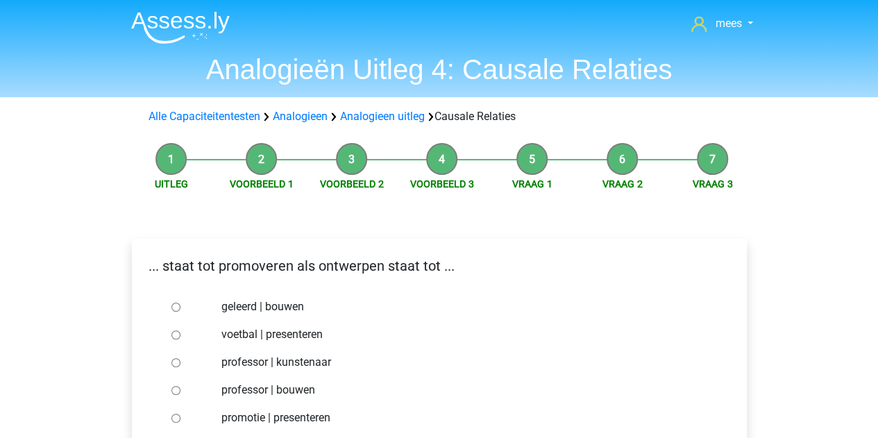
scroll to position [134, 0]
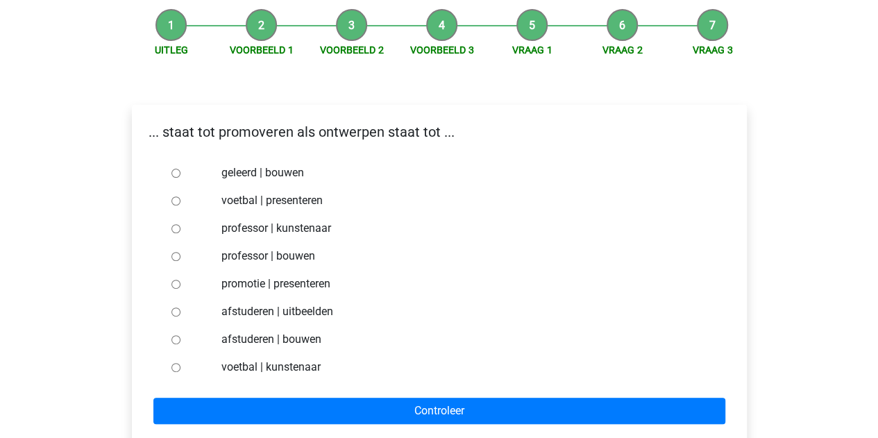
click at [177, 368] on input "voetbal | kunstenaar" at bounding box center [175, 367] width 9 height 9
radio input "true"
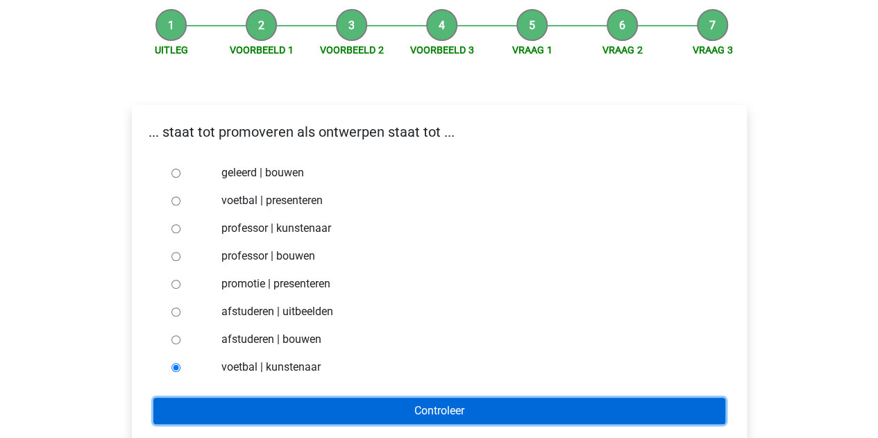
click at [233, 401] on input "Controleer" at bounding box center [439, 411] width 572 height 26
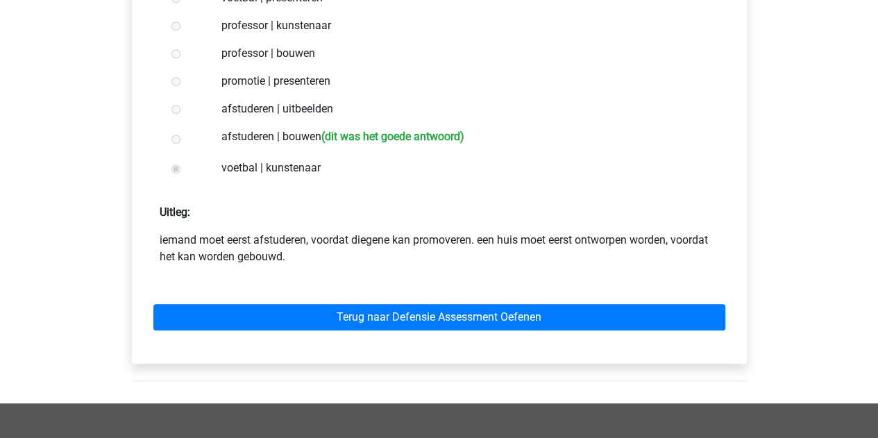
scroll to position [337, 0]
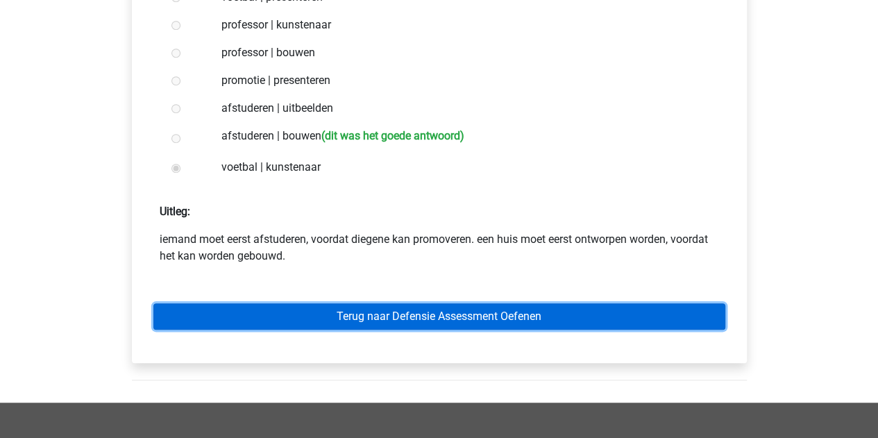
click at [319, 325] on link "Terug naar Defensie Assessment Oefenen" at bounding box center [439, 316] width 572 height 26
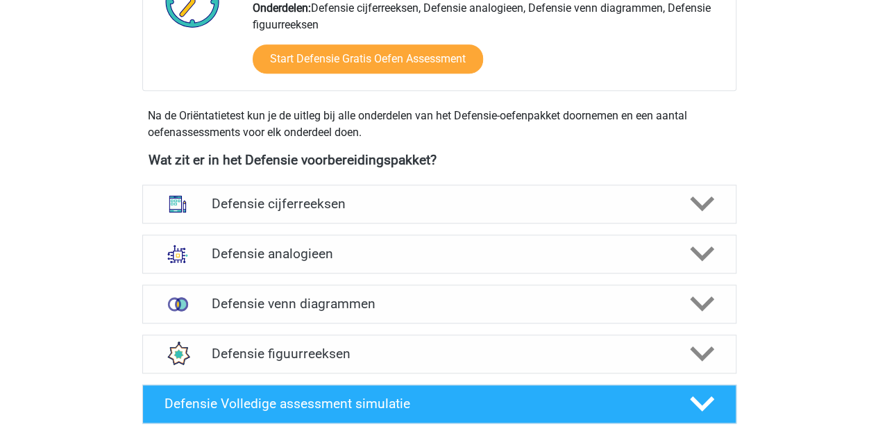
scroll to position [581, 0]
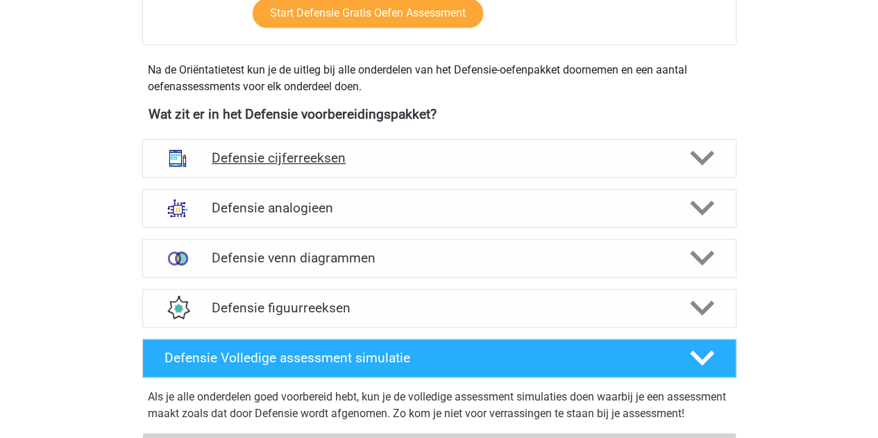
click at [300, 154] on h4 "Defensie cijferreeksen" at bounding box center [439, 158] width 454 height 16
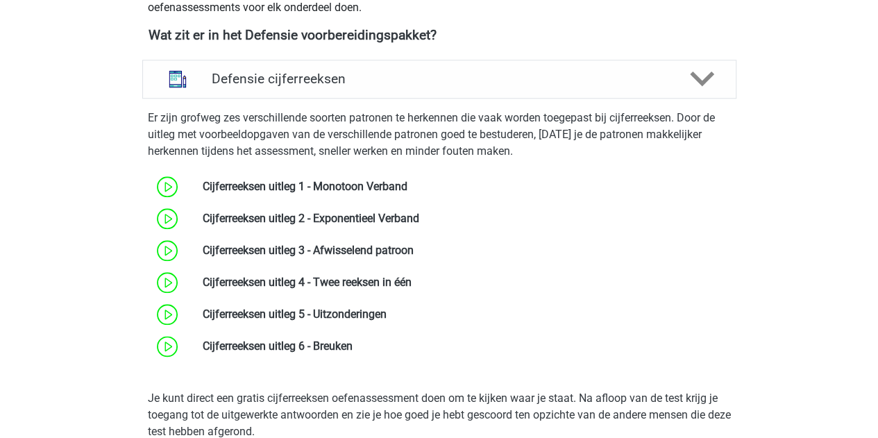
scroll to position [658, 0]
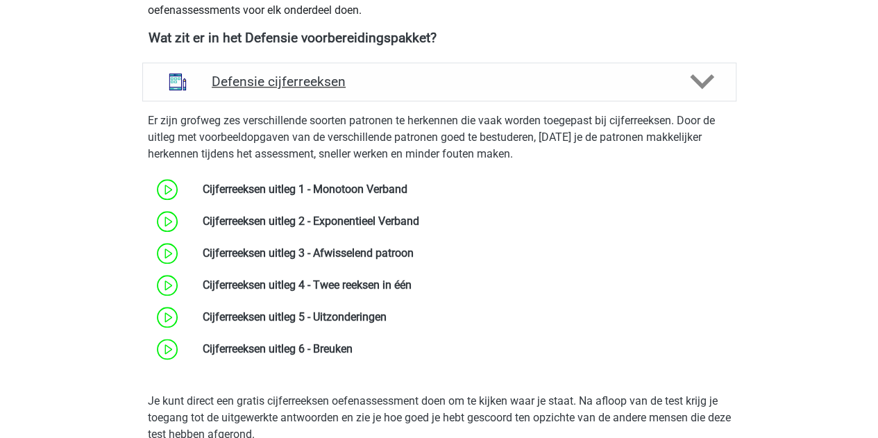
click at [284, 77] on h4 "Defensie cijferreeksen" at bounding box center [439, 82] width 454 height 16
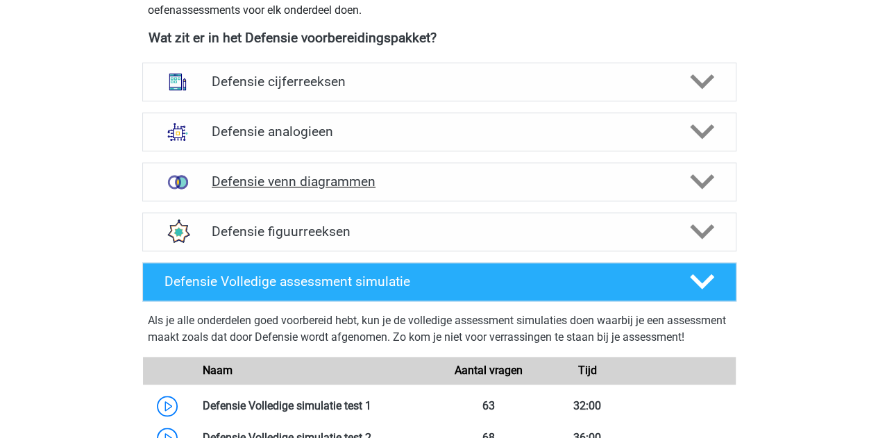
click at [350, 189] on div "Defensie venn diagrammen" at bounding box center [439, 181] width 594 height 39
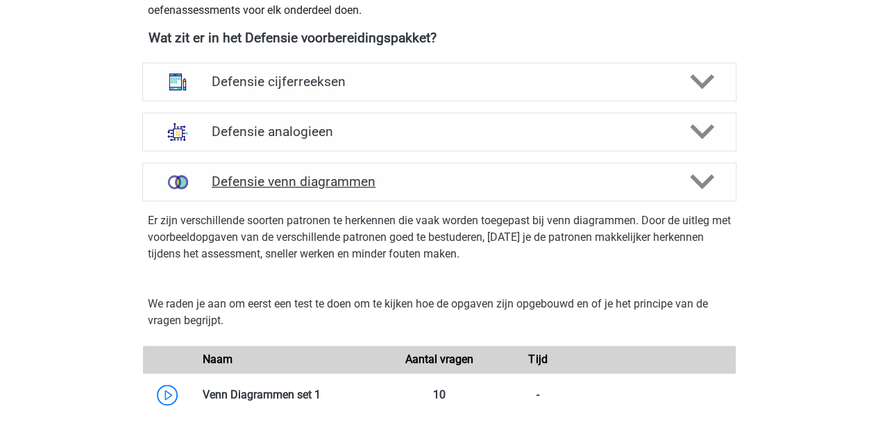
click at [350, 187] on h4 "Defensie venn diagrammen" at bounding box center [439, 181] width 454 height 16
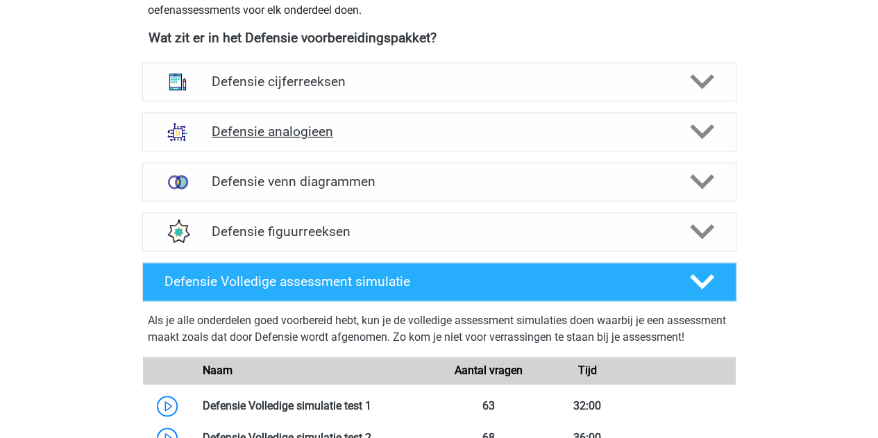
click at [315, 145] on div "Defensie analogieen" at bounding box center [439, 131] width 594 height 39
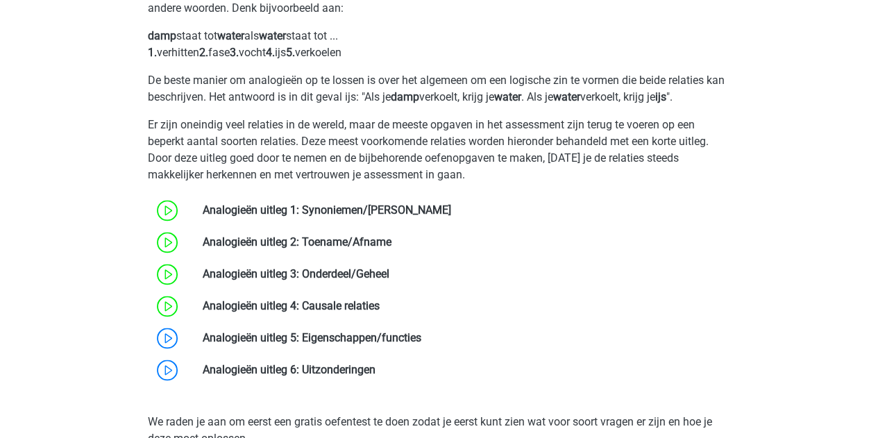
scroll to position [837, 0]
